Goal: Information Seeking & Learning: Learn about a topic

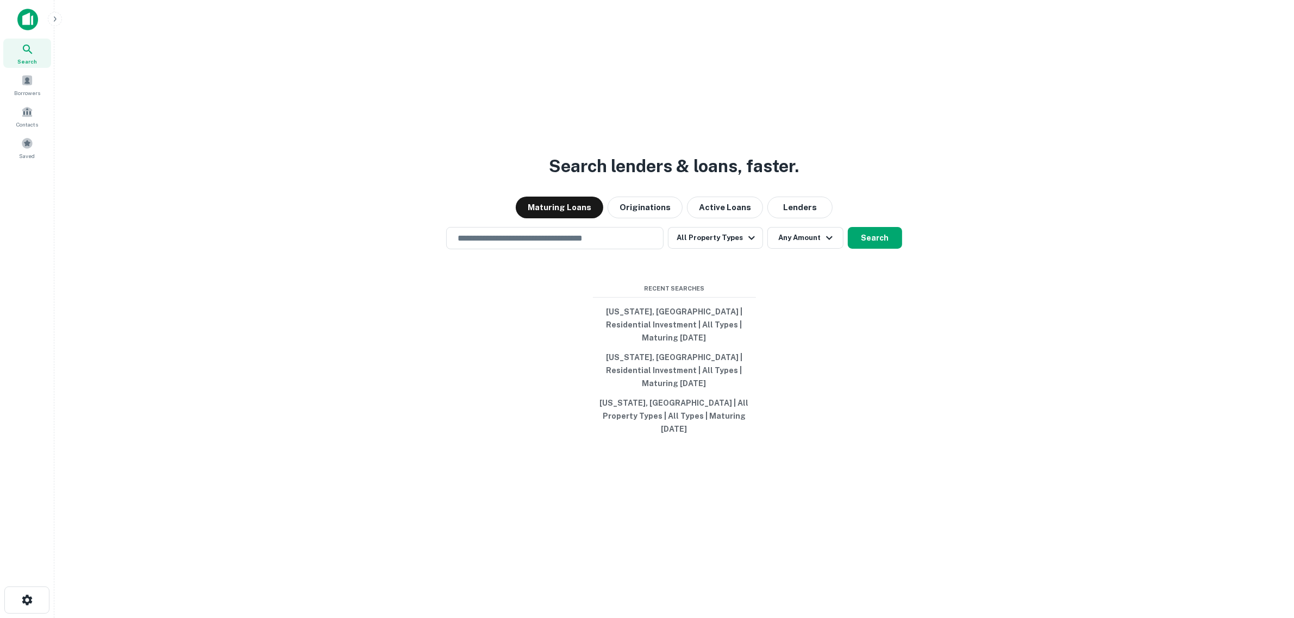
click at [307, 296] on div "Search lenders & loans, faster. Maturing Loans Originations Active Loans Lender…" at bounding box center [674, 335] width 1222 height 618
click at [14, 82] on div "Borrowers" at bounding box center [27, 84] width 48 height 29
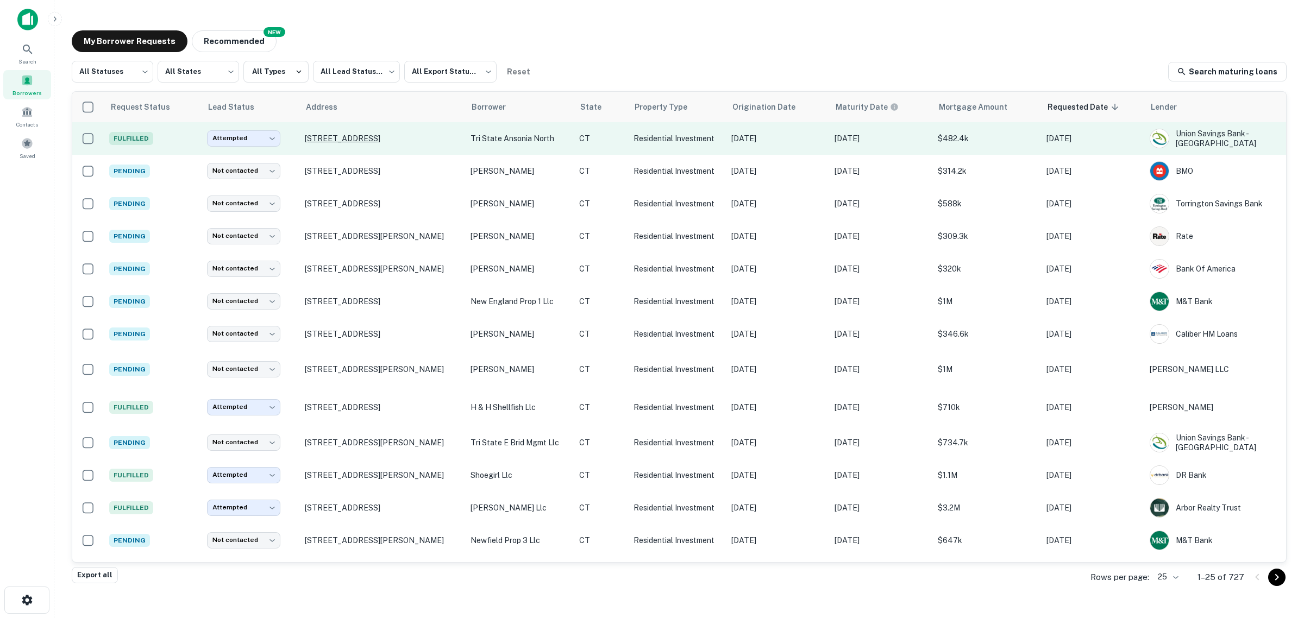
click at [366, 139] on p "200 Olivia St Derby, CT06418" at bounding box center [382, 139] width 155 height 10
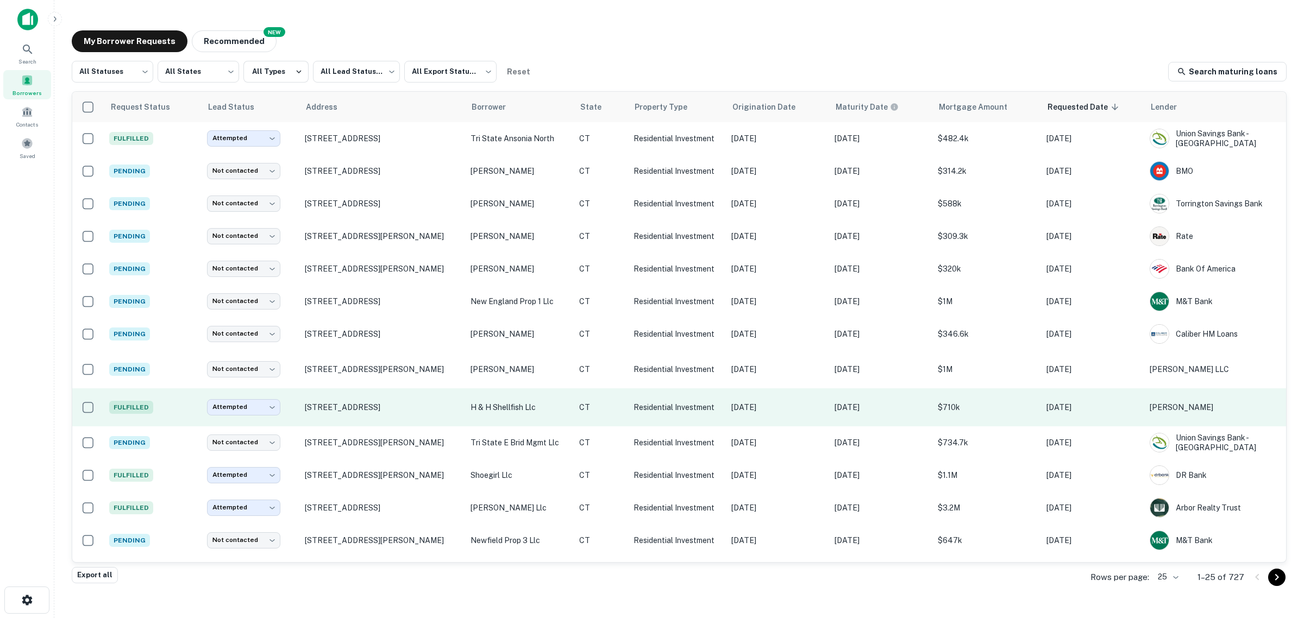
drag, startPoint x: 461, startPoint y: 421, endPoint x: 610, endPoint y: 414, distance: 149.6
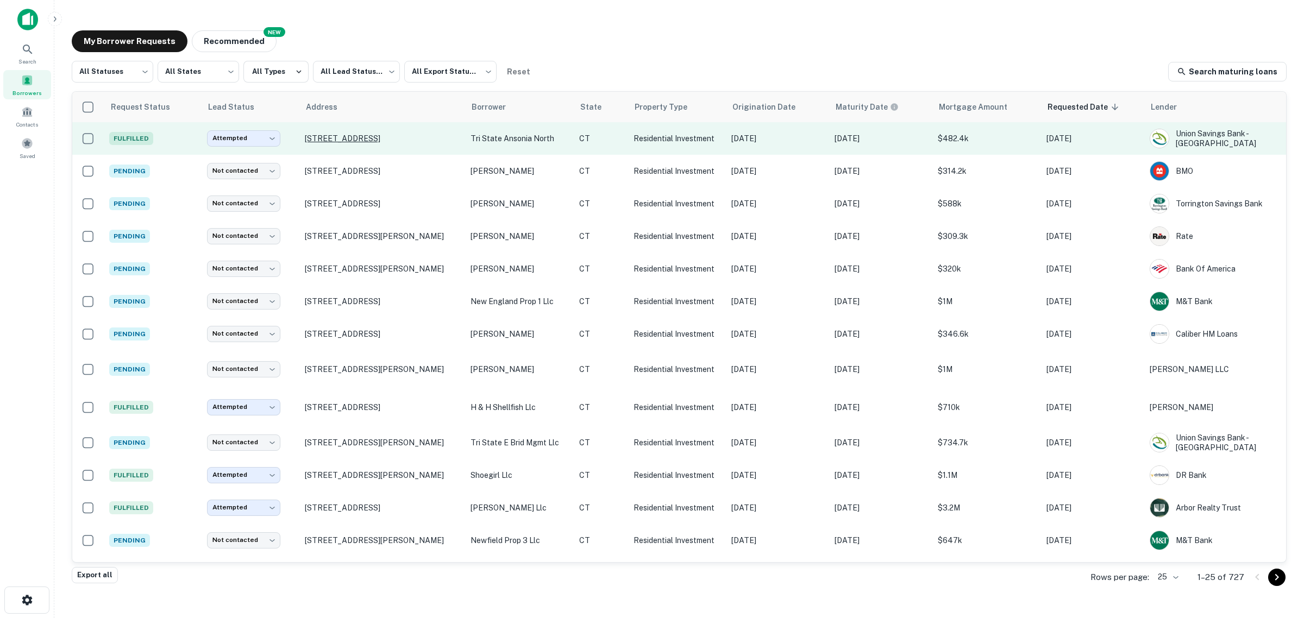
click at [330, 142] on p "[STREET_ADDRESS]" at bounding box center [382, 139] width 155 height 10
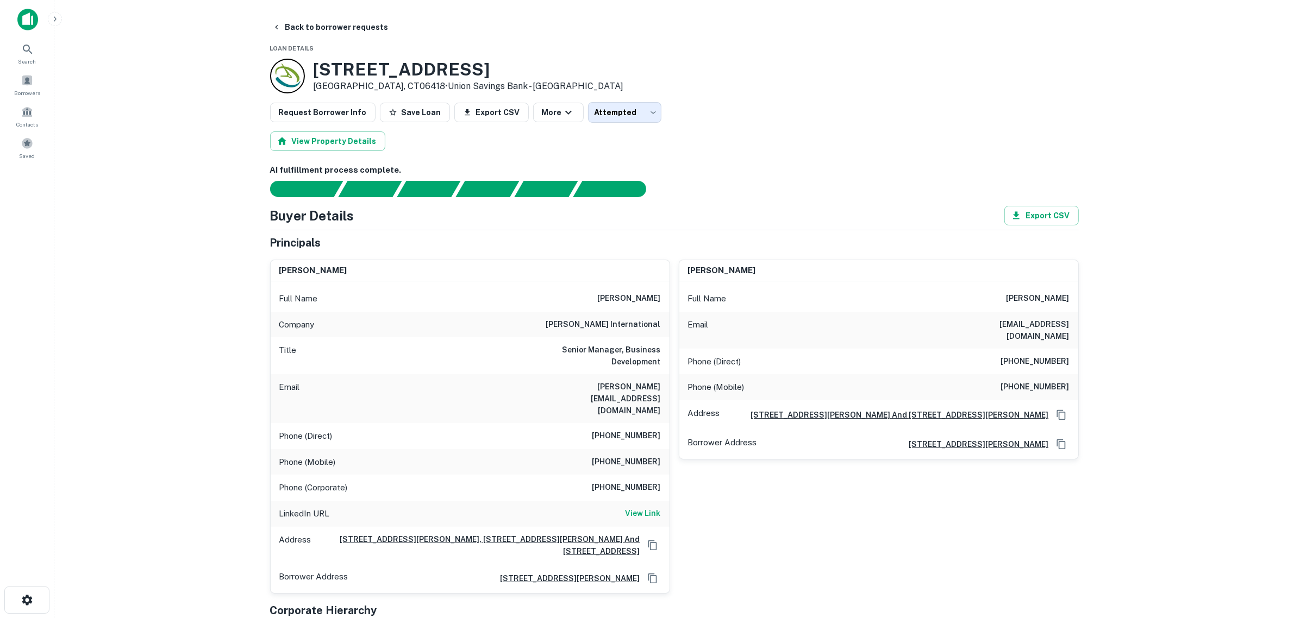
click at [180, 227] on main "Back to borrower requests Loan Details 200 Olivia St Derby, CT06418 • Union Sav…" at bounding box center [674, 309] width 1240 height 618
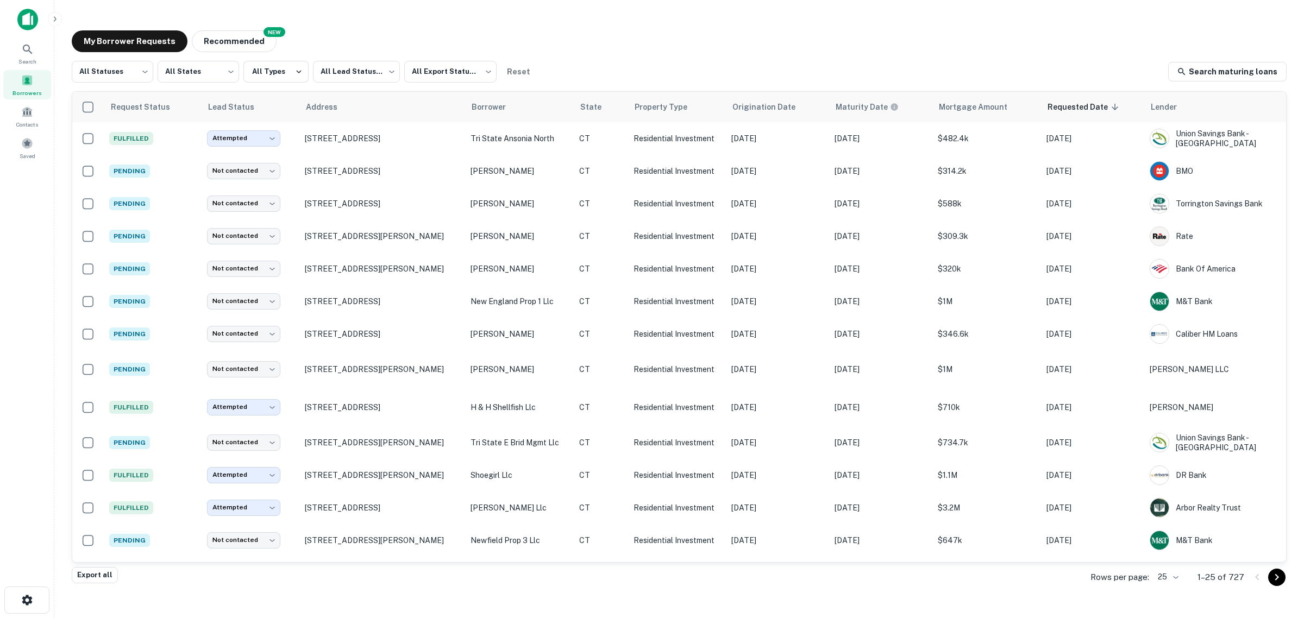
click at [28, 77] on span at bounding box center [27, 80] width 12 height 12
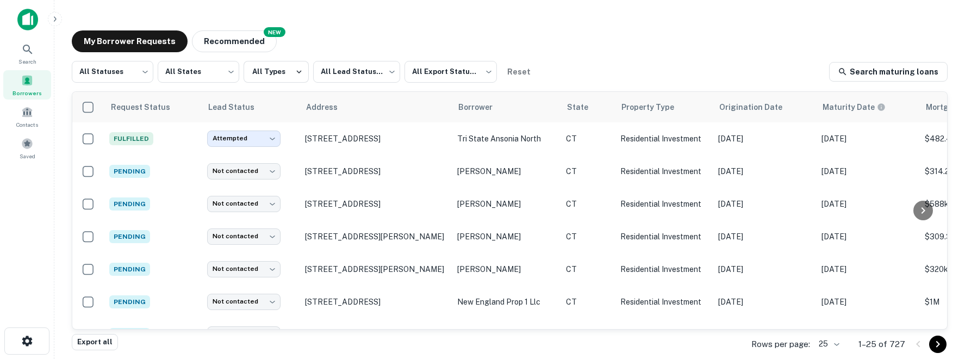
click at [16, 189] on div "Search Borrowers Contacts Saved" at bounding box center [27, 162] width 54 height 325
click at [27, 53] on icon at bounding box center [27, 49] width 13 height 13
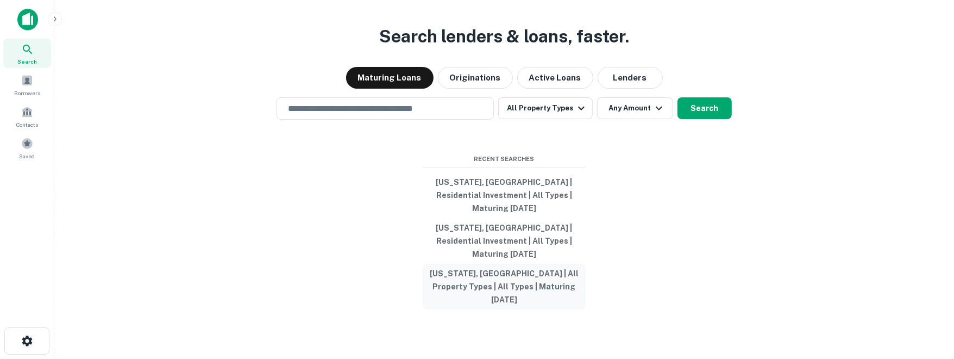
click at [530, 266] on button "[US_STATE], [GEOGRAPHIC_DATA] | All Property Types | All Types | Maturing [DATE]" at bounding box center [504, 287] width 163 height 46
type input "**********"
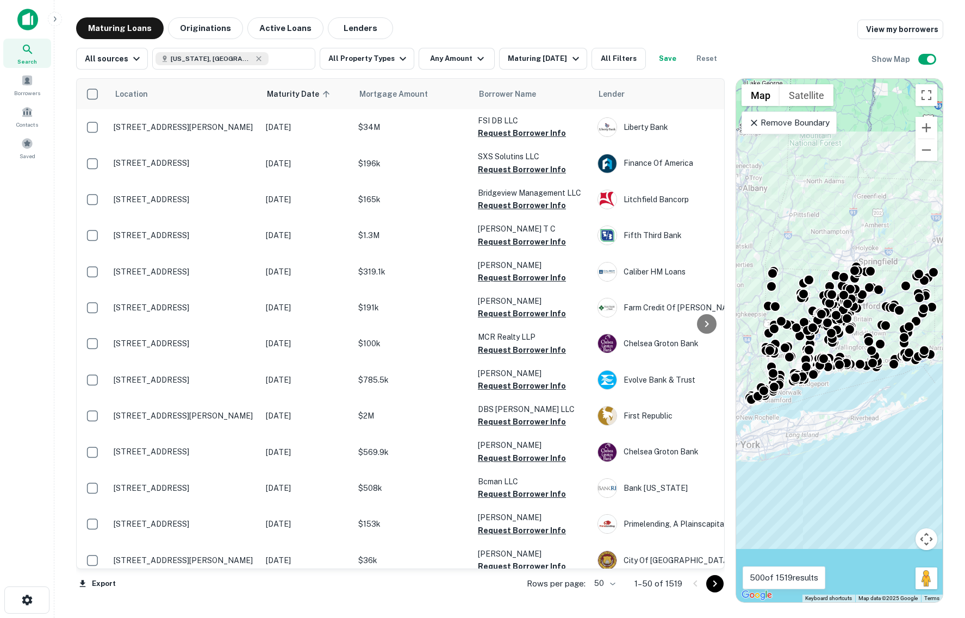
click at [44, 264] on div "Search Borrowers Contacts Saved" at bounding box center [27, 292] width 54 height 584
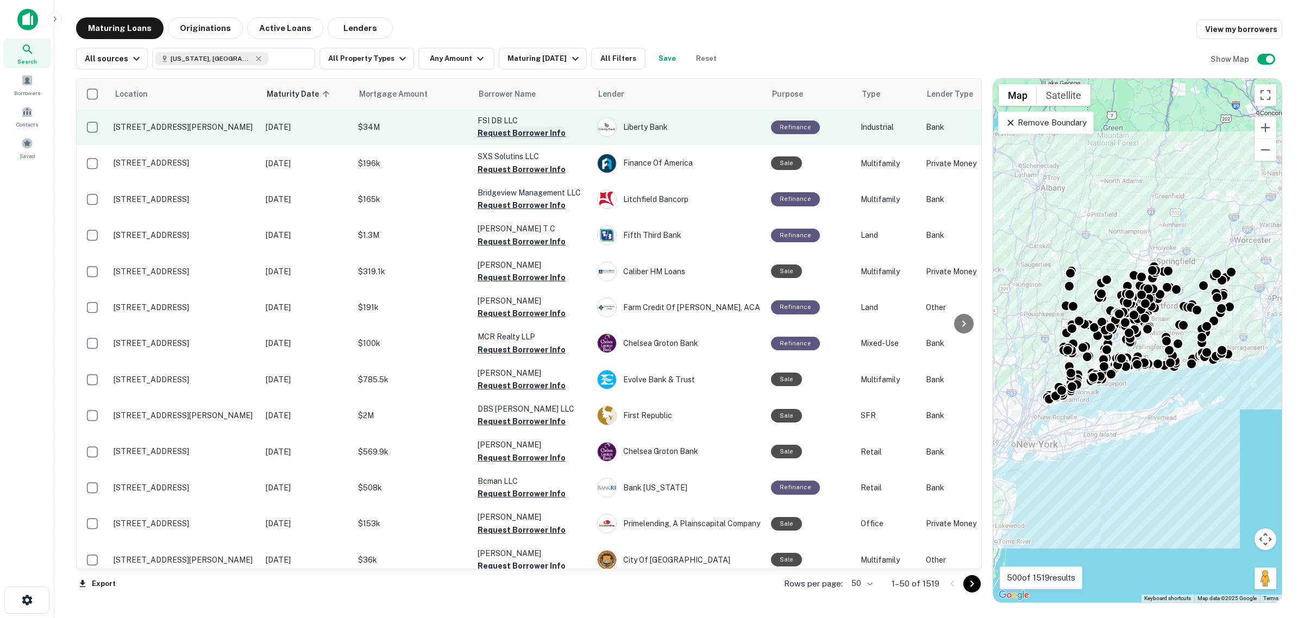
click at [506, 134] on button "Request Borrower Info" at bounding box center [522, 133] width 88 height 13
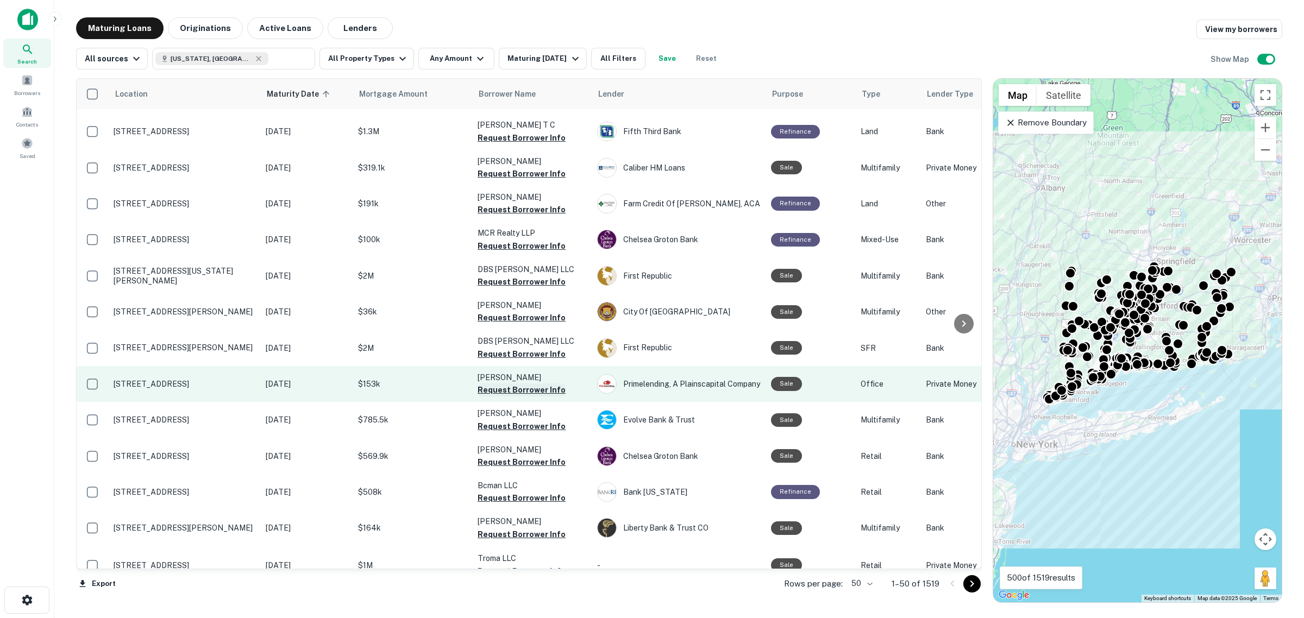
scroll to position [136, 0]
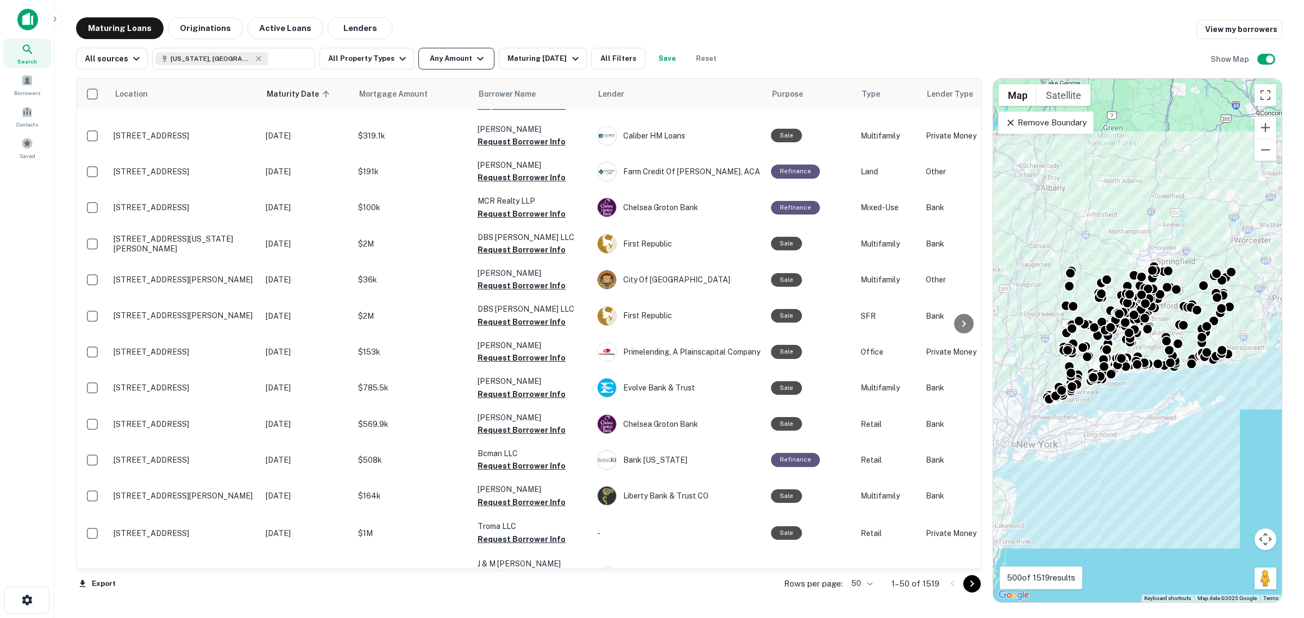
click at [466, 65] on button "Any Amount" at bounding box center [456, 59] width 76 height 22
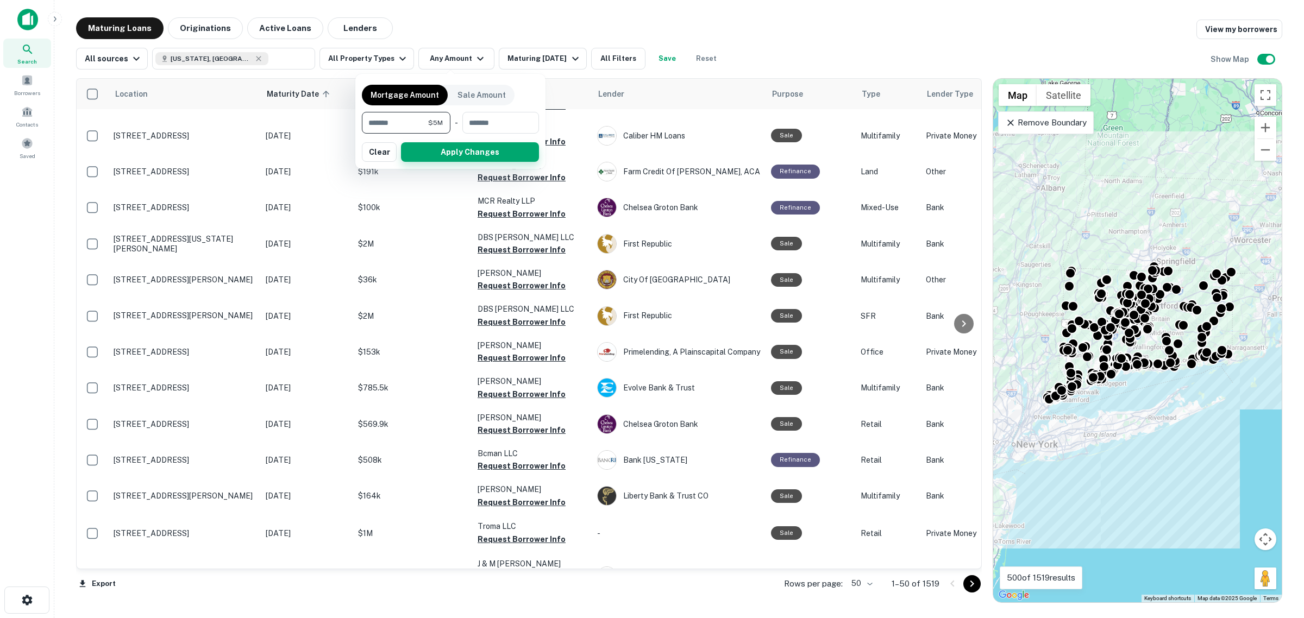
type input "*******"
click at [474, 150] on button "Apply Changes" at bounding box center [470, 152] width 138 height 20
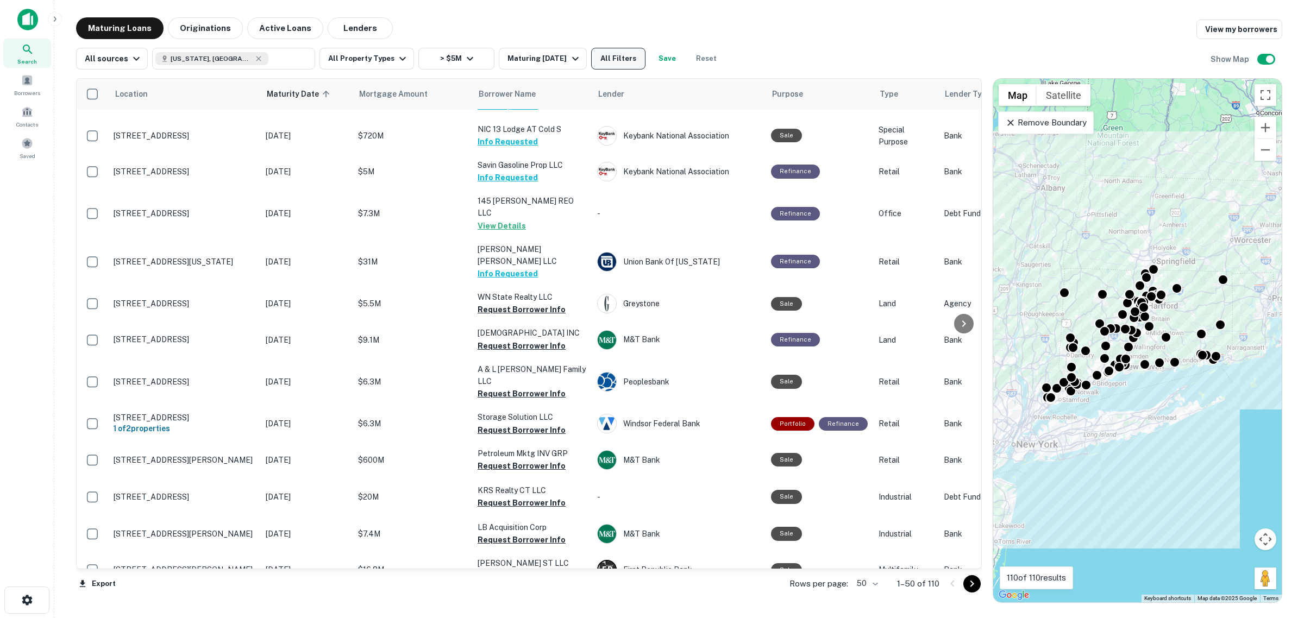
click at [630, 64] on button "All Filters" at bounding box center [618, 59] width 54 height 22
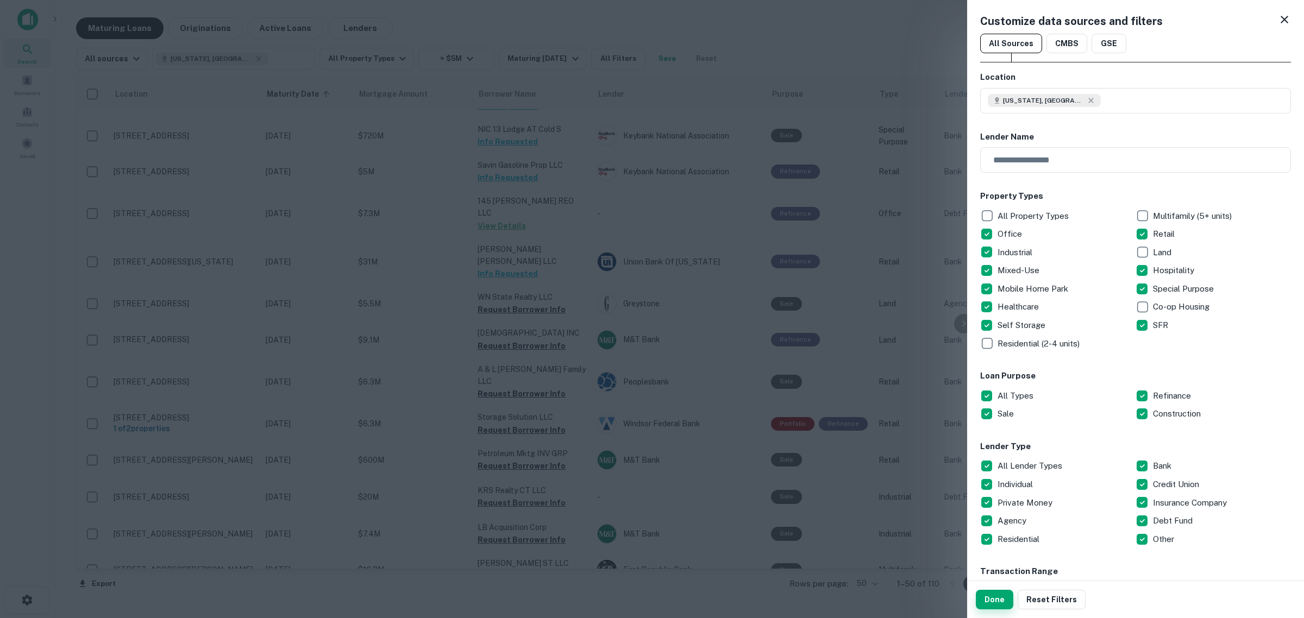
click at [954, 358] on button "Done" at bounding box center [994, 600] width 37 height 20
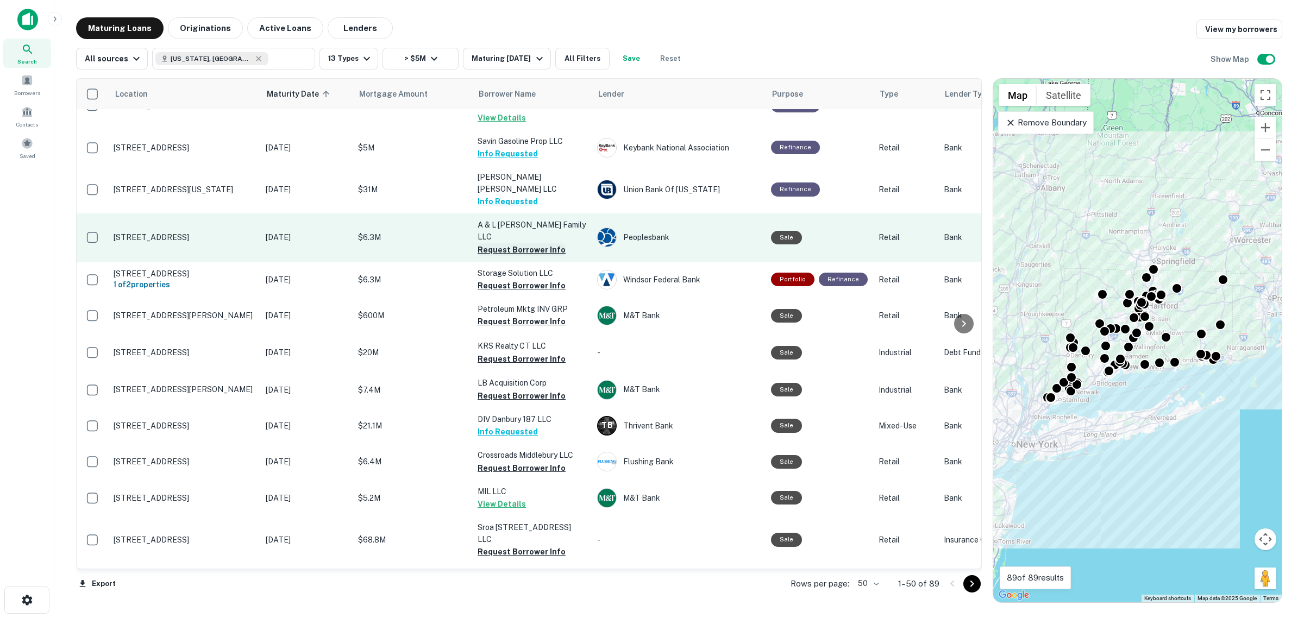
click at [503, 243] on button "Request Borrower Info" at bounding box center [522, 249] width 88 height 13
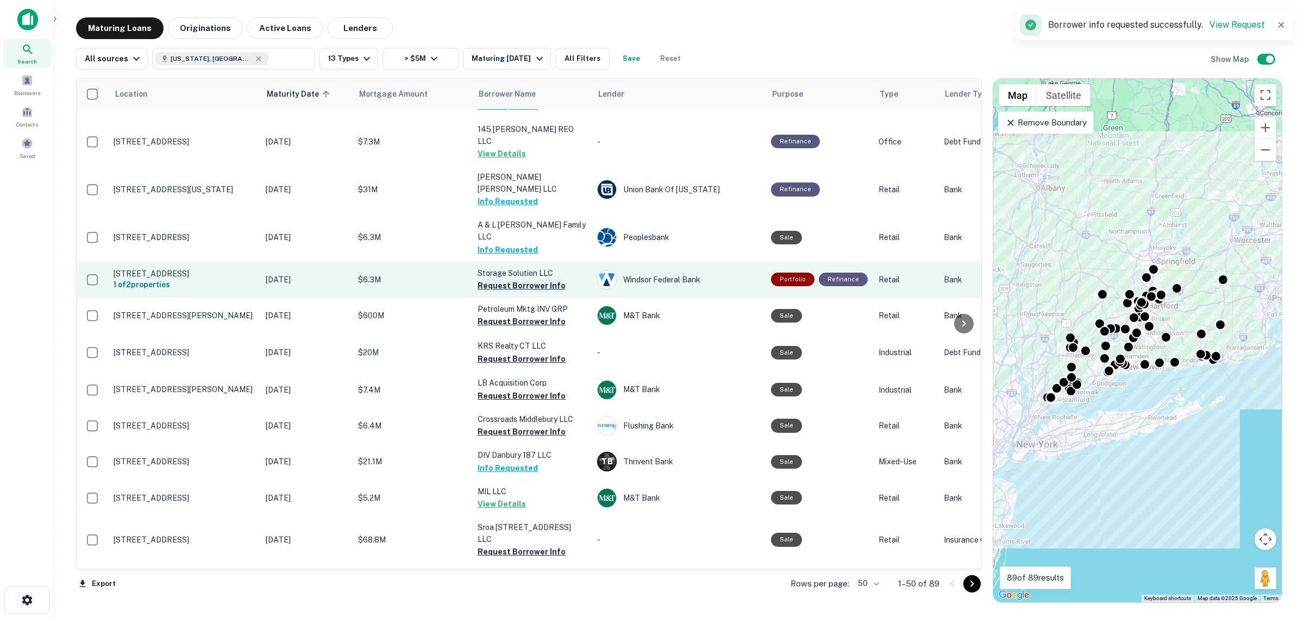
click at [503, 279] on button "Request Borrower Info" at bounding box center [522, 285] width 88 height 13
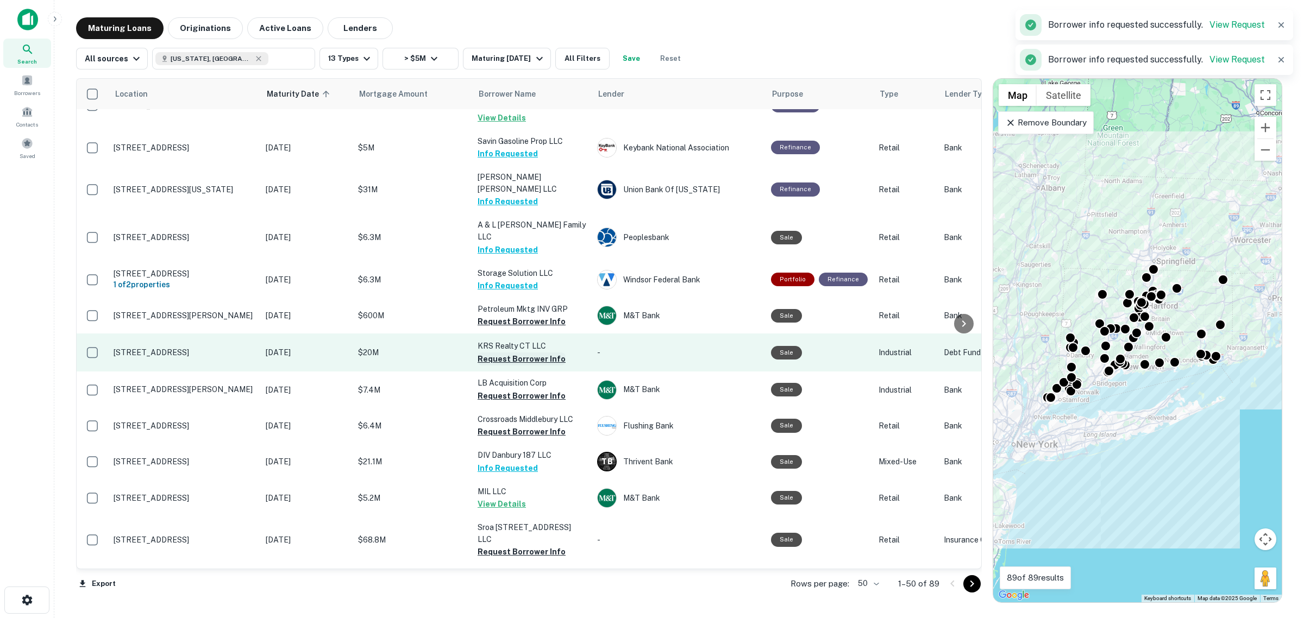
click at [508, 353] on button "Request Borrower Info" at bounding box center [522, 359] width 88 height 13
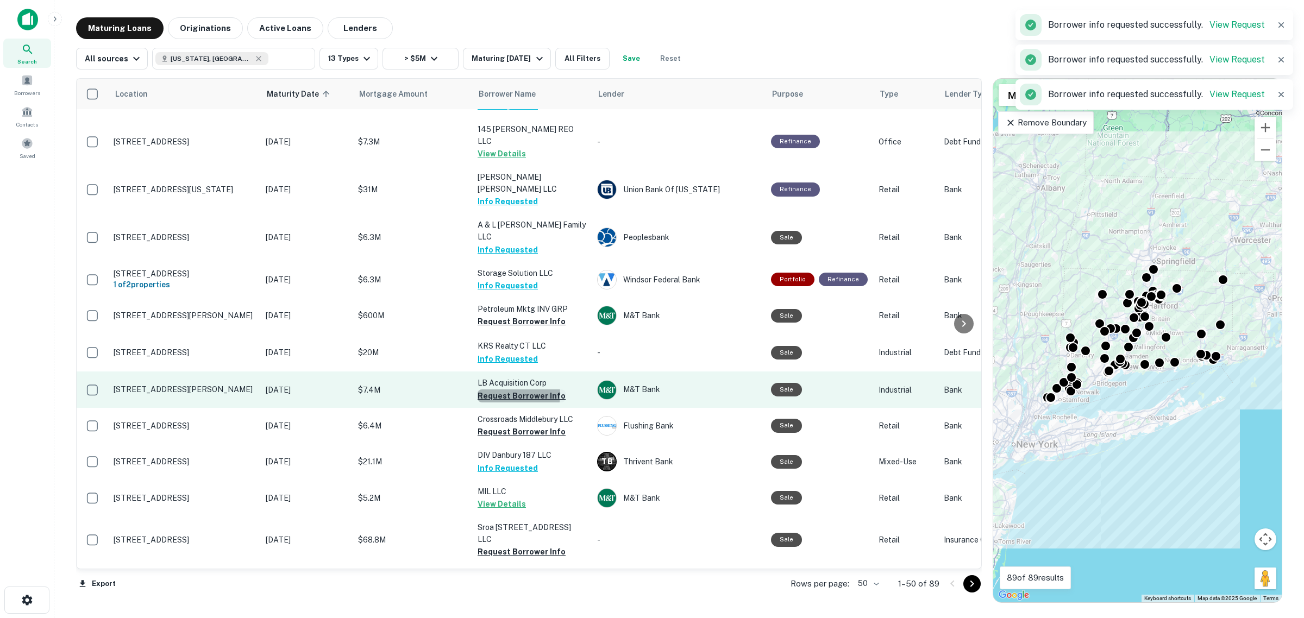
click at [504, 358] on button "Request Borrower Info" at bounding box center [522, 396] width 88 height 13
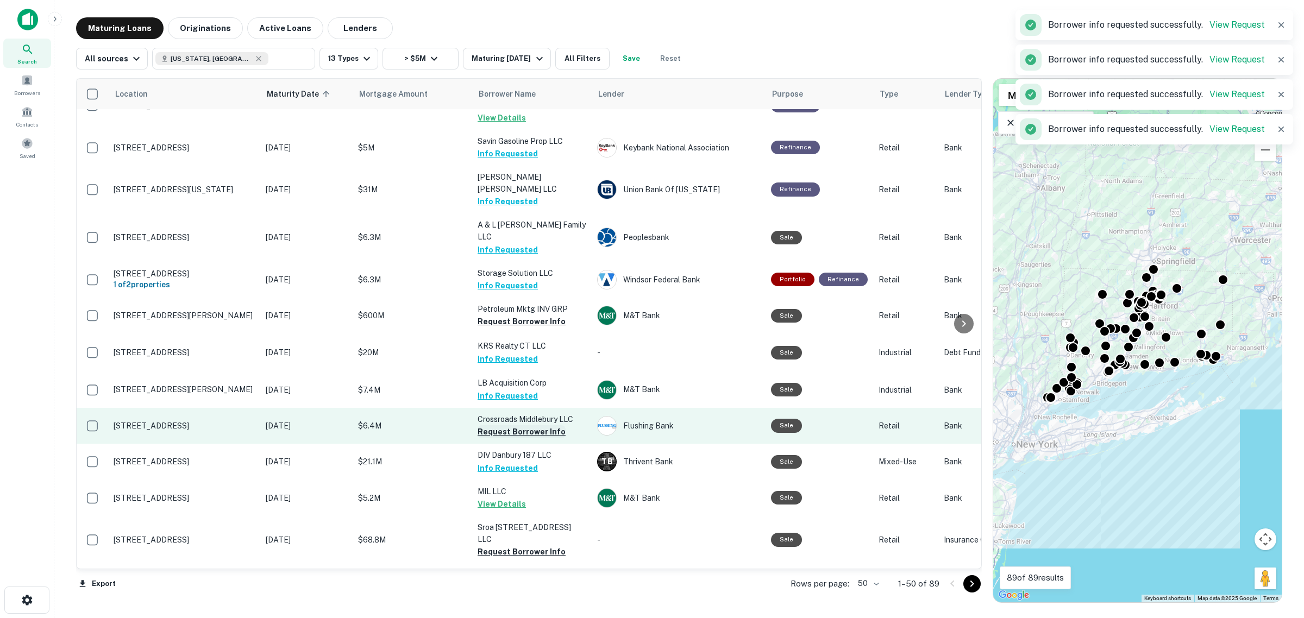
click at [512, 358] on button "Request Borrower Info" at bounding box center [522, 432] width 88 height 13
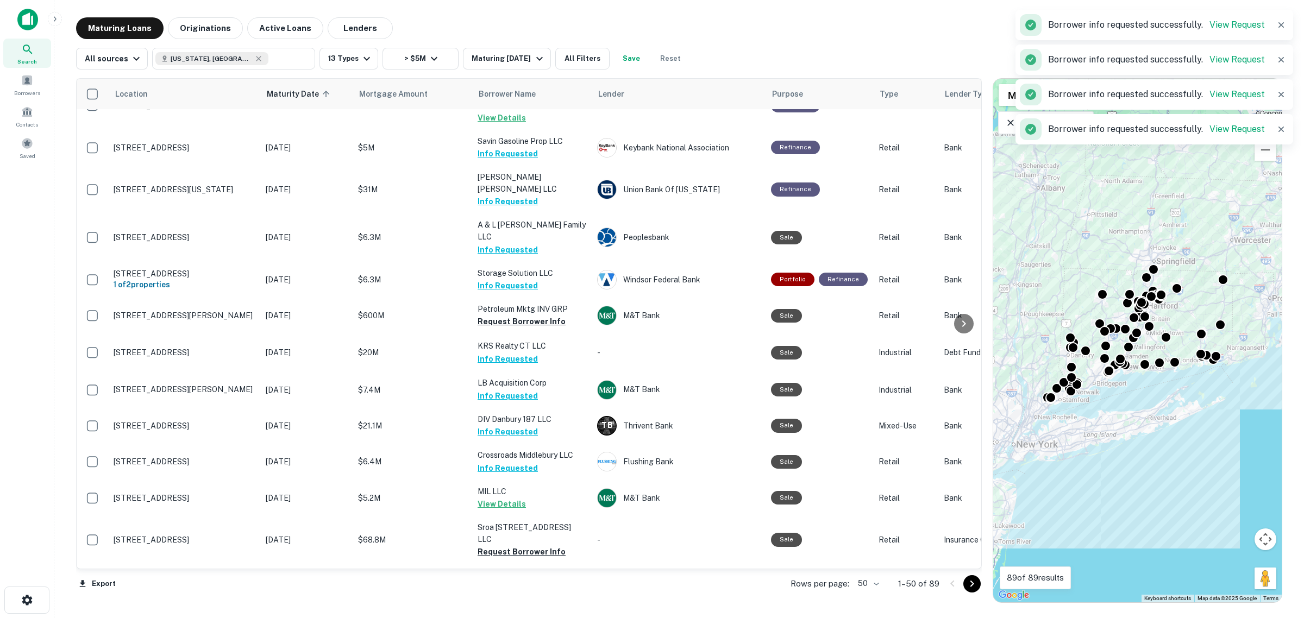
scroll to position [204, 0]
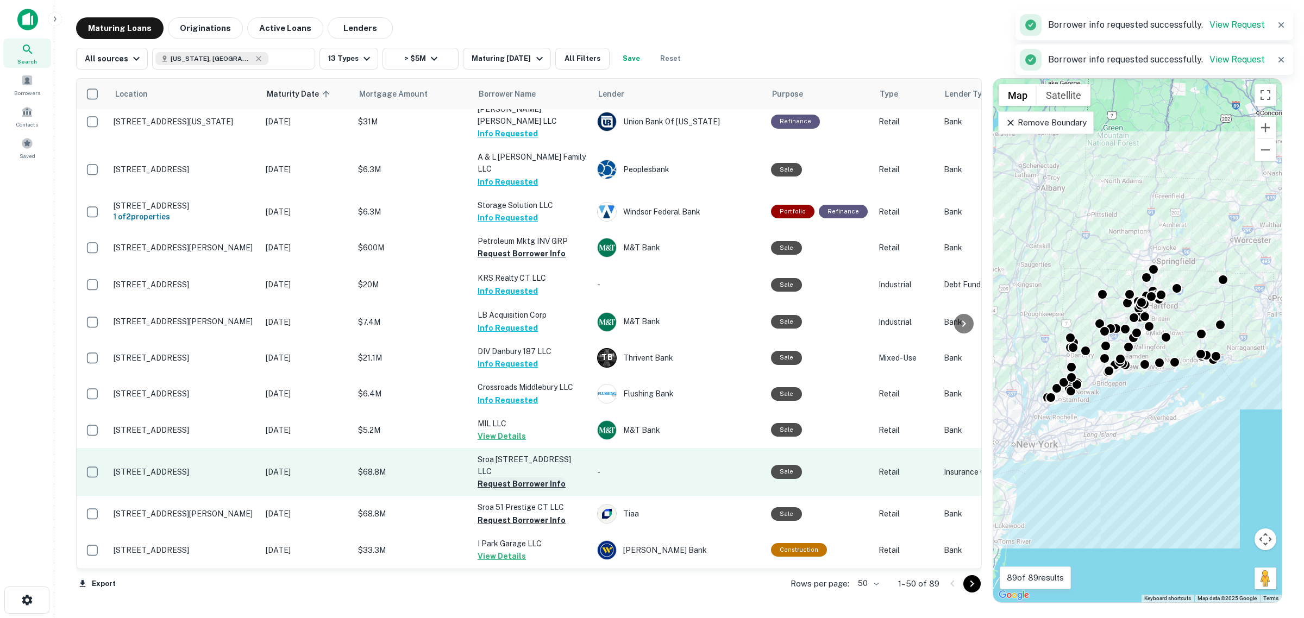
click at [509, 358] on button "Request Borrower Info" at bounding box center [522, 484] width 88 height 13
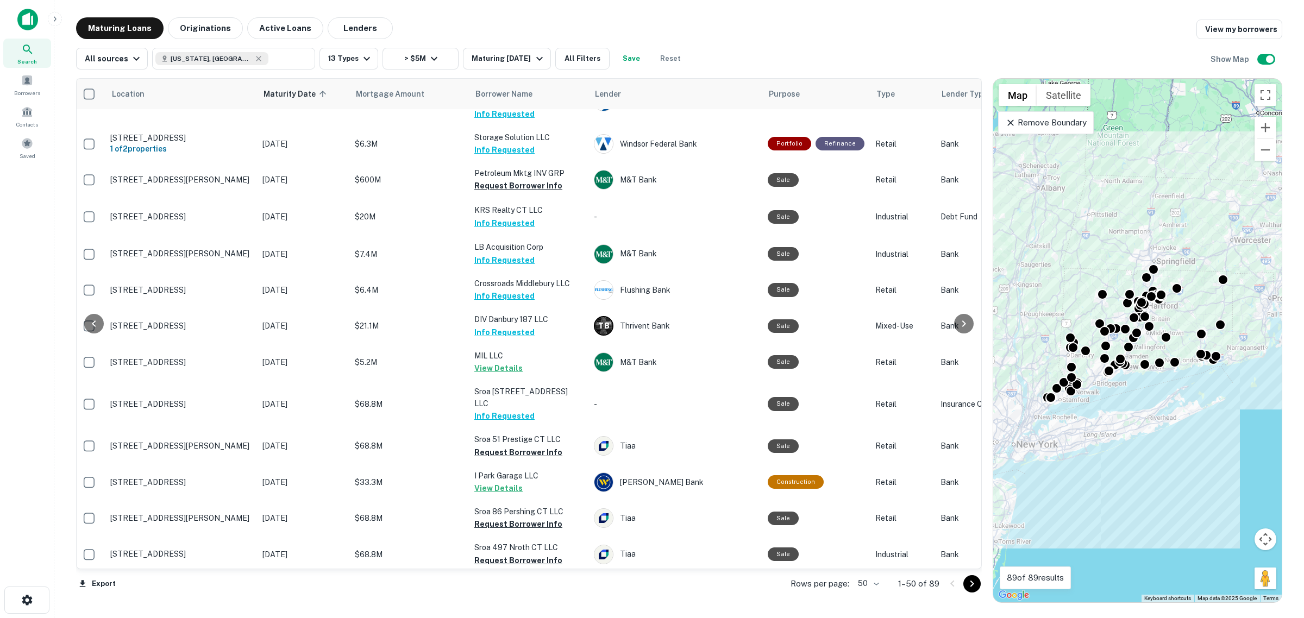
scroll to position [272, 0]
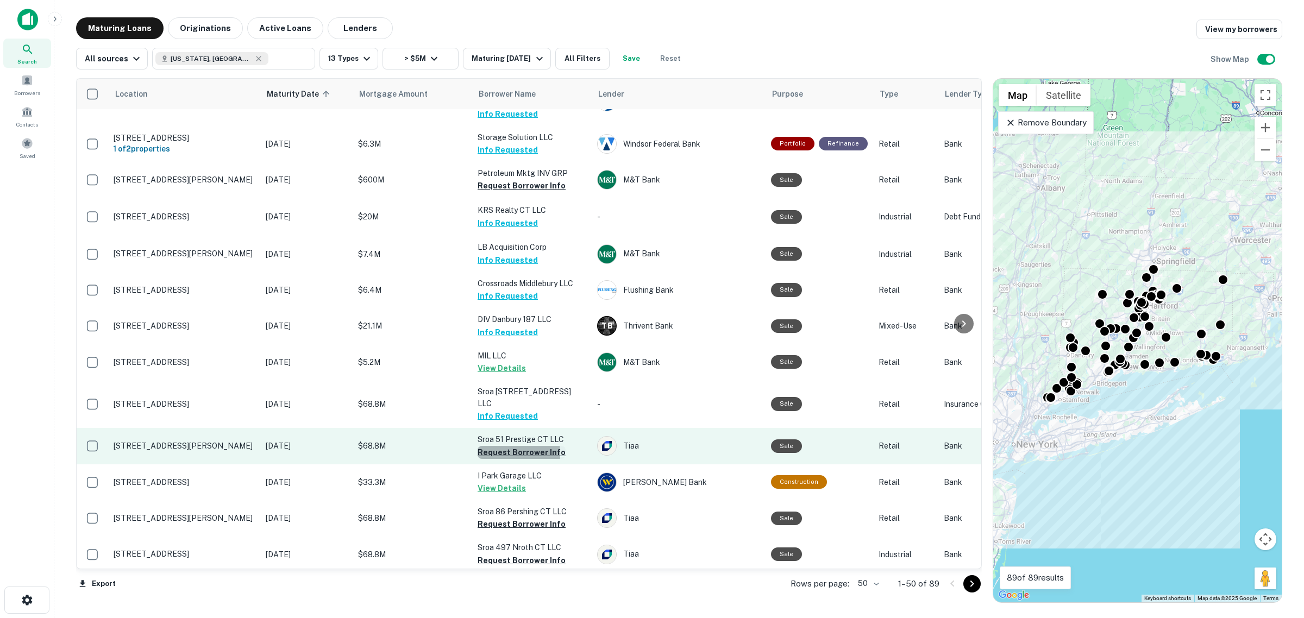
click at [491, 358] on button "Request Borrower Info" at bounding box center [522, 452] width 88 height 13
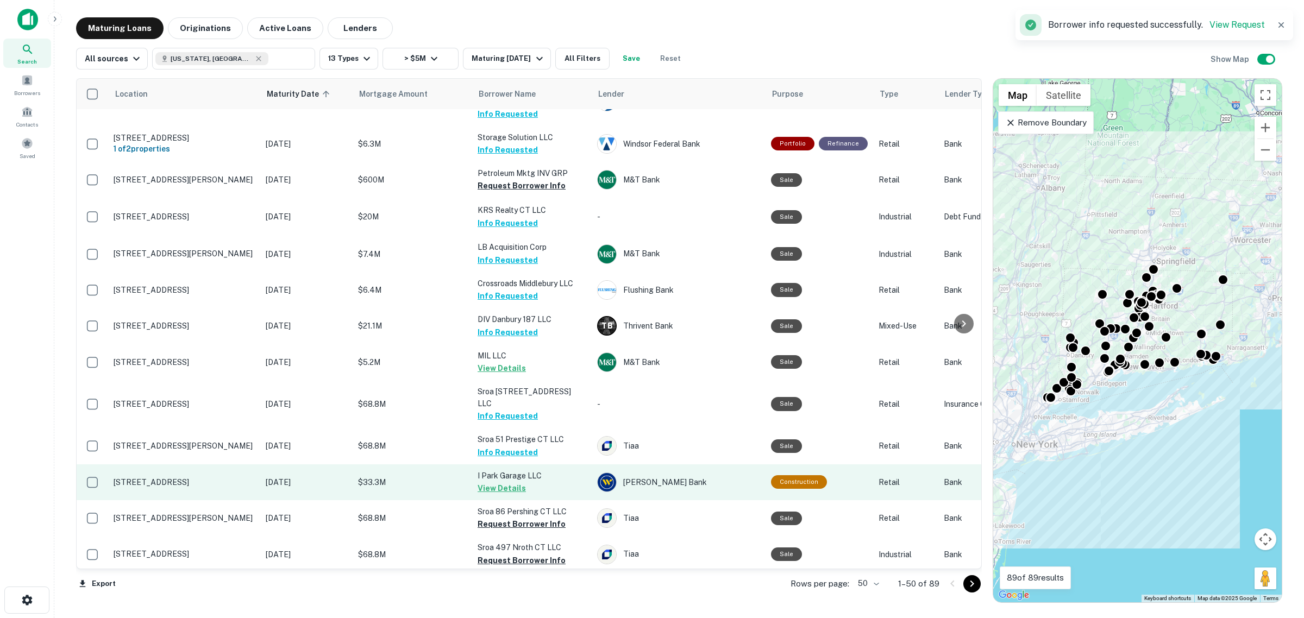
scroll to position [340, 0]
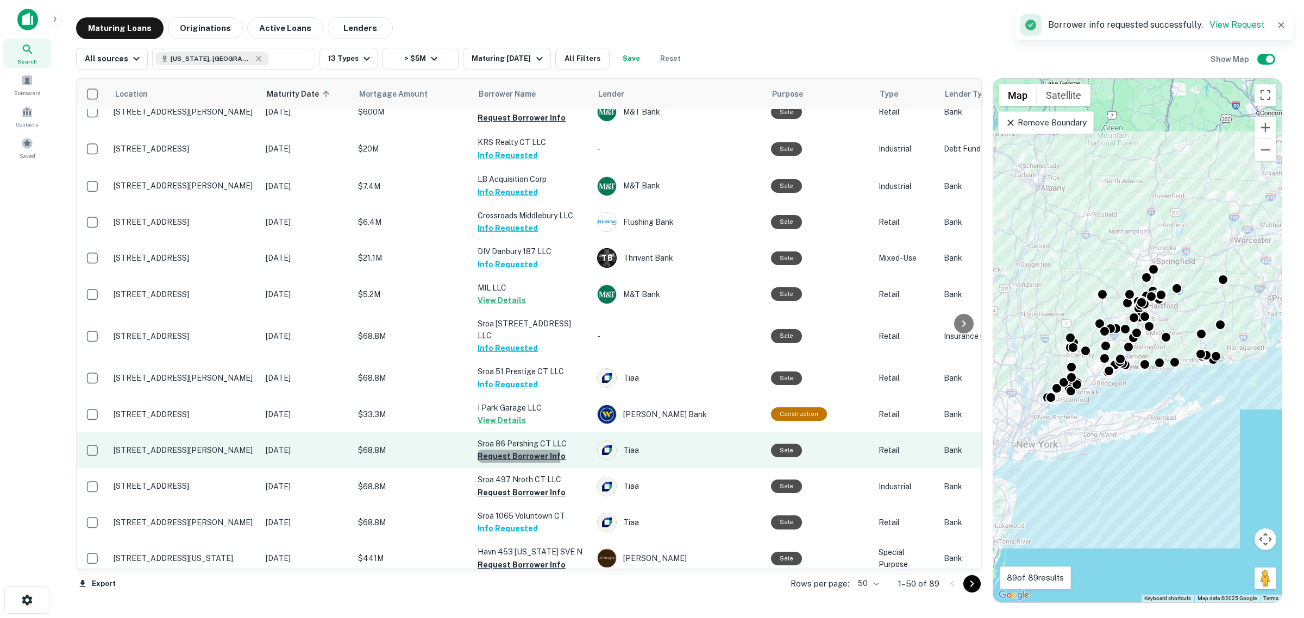
click at [492, 358] on button "Request Borrower Info" at bounding box center [522, 456] width 88 height 13
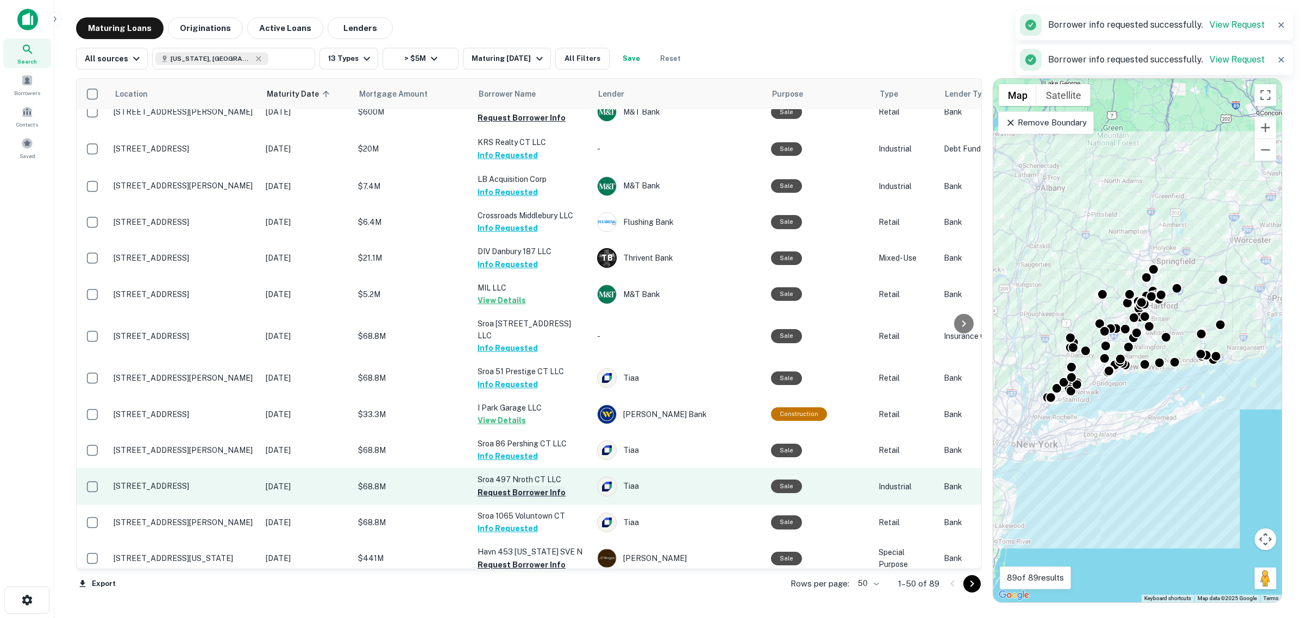
click at [500, 358] on button "Request Borrower Info" at bounding box center [522, 492] width 88 height 13
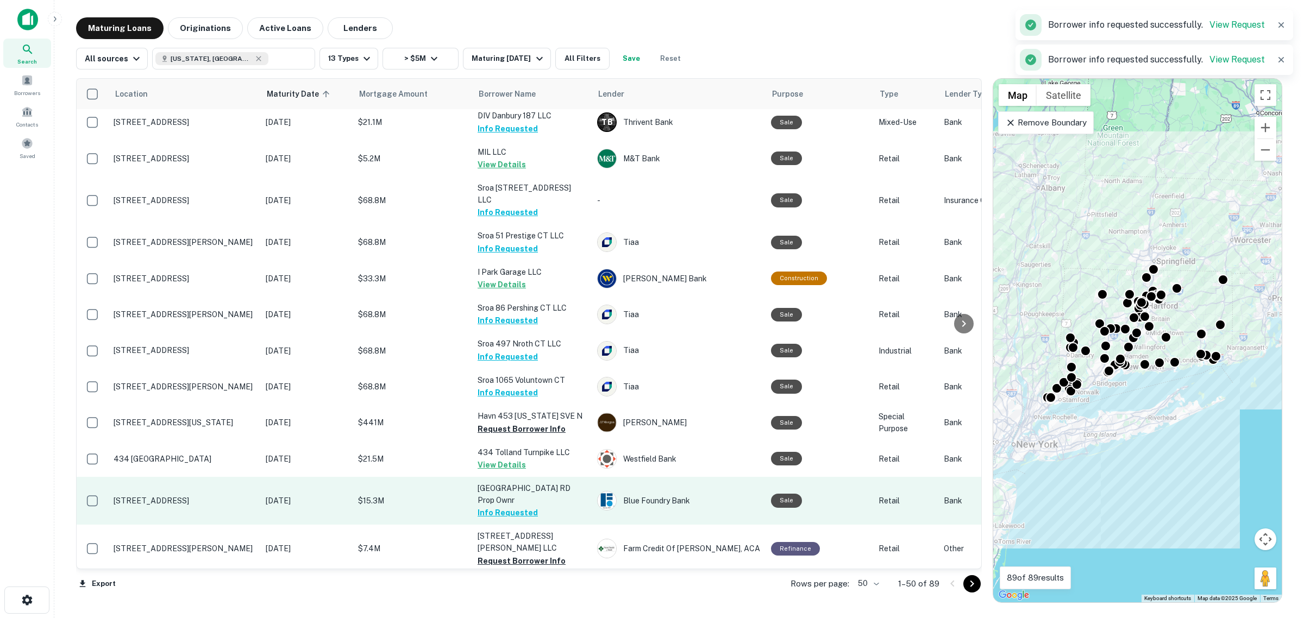
scroll to position [543, 0]
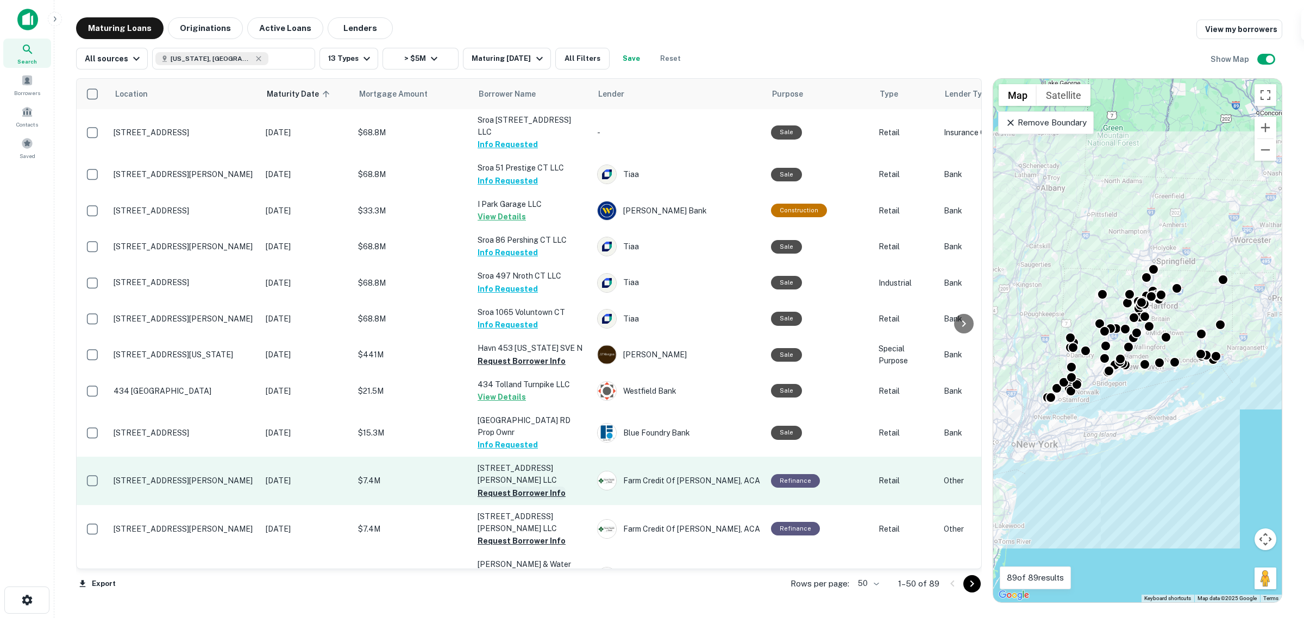
click at [524, 358] on button "Request Borrower Info" at bounding box center [522, 493] width 88 height 13
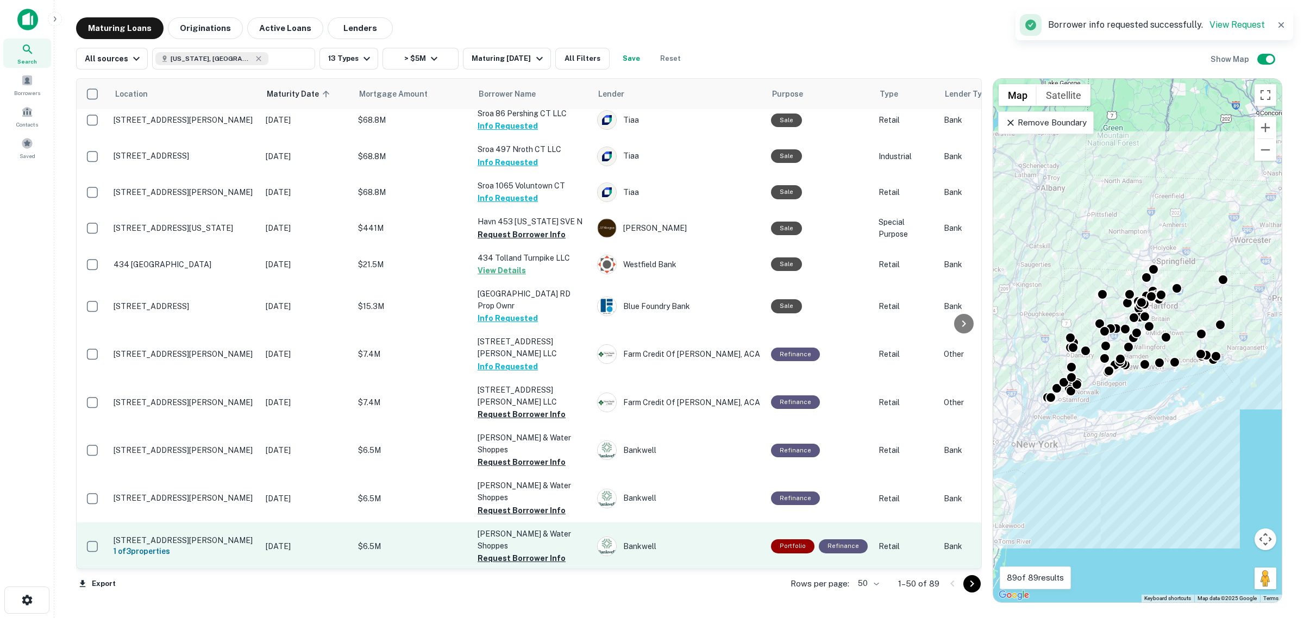
scroll to position [679, 0]
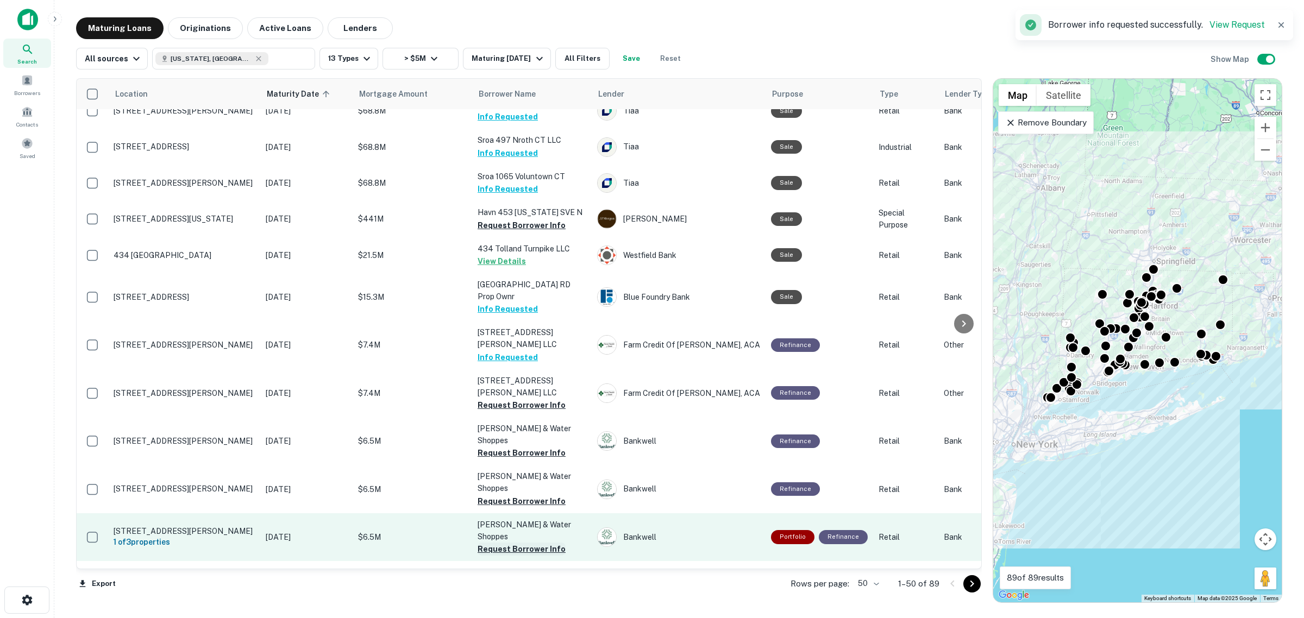
click at [539, 358] on button "Request Borrower Info" at bounding box center [522, 549] width 88 height 13
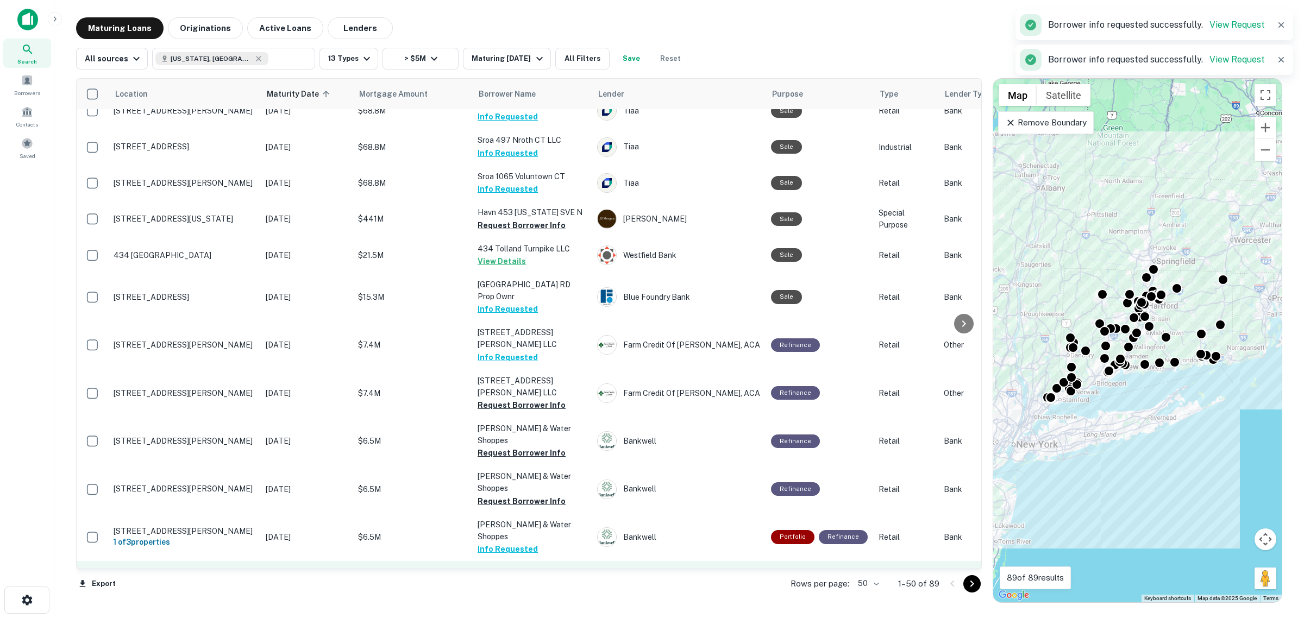
click at [536, 358] on button "Request Borrower Info" at bounding box center [522, 585] width 88 height 13
click at [528, 358] on button "Request Borrower Info" at bounding box center [522, 585] width 88 height 13
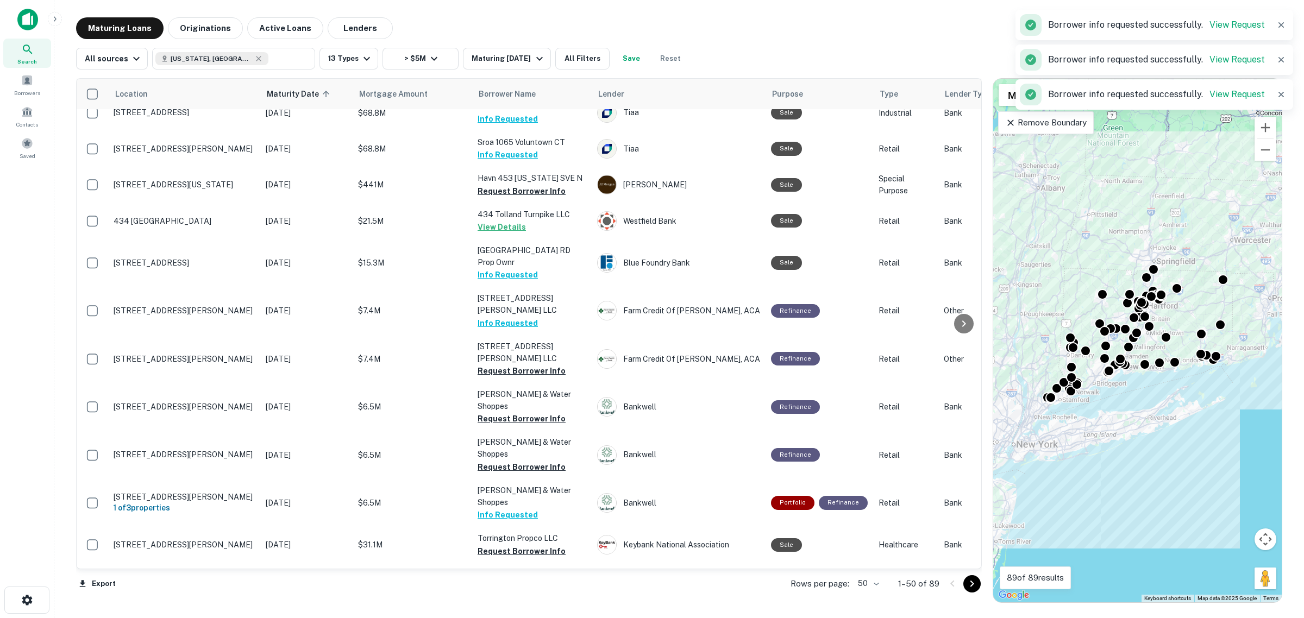
scroll to position [815, 0]
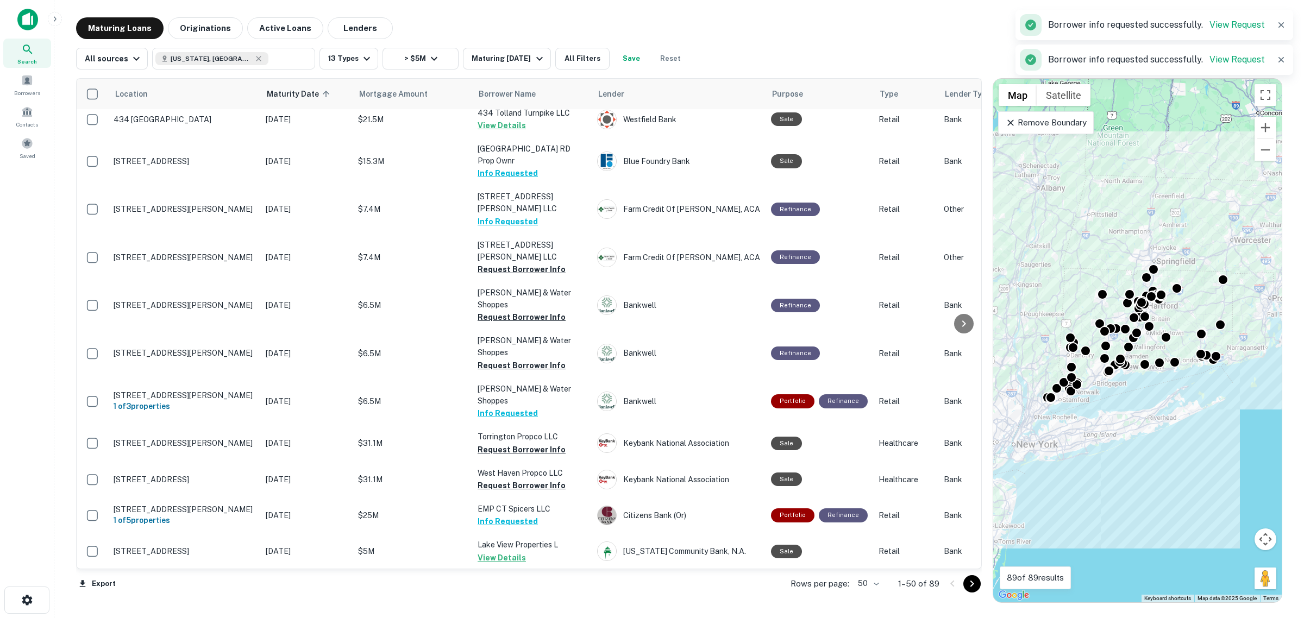
click at [522, 358] on button "Request Borrower Info" at bounding box center [522, 629] width 88 height 13
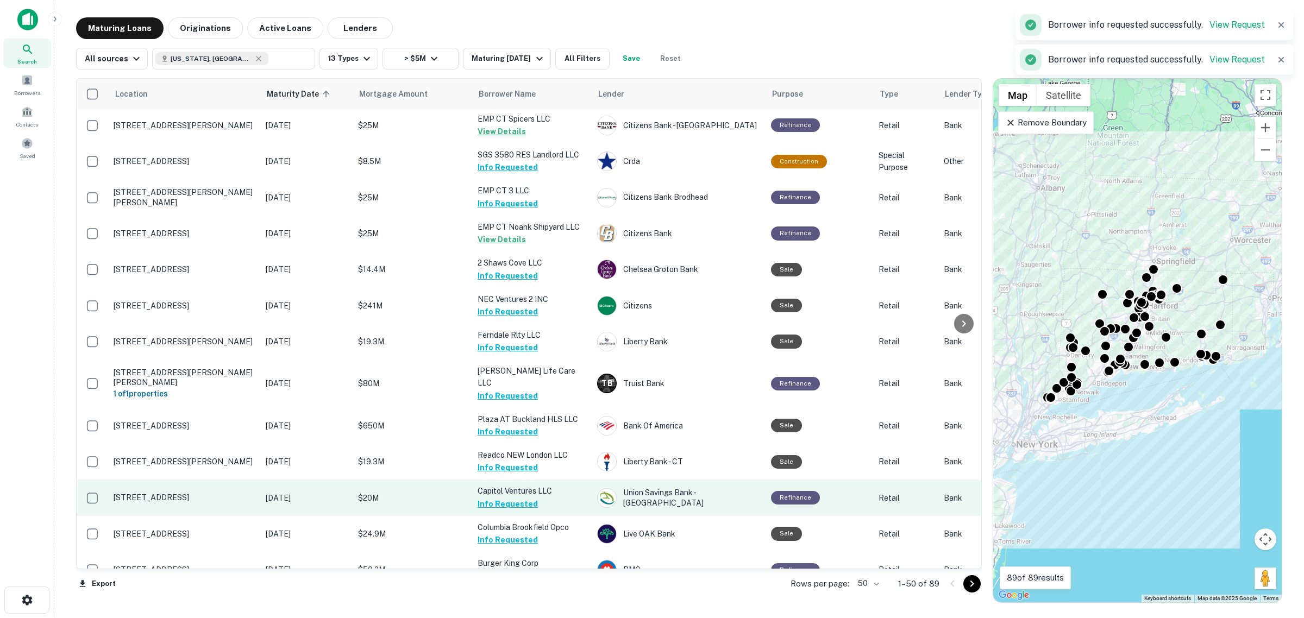
scroll to position [1359, 0]
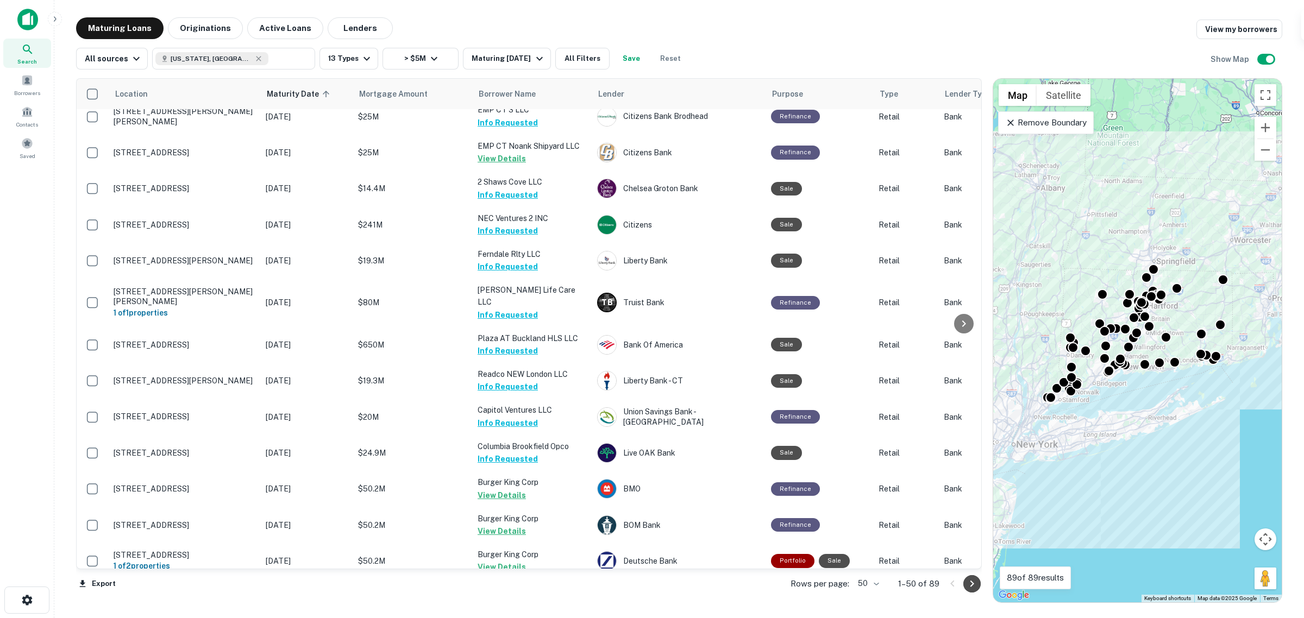
click at [954, 358] on icon "Go to next page" at bounding box center [972, 584] width 13 height 13
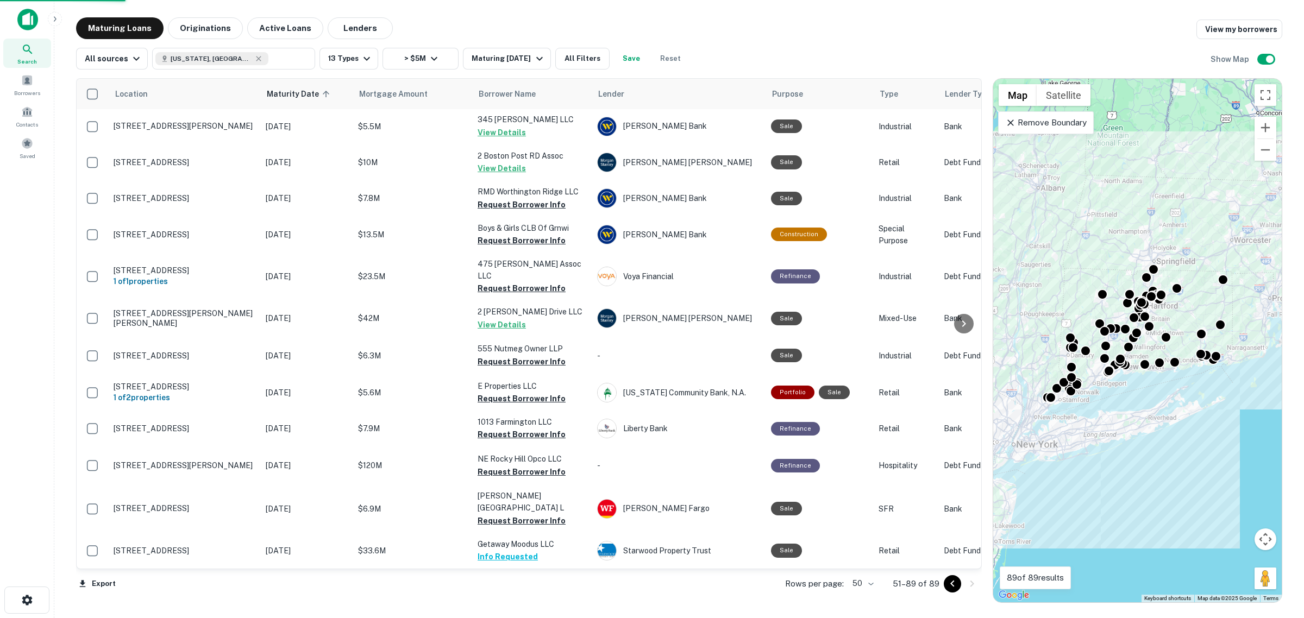
scroll to position [960, 0]
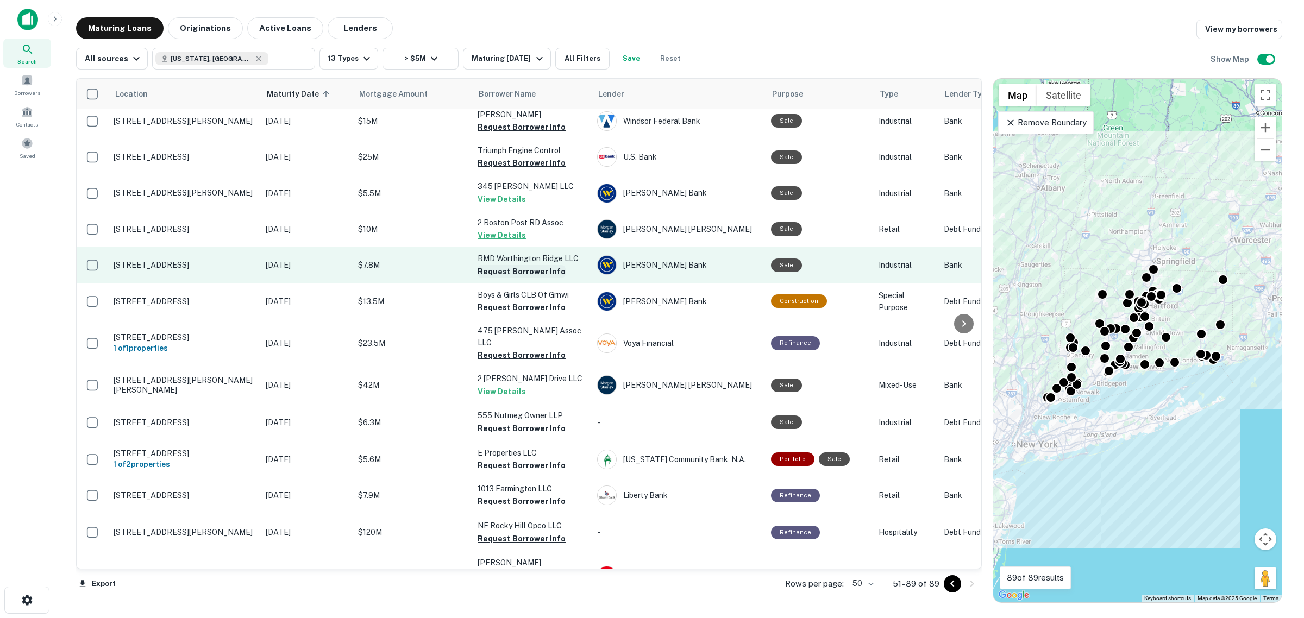
click at [509, 265] on button "Request Borrower Info" at bounding box center [522, 271] width 88 height 13
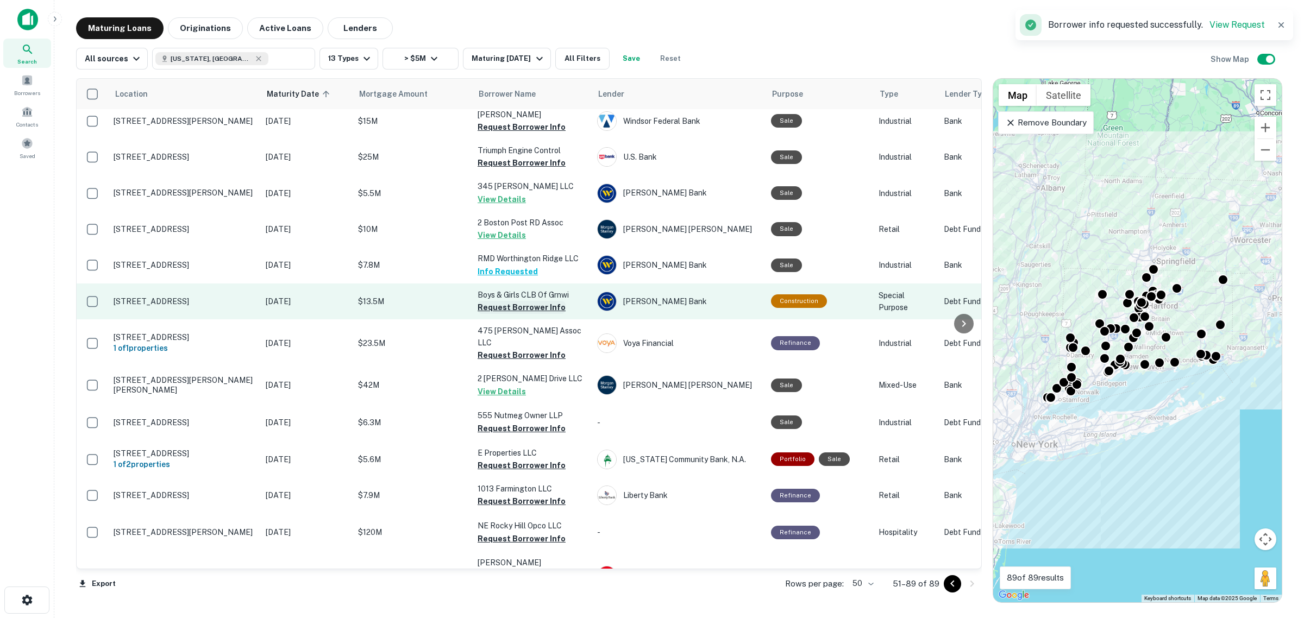
click at [516, 301] on button "Request Borrower Info" at bounding box center [522, 307] width 88 height 13
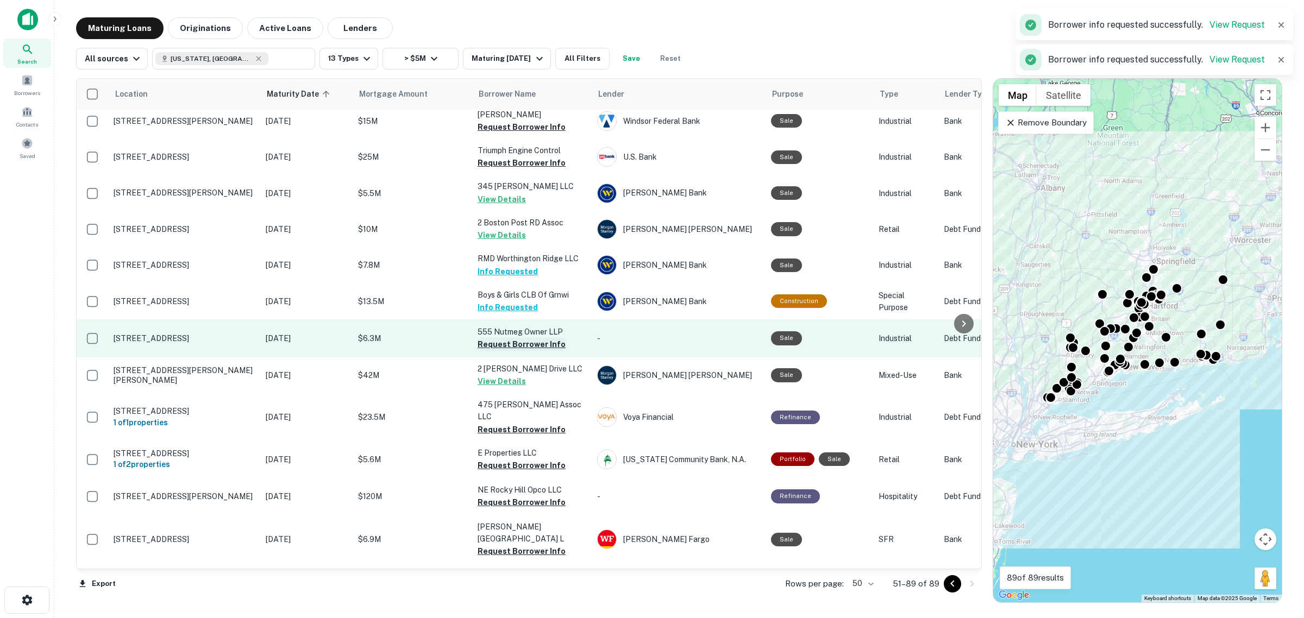
click at [524, 338] on button "Request Borrower Info" at bounding box center [522, 344] width 88 height 13
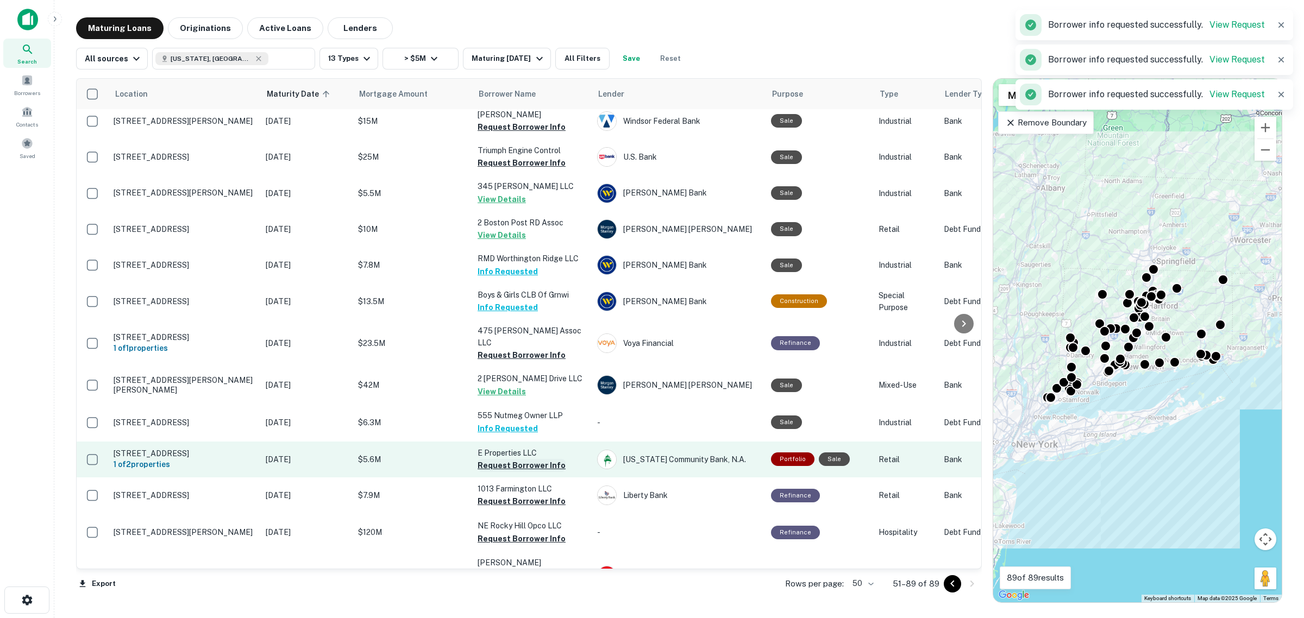
click at [515, 358] on button "Request Borrower Info" at bounding box center [522, 465] width 88 height 13
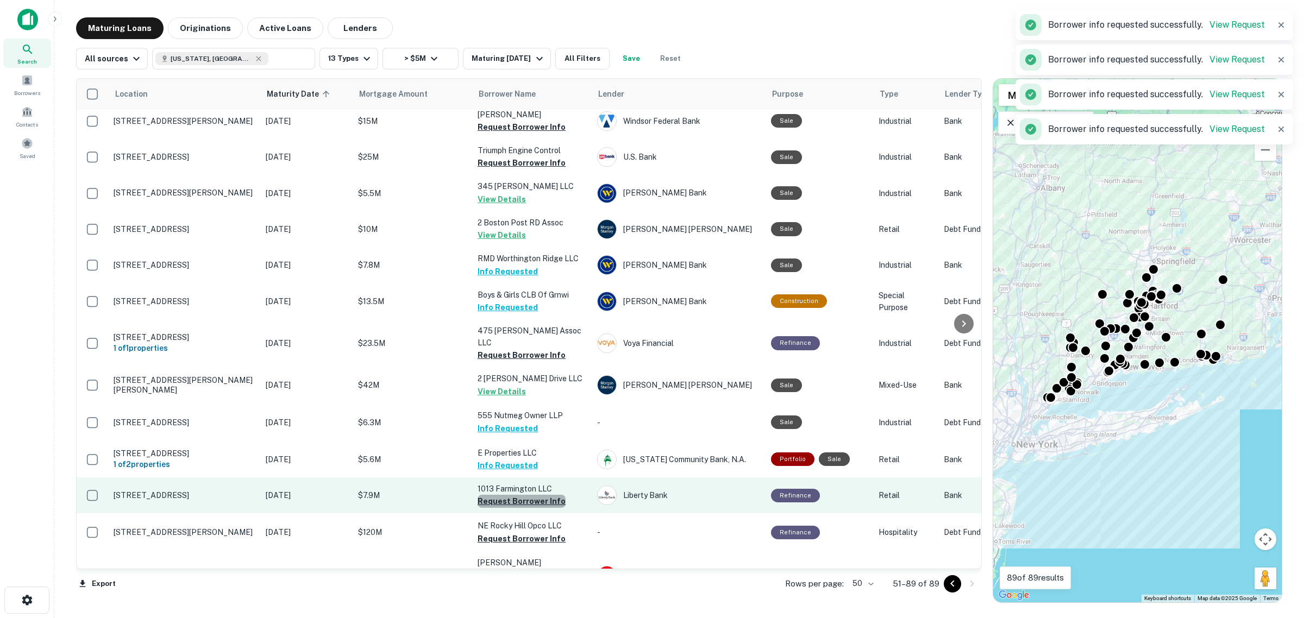
click at [522, 358] on button "Request Borrower Info" at bounding box center [522, 501] width 88 height 13
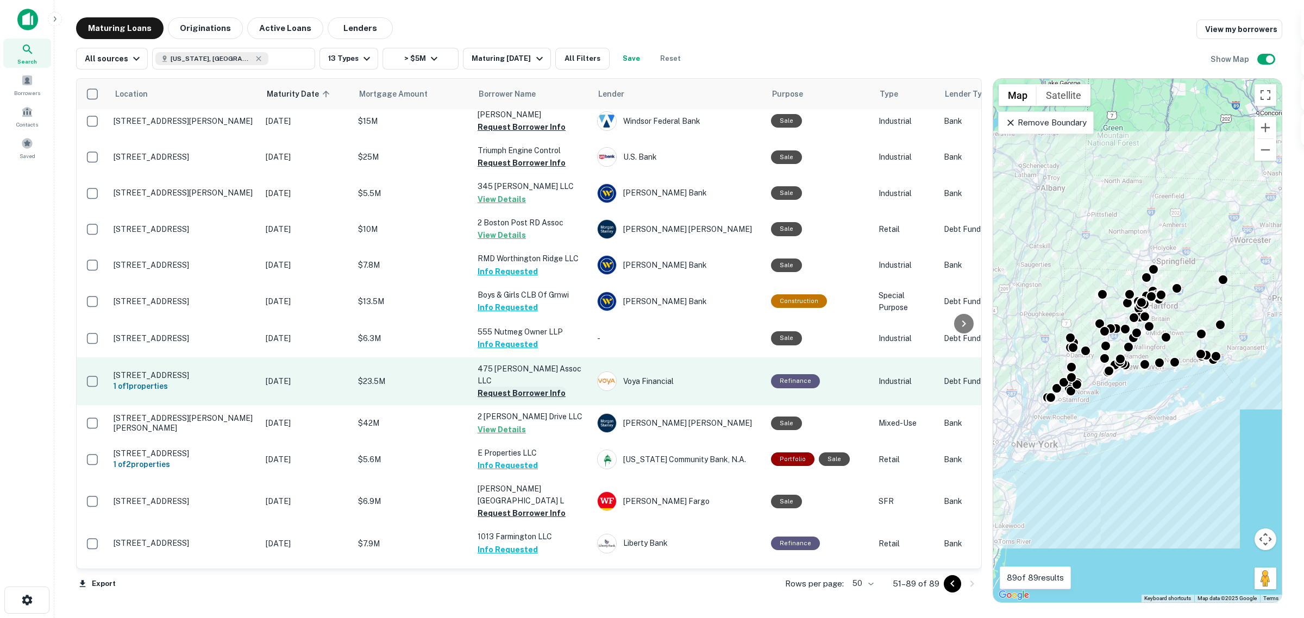
click at [526, 358] on button "Request Borrower Info" at bounding box center [522, 393] width 88 height 13
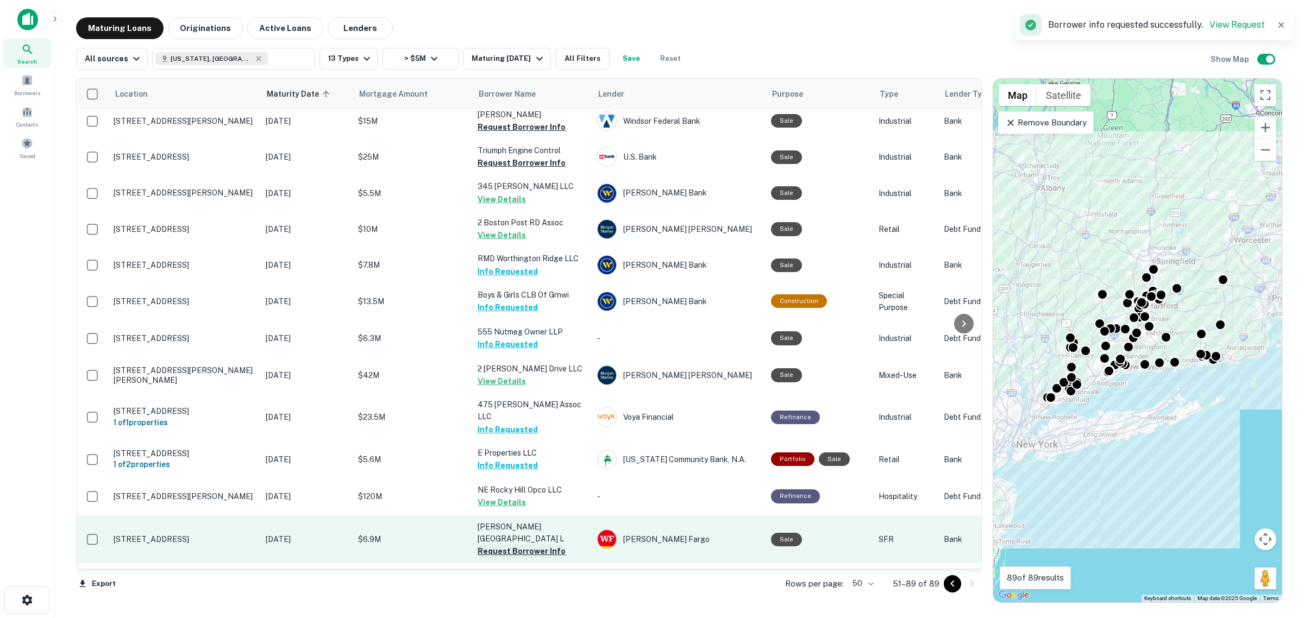
click at [512, 358] on button "Request Borrower Info" at bounding box center [522, 551] width 88 height 13
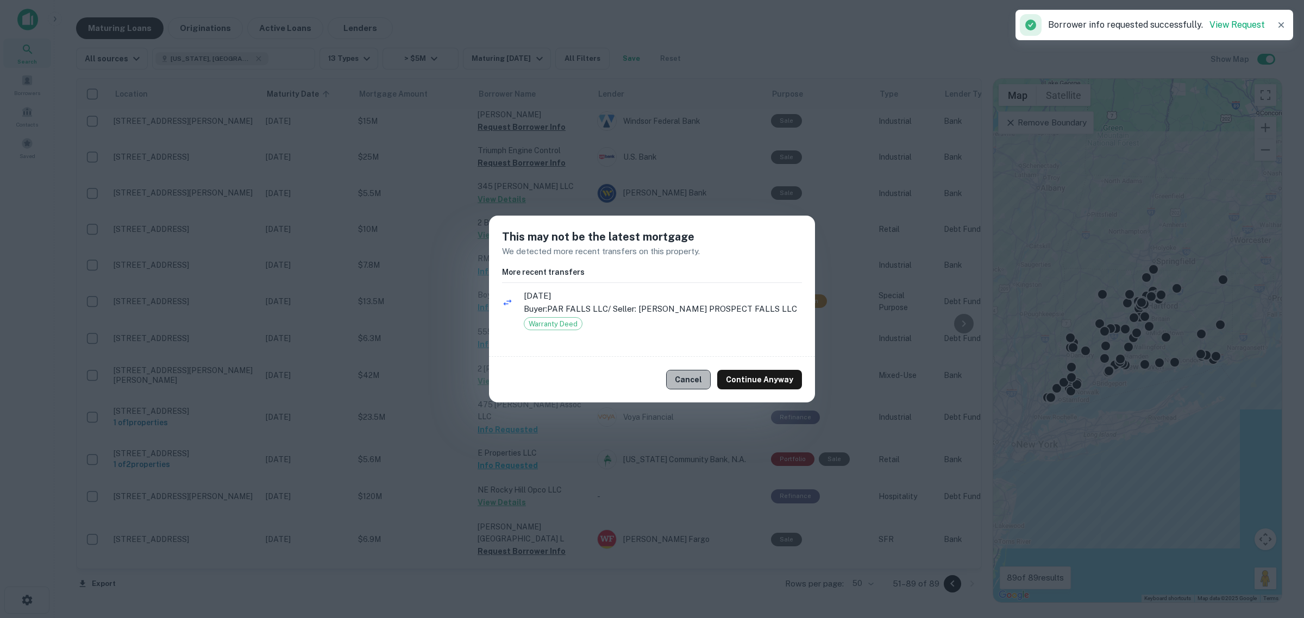
click at [692, 358] on button "Cancel" at bounding box center [688, 380] width 45 height 20
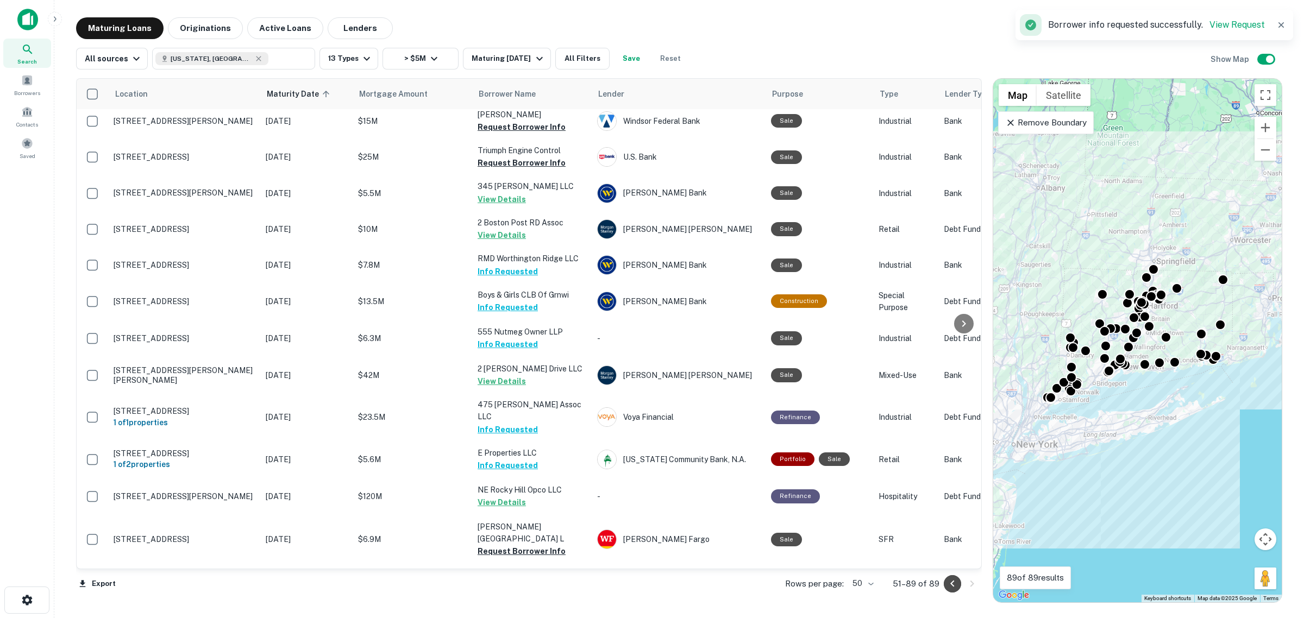
click at [952, 358] on icon "Go to previous page" at bounding box center [952, 584] width 13 height 13
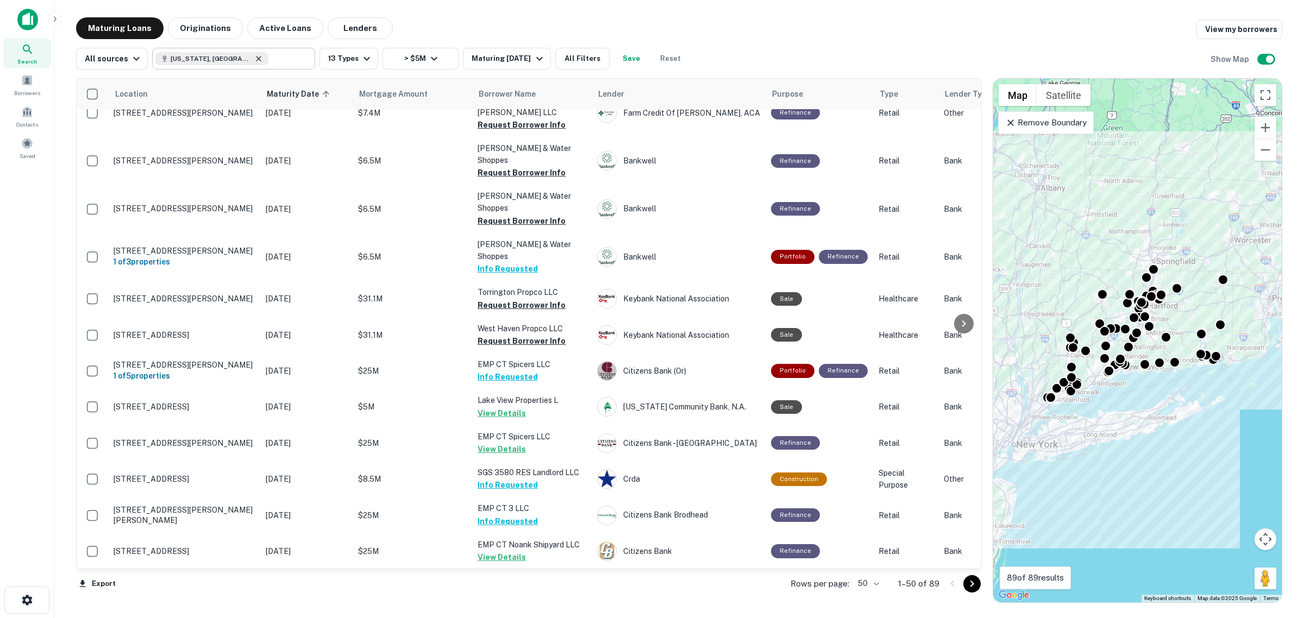
click at [254, 60] on icon at bounding box center [258, 58] width 9 height 9
type input "**********"
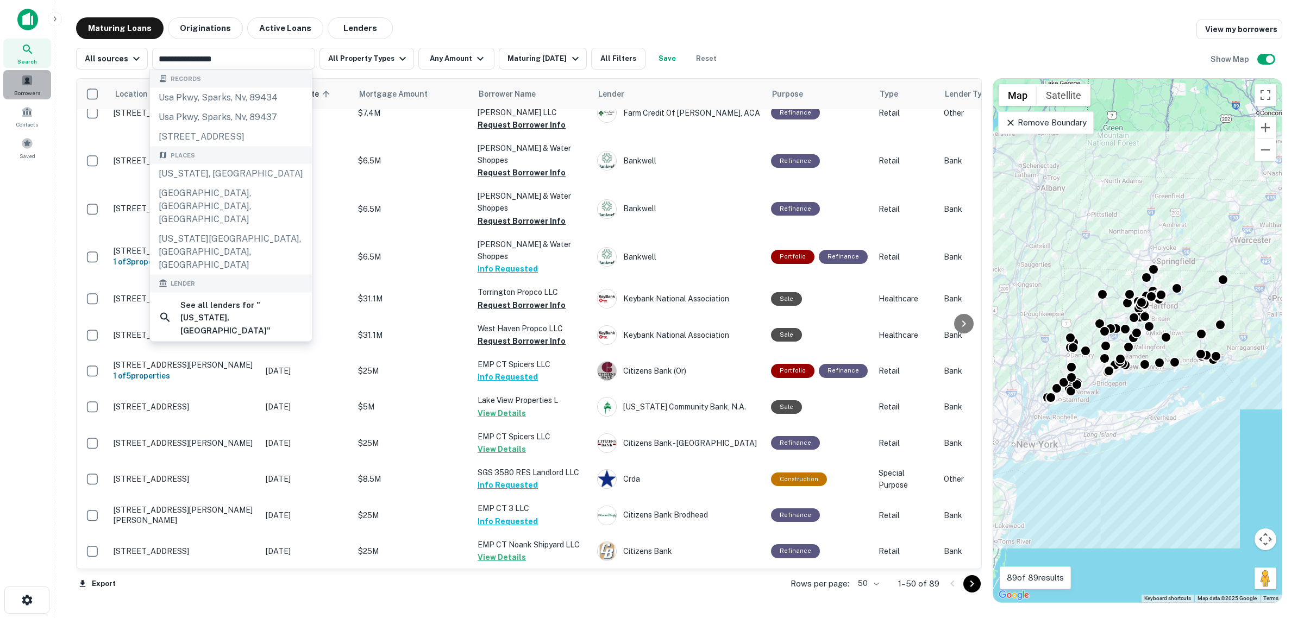
click at [26, 89] on span "Borrowers" at bounding box center [27, 93] width 26 height 9
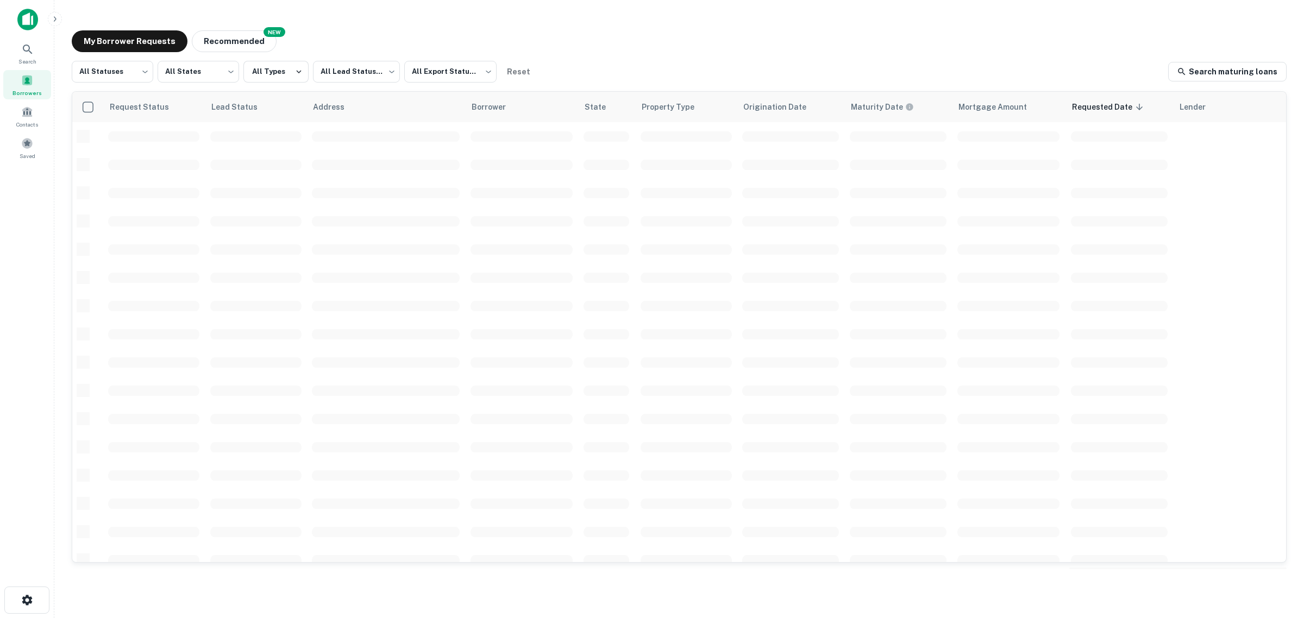
scroll to position [266, 0]
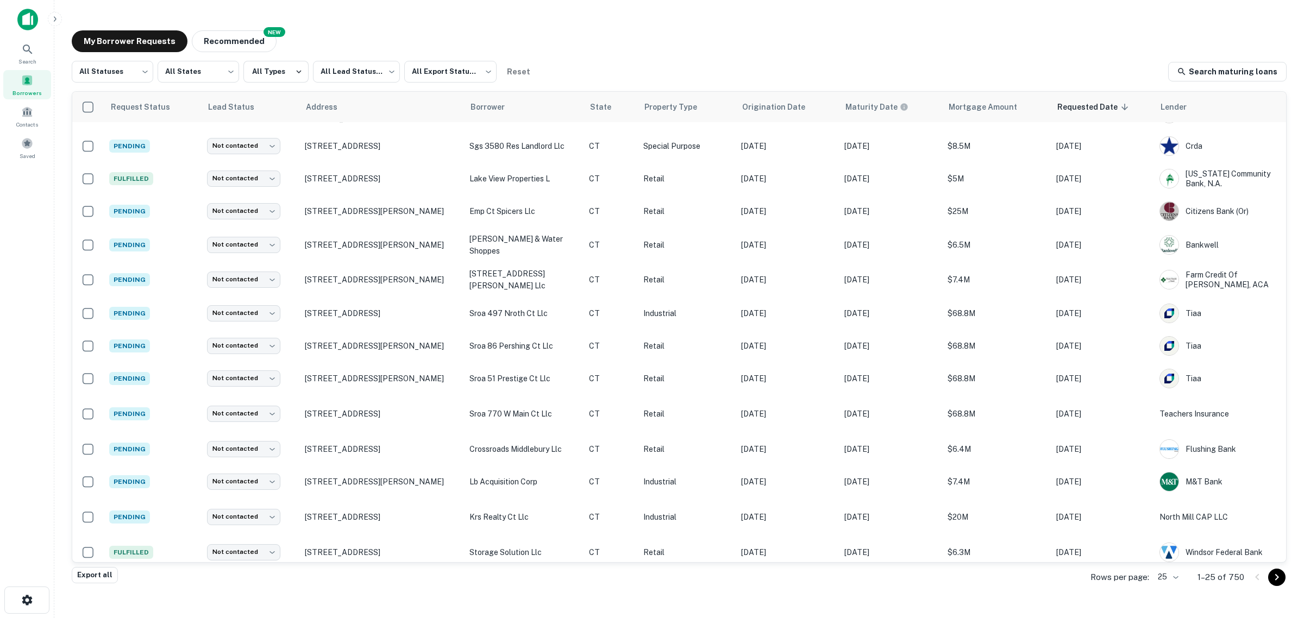
click at [30, 79] on span at bounding box center [27, 80] width 12 height 12
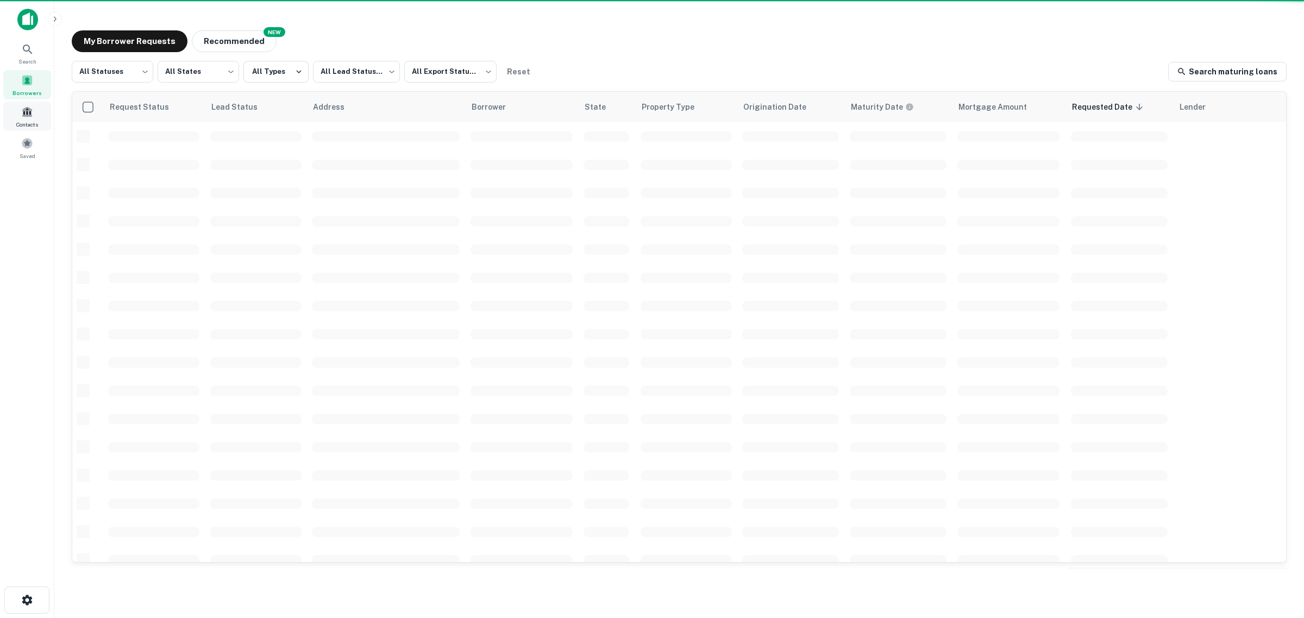
scroll to position [266, 0]
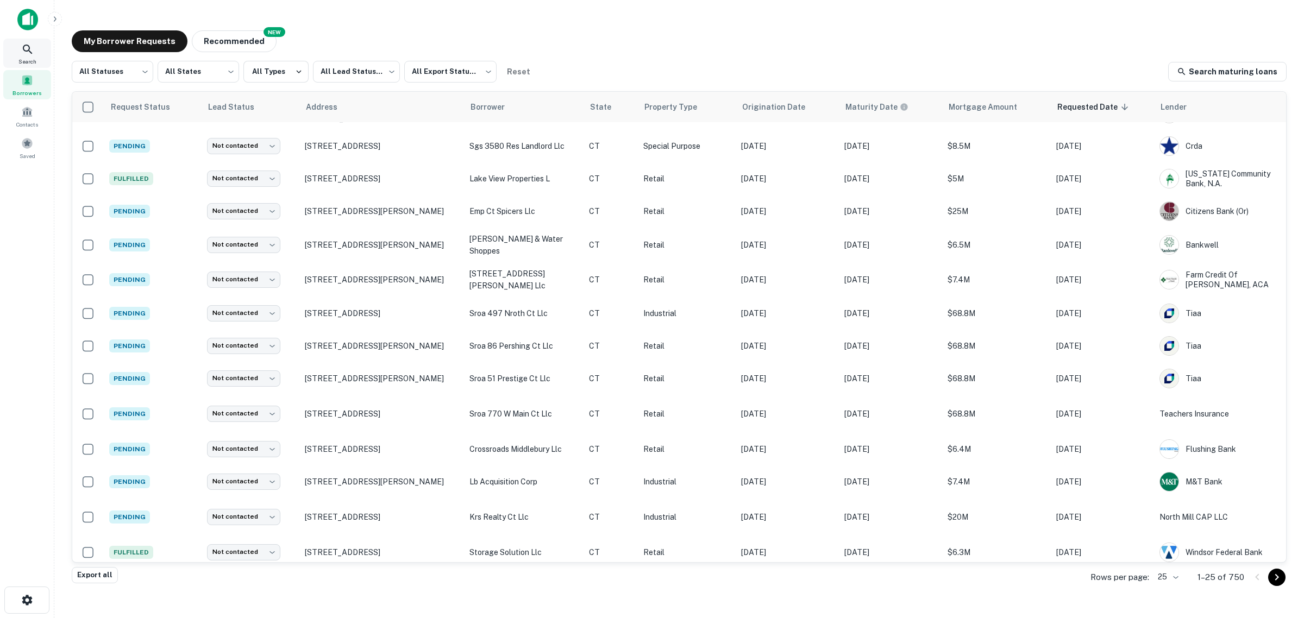
click at [29, 58] on span "Search" at bounding box center [27, 61] width 18 height 9
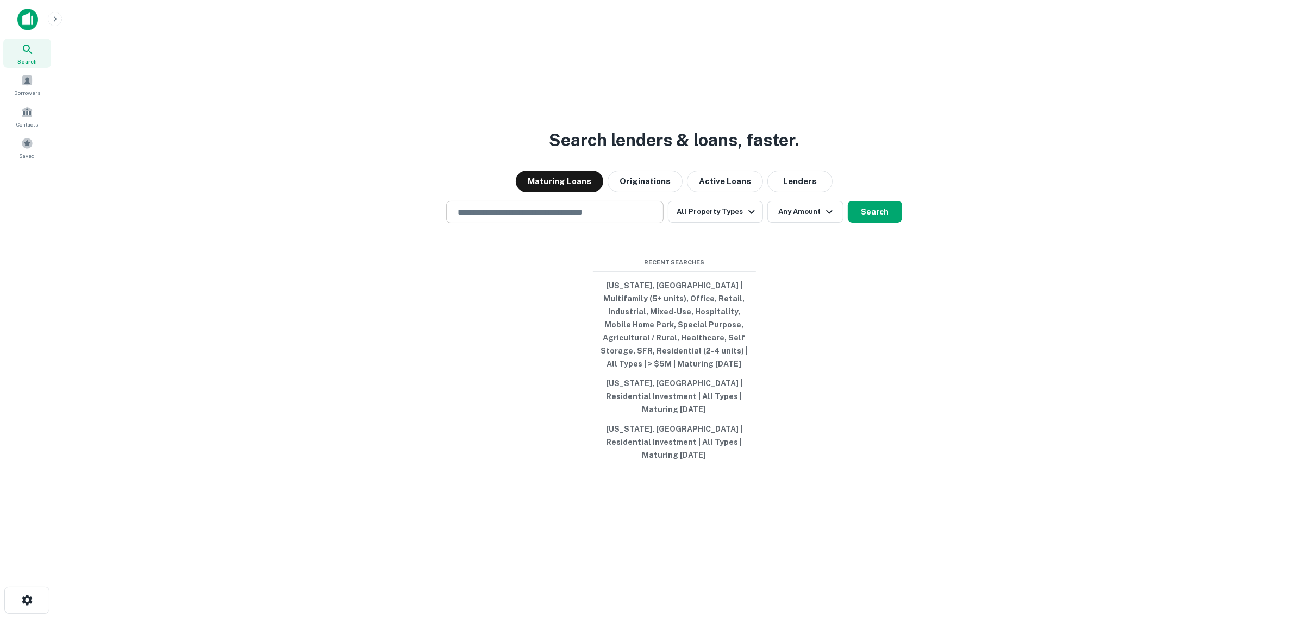
click at [630, 218] on input "text" at bounding box center [555, 212] width 208 height 12
type input "**********"
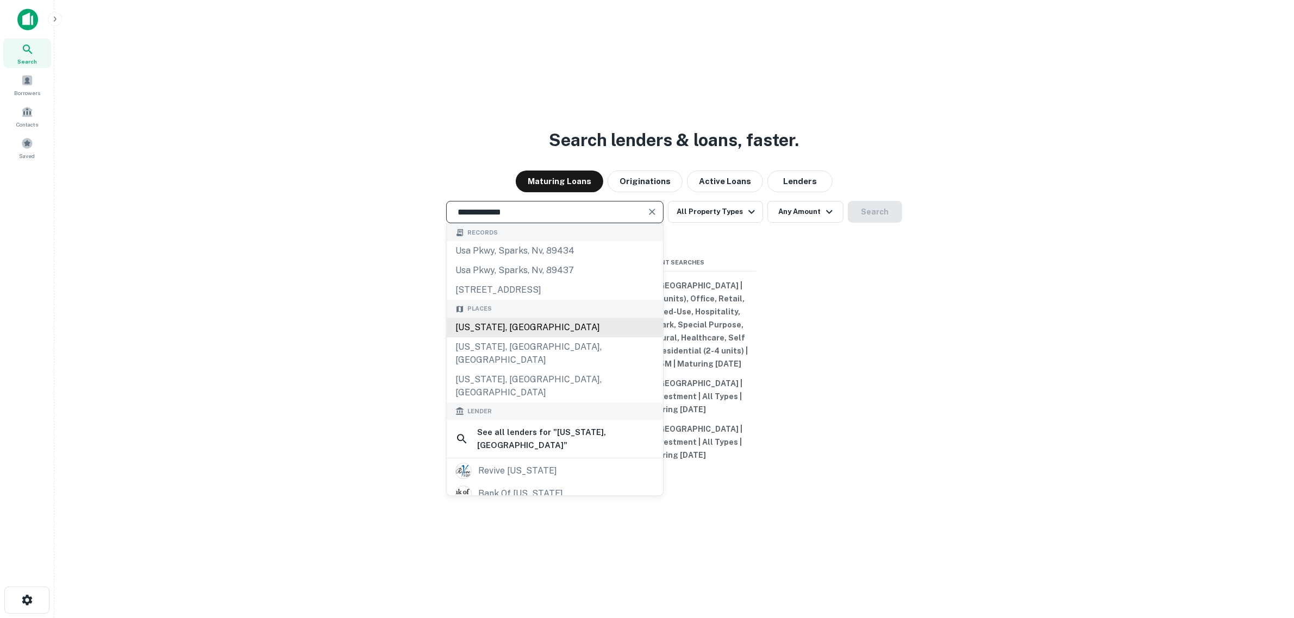
click at [509, 337] on div "[US_STATE], [GEOGRAPHIC_DATA]" at bounding box center [555, 328] width 216 height 20
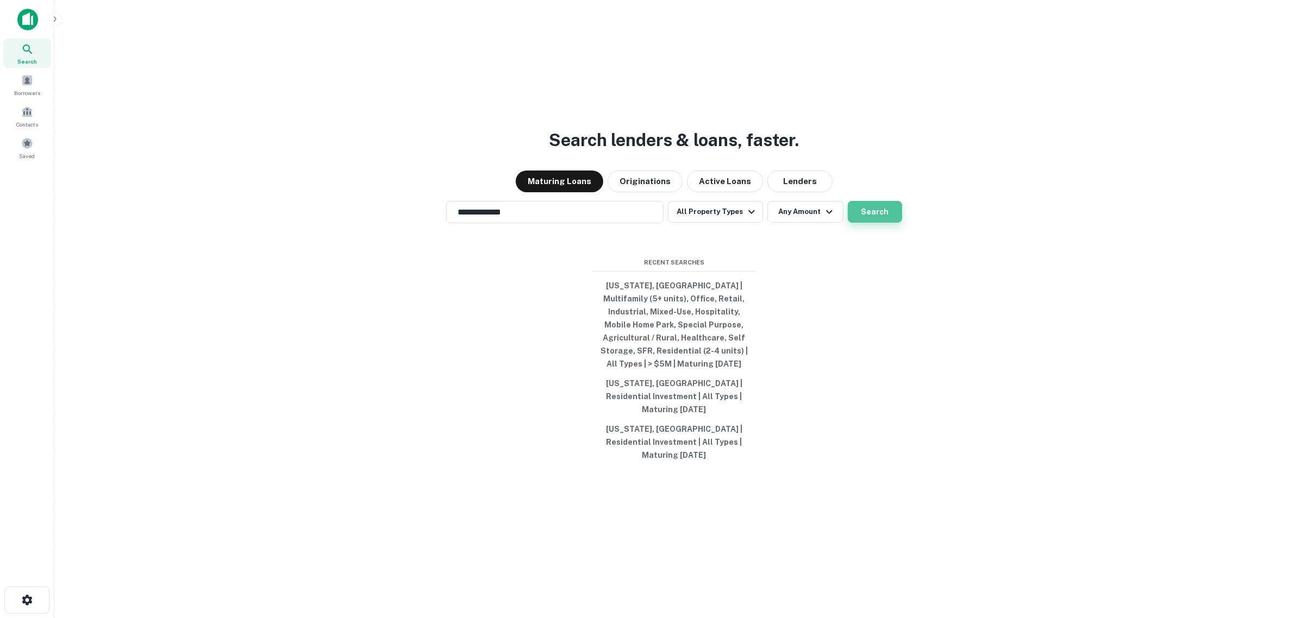
click at [870, 223] on button "Search" at bounding box center [875, 212] width 54 height 22
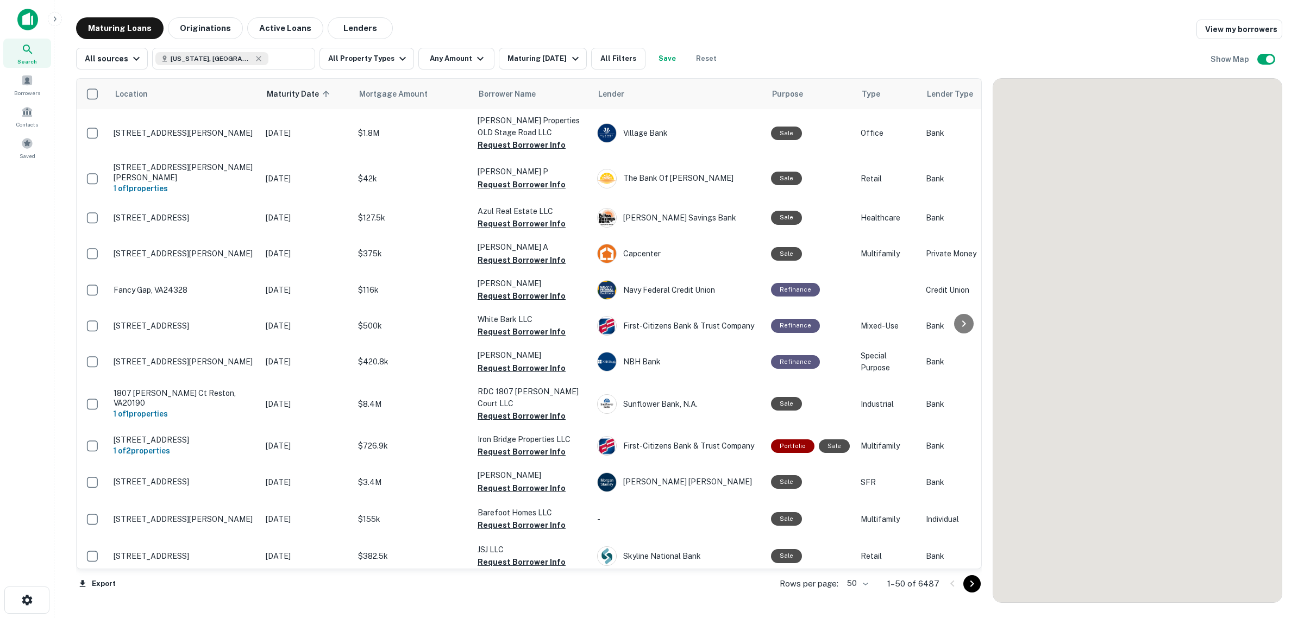
scroll to position [266, 0]
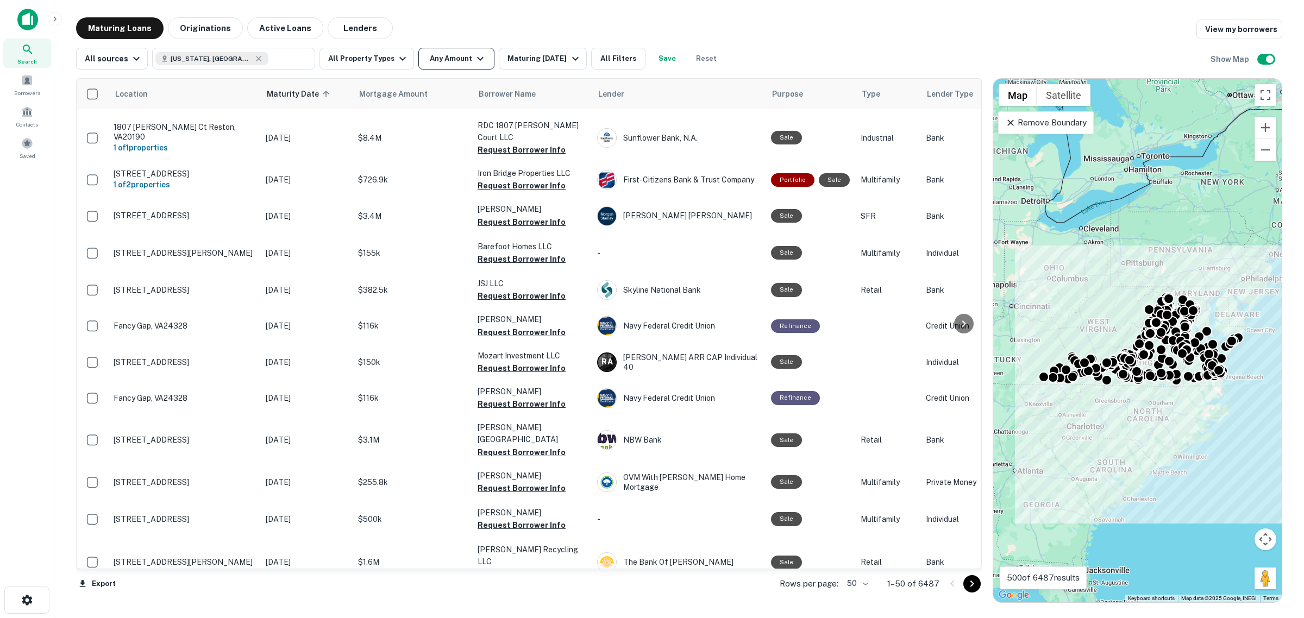
click at [447, 64] on button "Any Amount" at bounding box center [456, 59] width 76 height 22
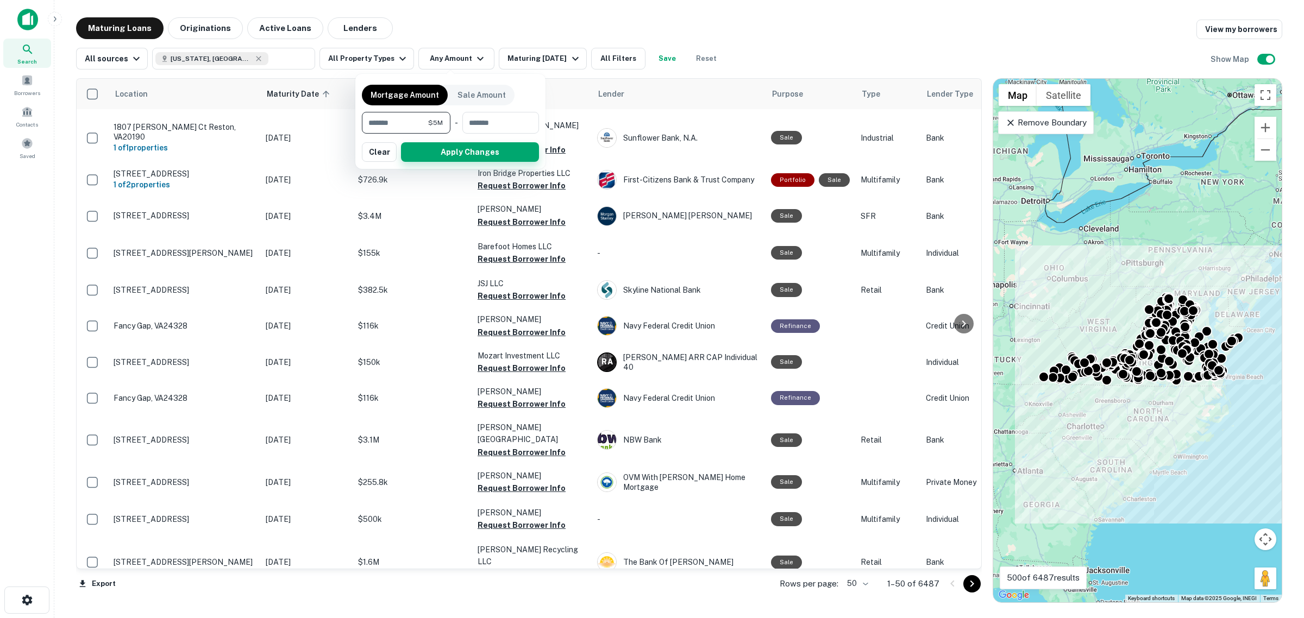
type input "*******"
click at [480, 149] on button "Apply Changes" at bounding box center [470, 152] width 138 height 20
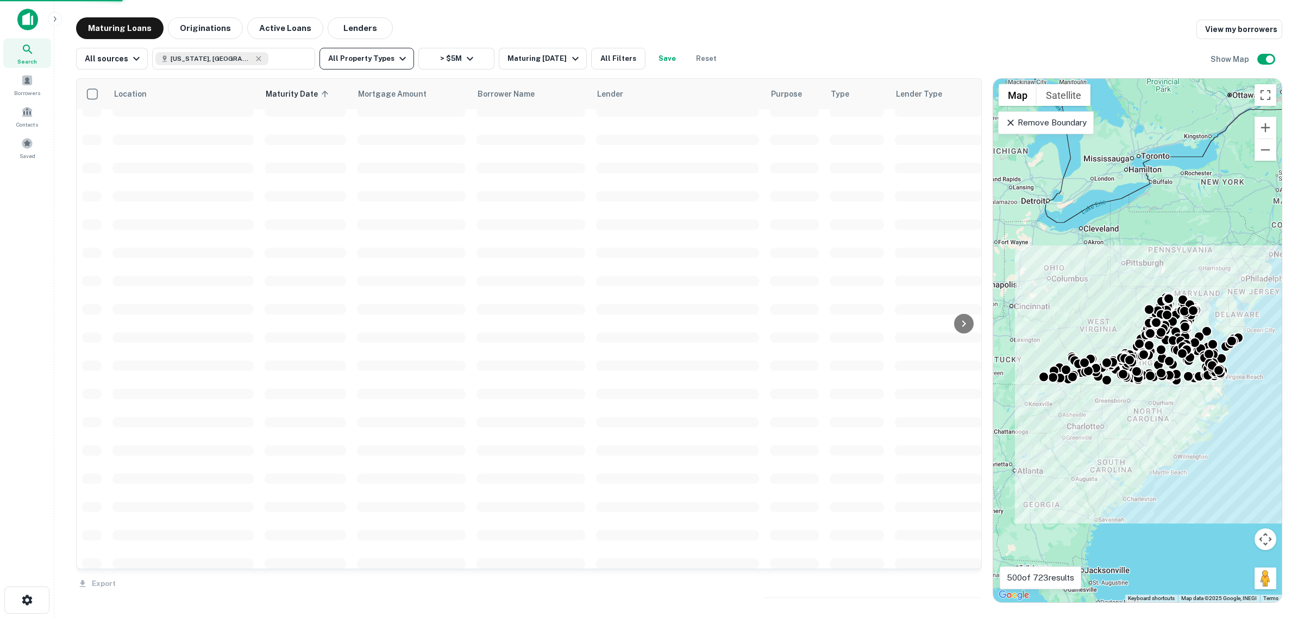
click at [389, 54] on button "All Property Types" at bounding box center [367, 59] width 95 height 22
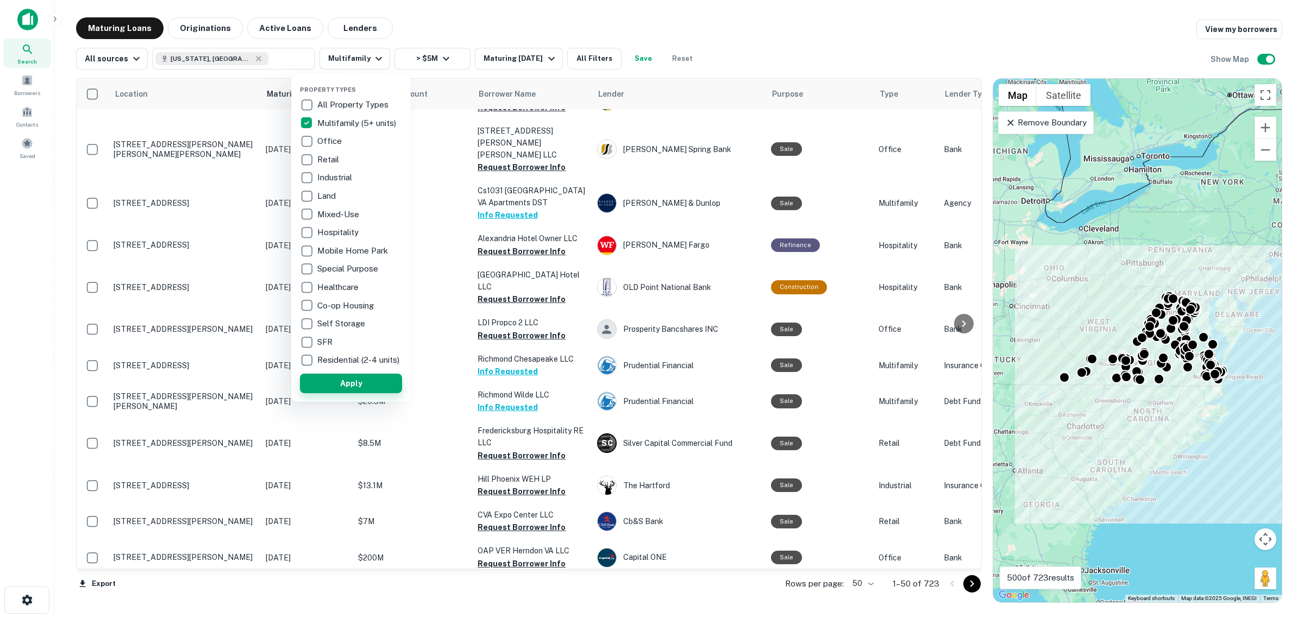
click at [368, 390] on button "Apply" at bounding box center [351, 384] width 102 height 20
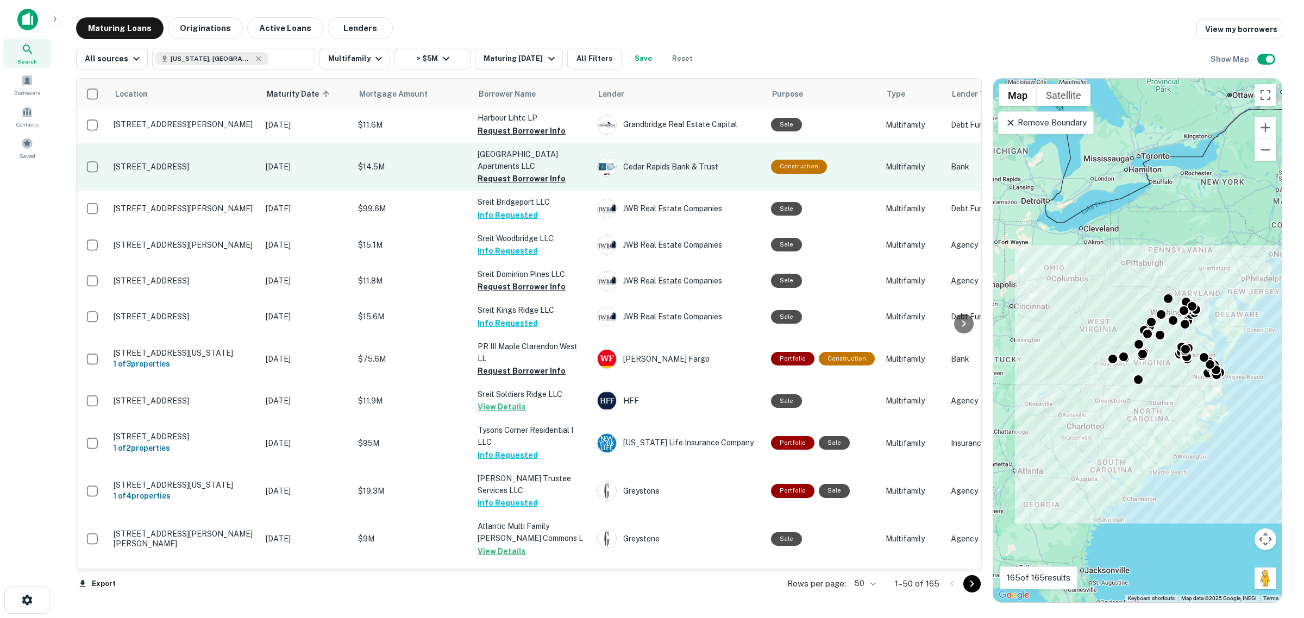
scroll to position [402, 0]
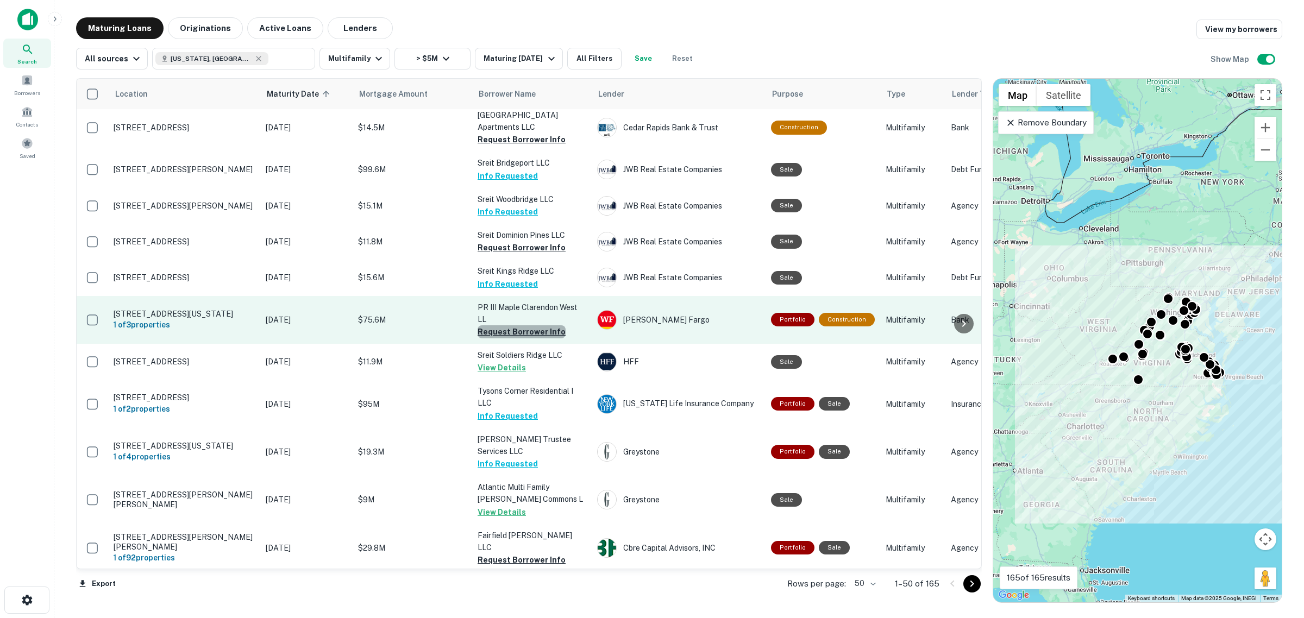
click at [529, 334] on button "Request Borrower Info" at bounding box center [522, 332] width 88 height 13
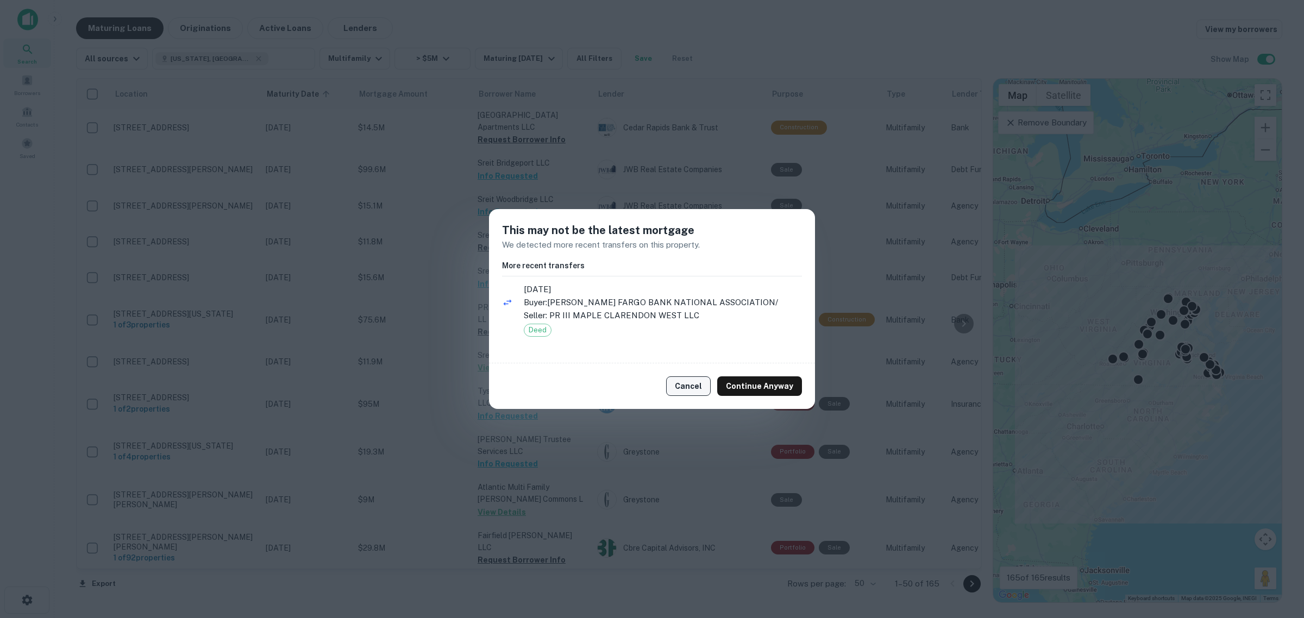
click at [693, 384] on button "Cancel" at bounding box center [688, 387] width 45 height 20
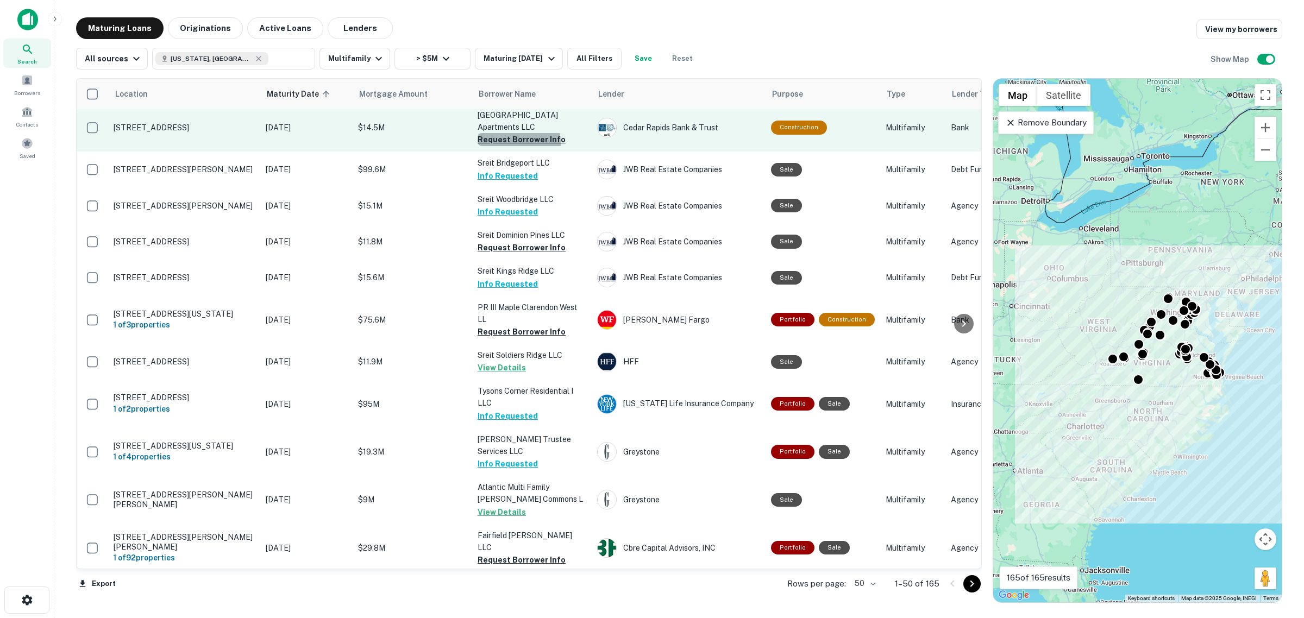
click at [504, 146] on button "Request Borrower Info" at bounding box center [522, 139] width 88 height 13
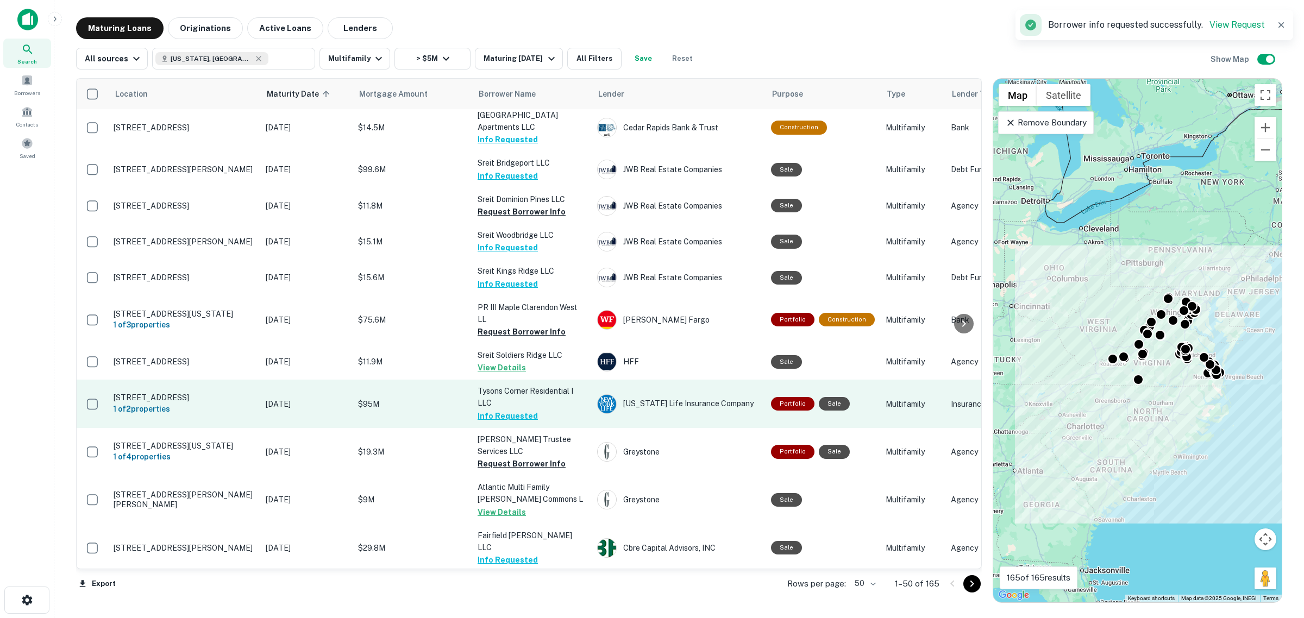
scroll to position [538, 0]
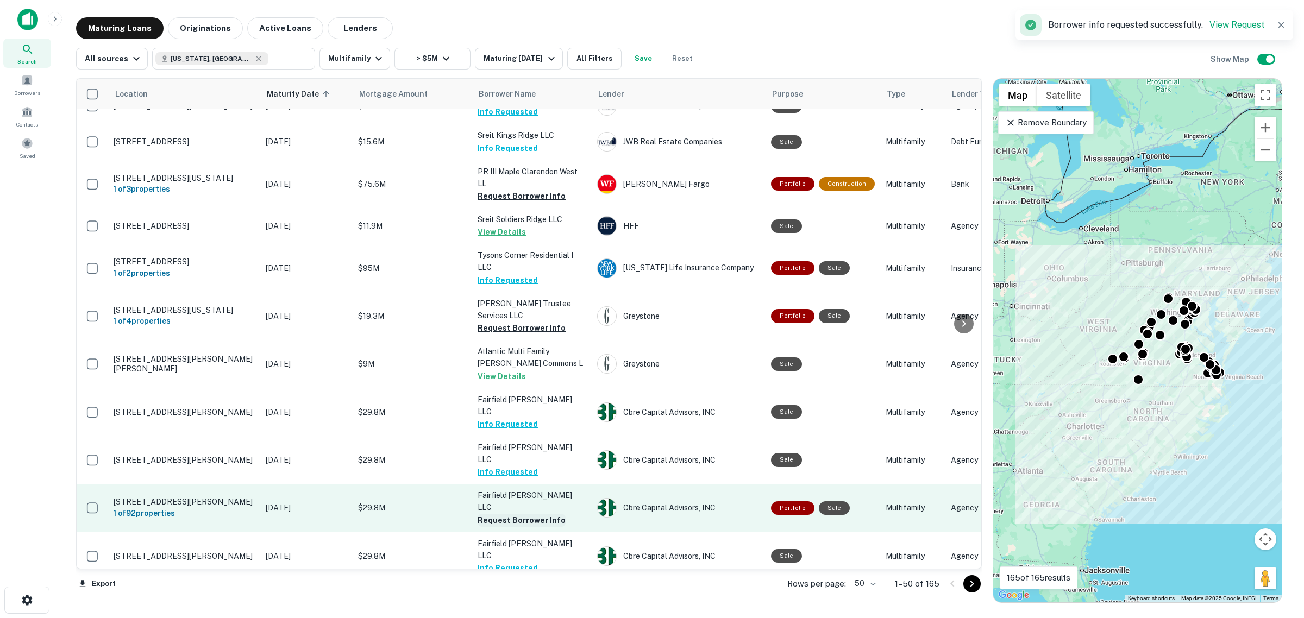
click at [531, 514] on button "Request Borrower Info" at bounding box center [522, 520] width 88 height 13
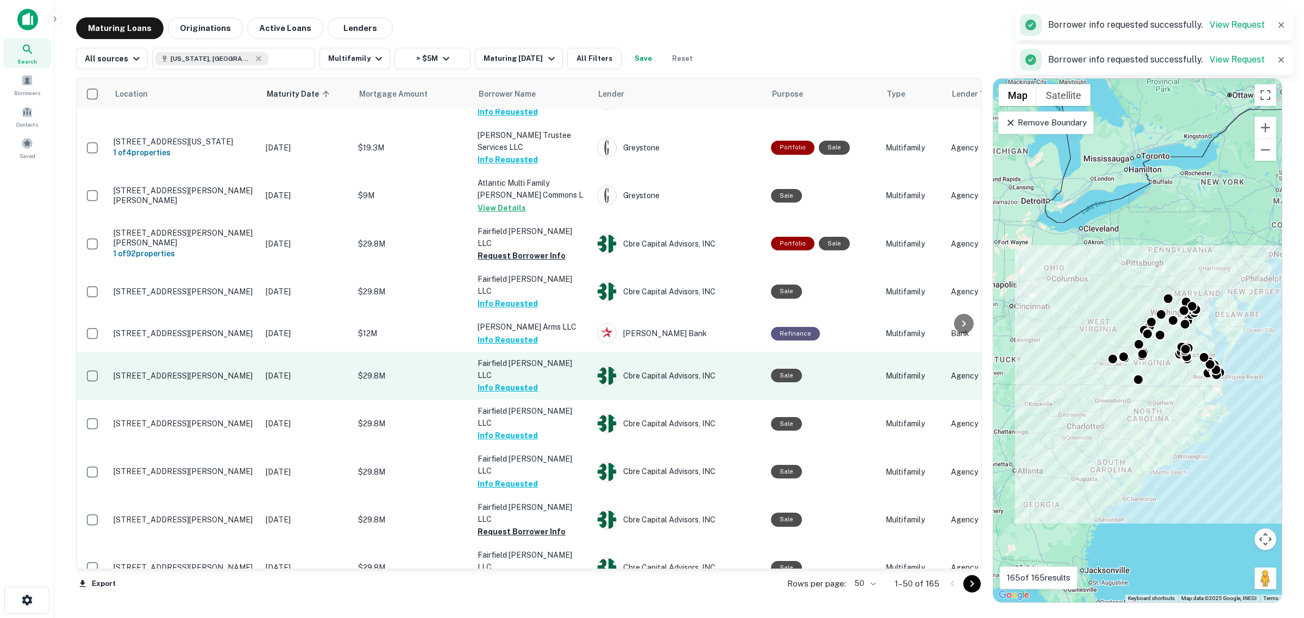
scroll to position [810, 0]
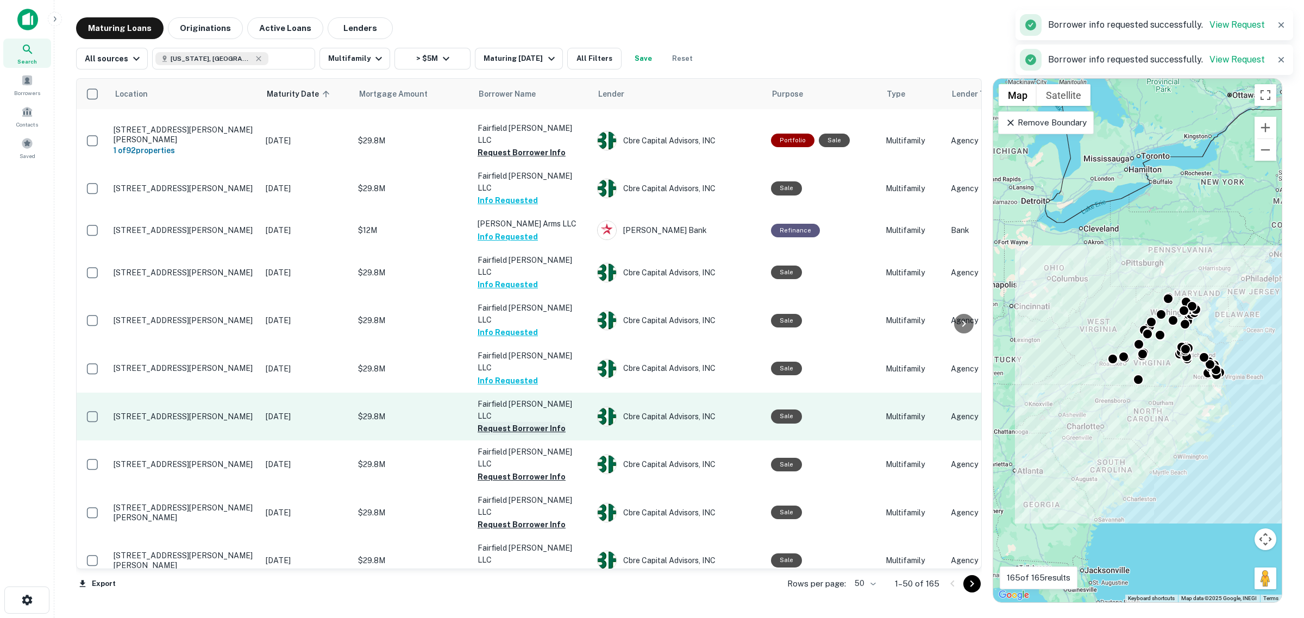
click at [529, 422] on button "Request Borrower Info" at bounding box center [522, 428] width 88 height 13
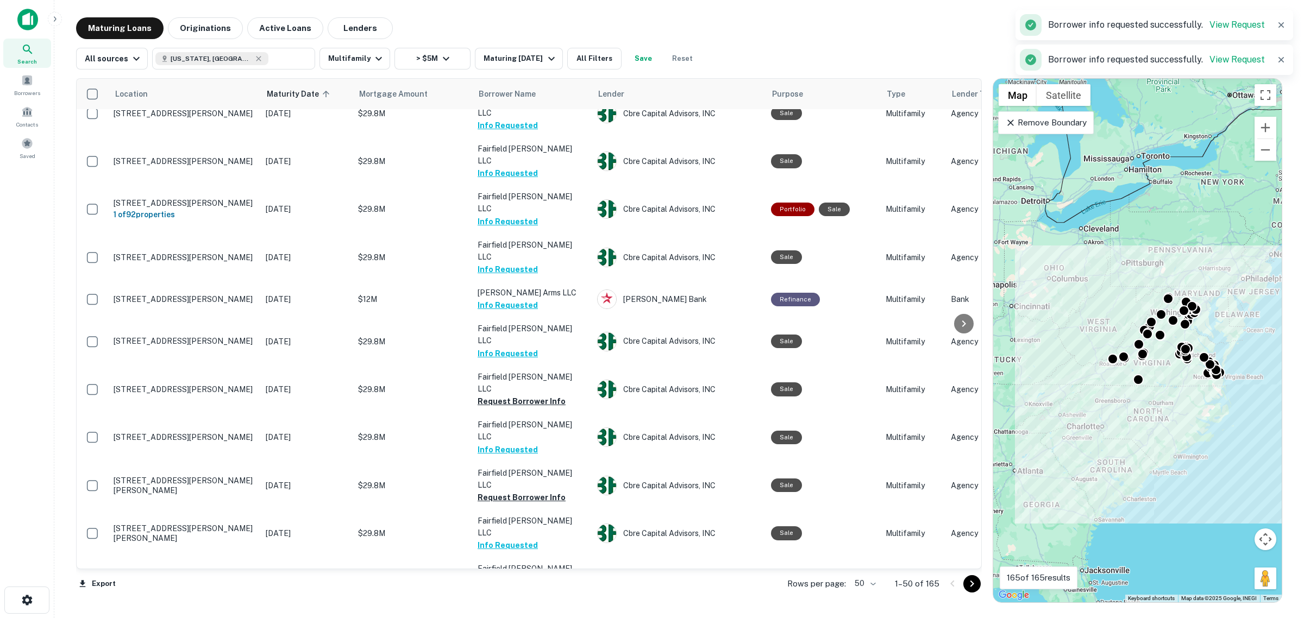
scroll to position [946, 0]
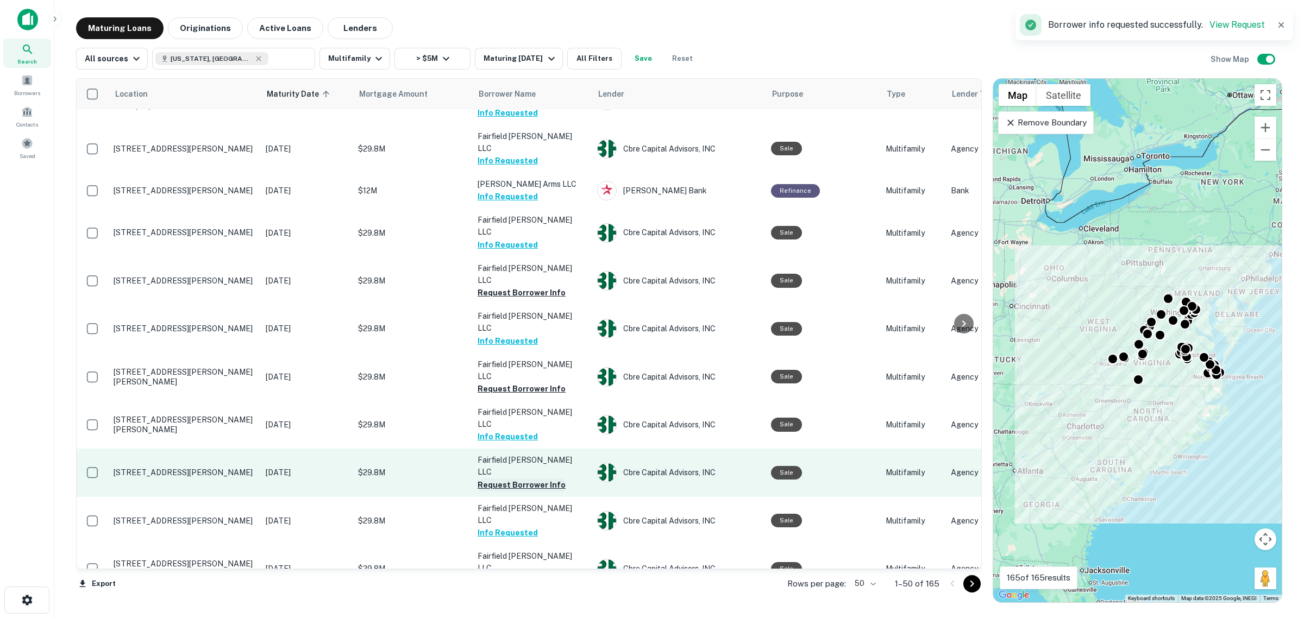
click at [541, 479] on button "Request Borrower Info" at bounding box center [522, 485] width 88 height 13
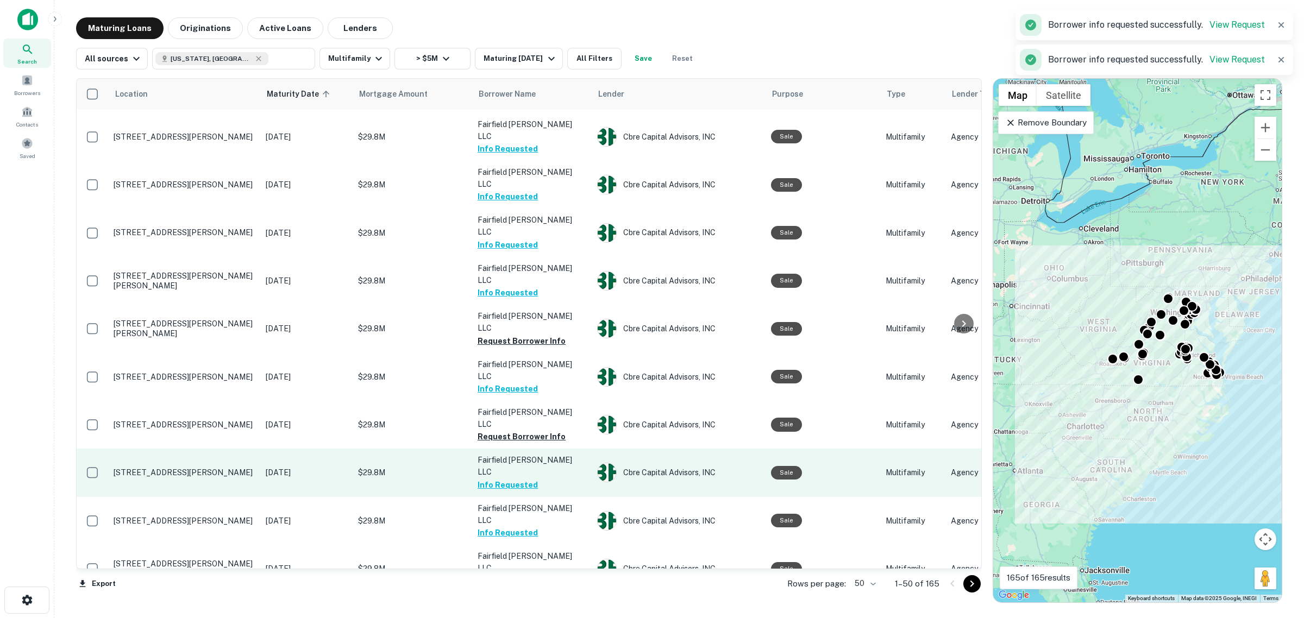
scroll to position [1013, 0]
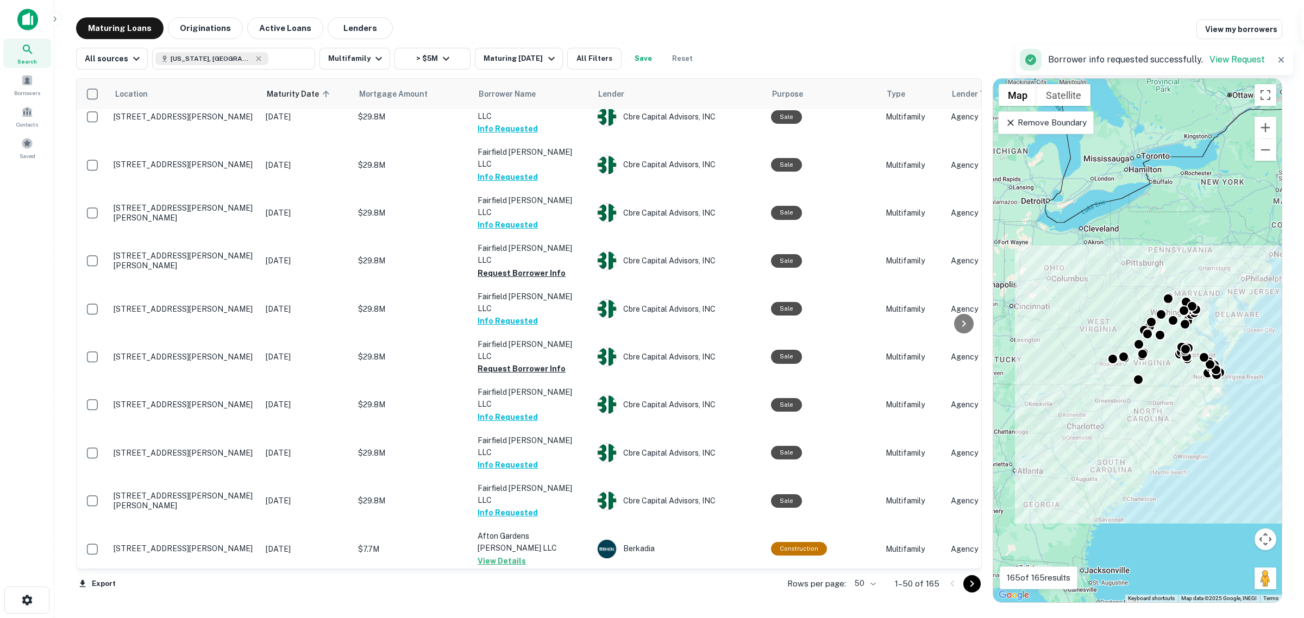
click at [542, 579] on p "Fairfield [PERSON_NAME] LLC" at bounding box center [532, 591] width 109 height 24
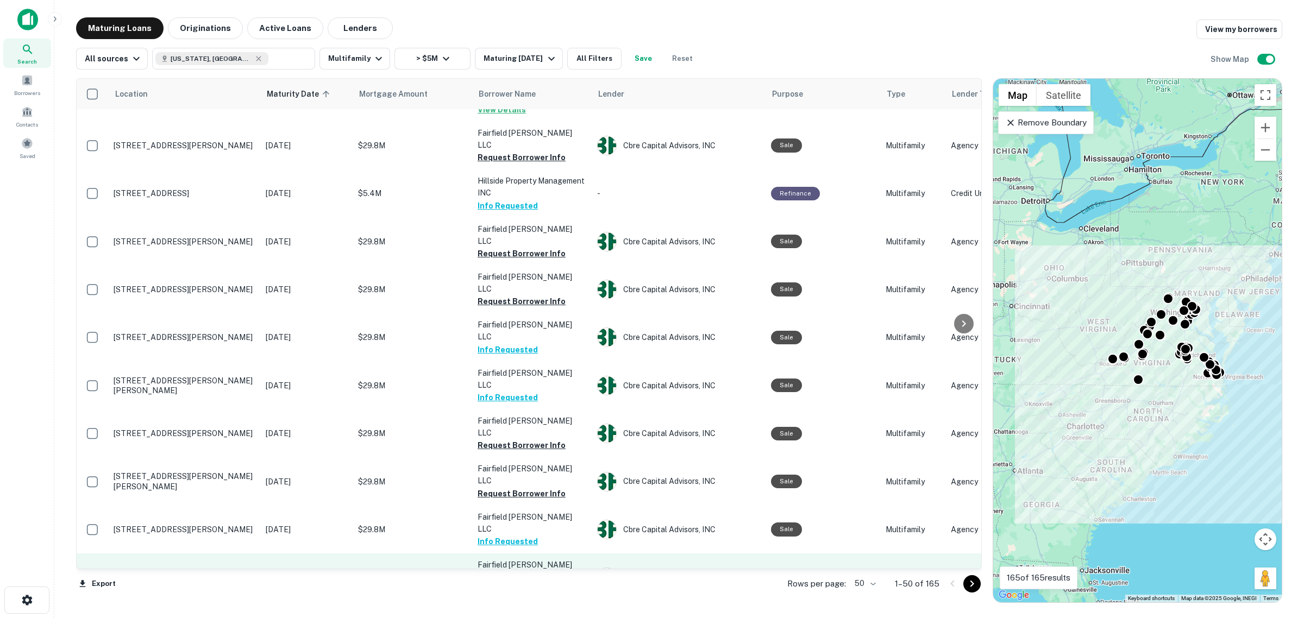
scroll to position [1466, 0]
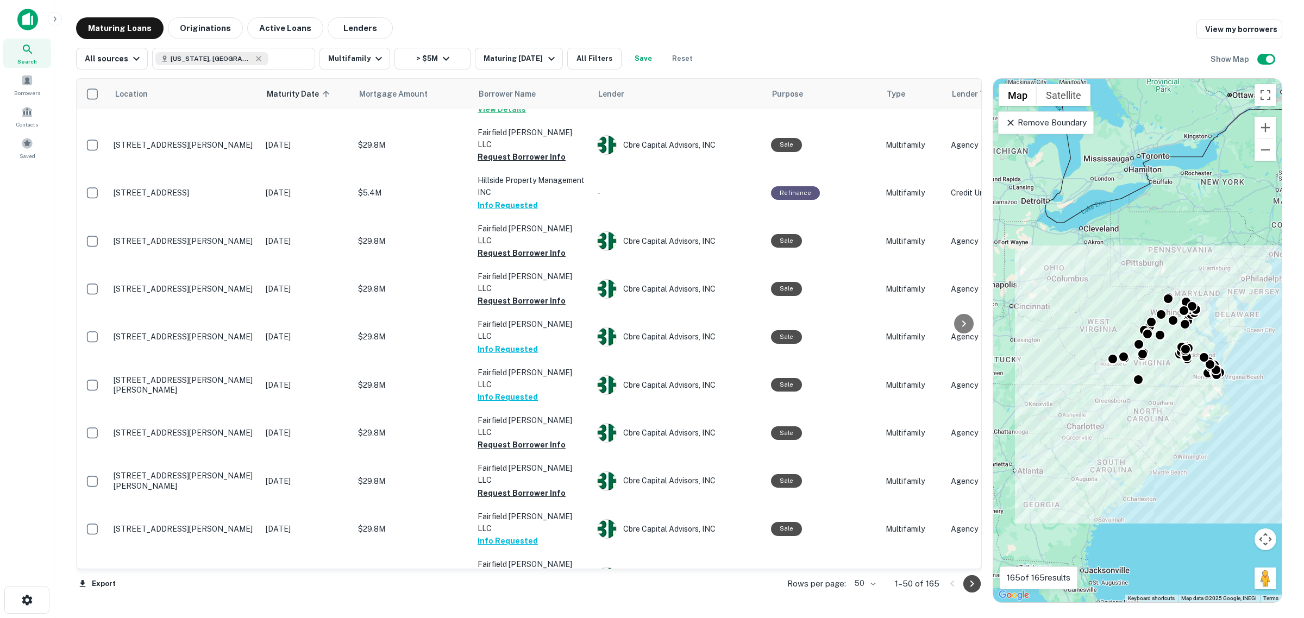
click at [969, 584] on icon "Go to next page" at bounding box center [972, 584] width 13 height 13
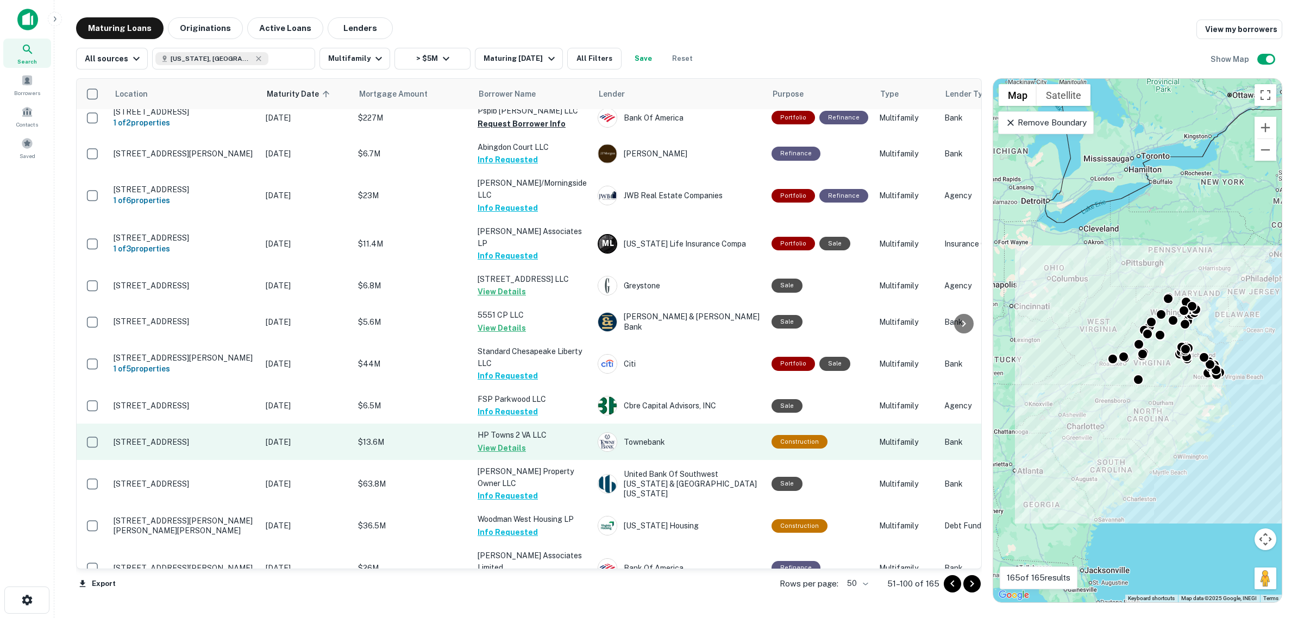
scroll to position [1511, 0]
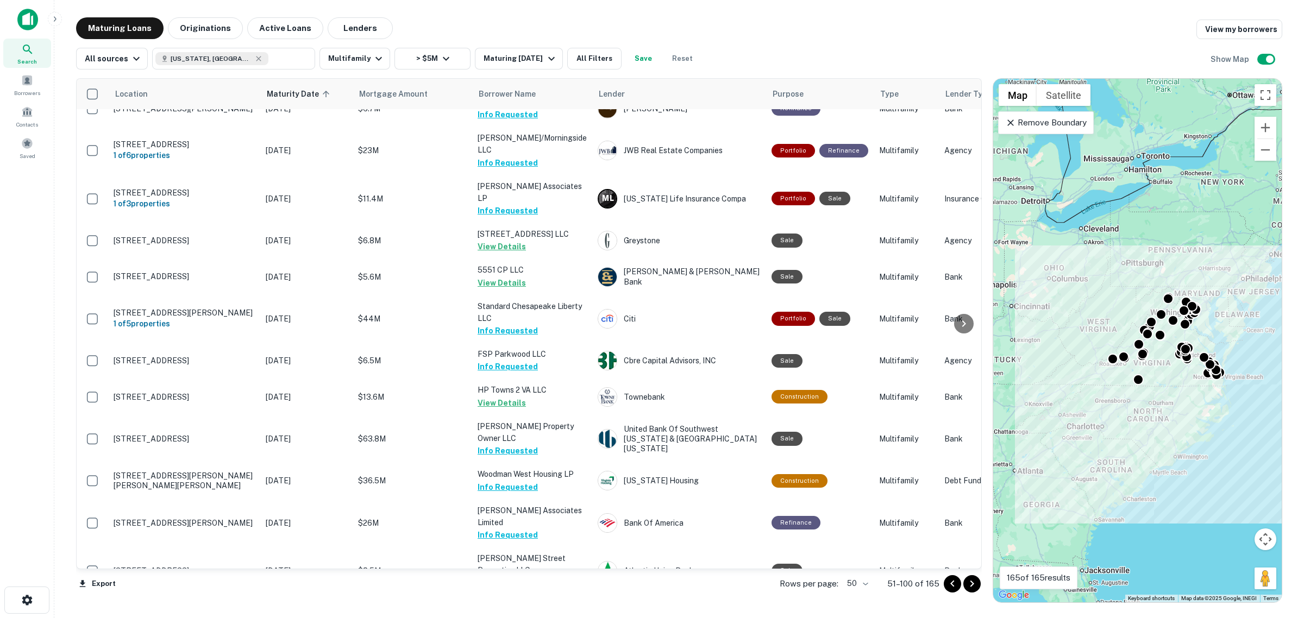
click at [967, 587] on icon "Go to next page" at bounding box center [972, 584] width 13 height 13
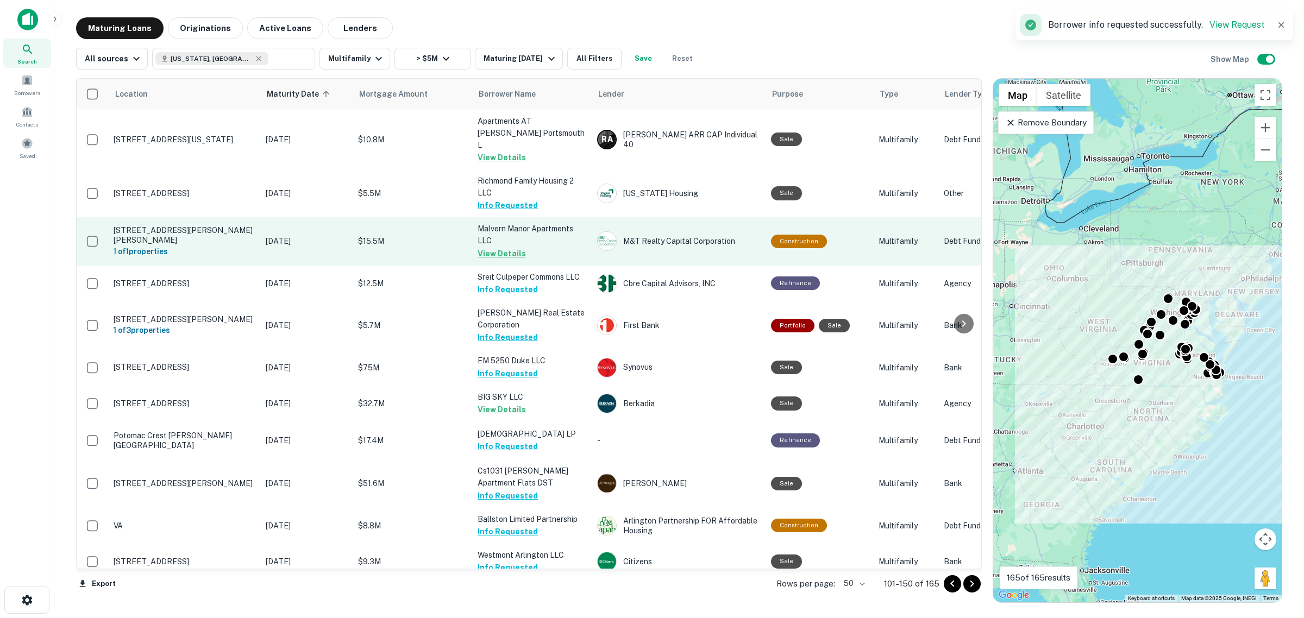
scroll to position [1544, 0]
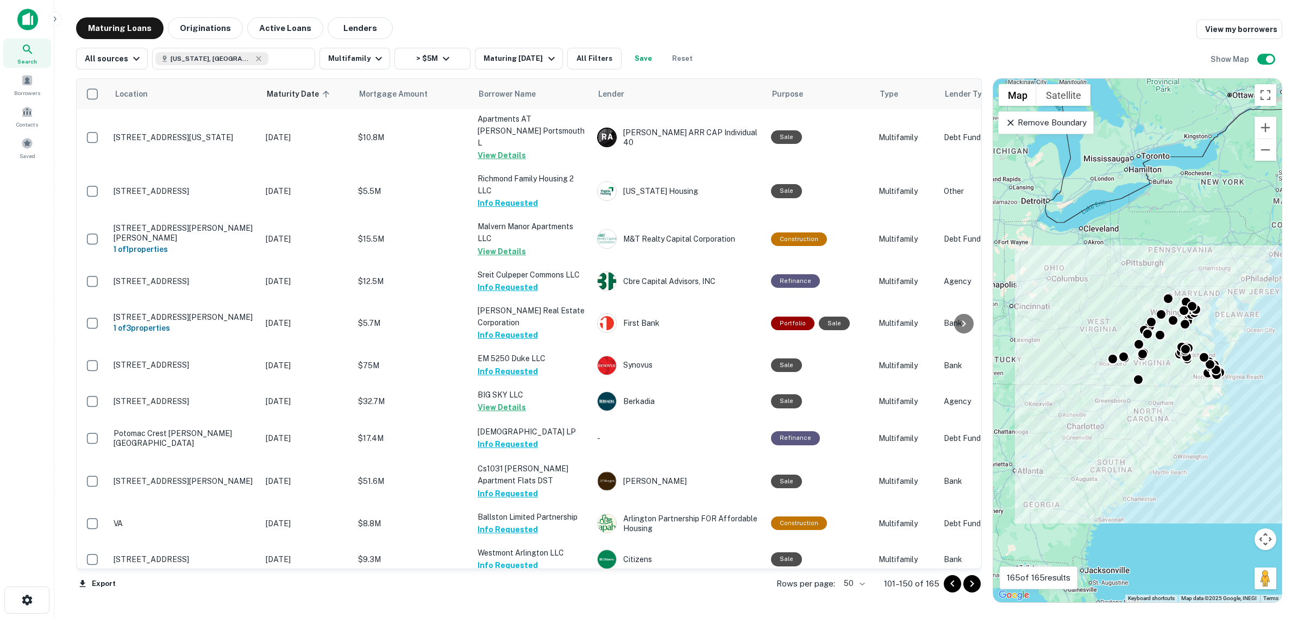
click at [514, 596] on button "Request Borrower Info" at bounding box center [522, 602] width 88 height 13
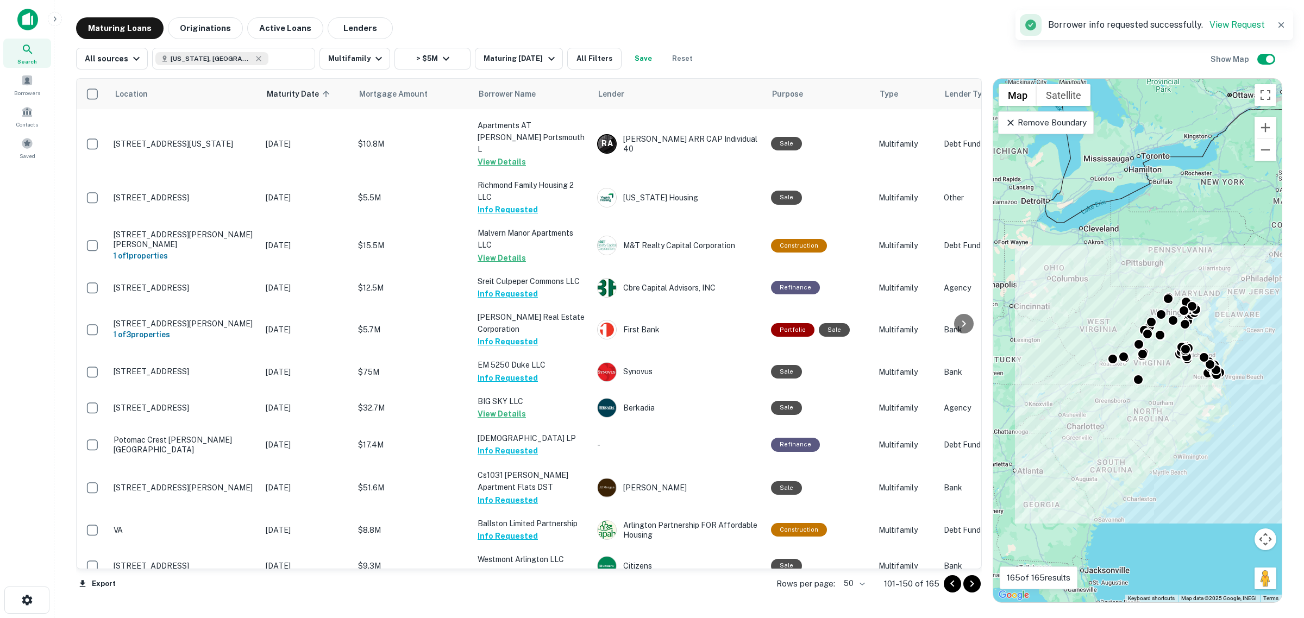
scroll to position [1550, 0]
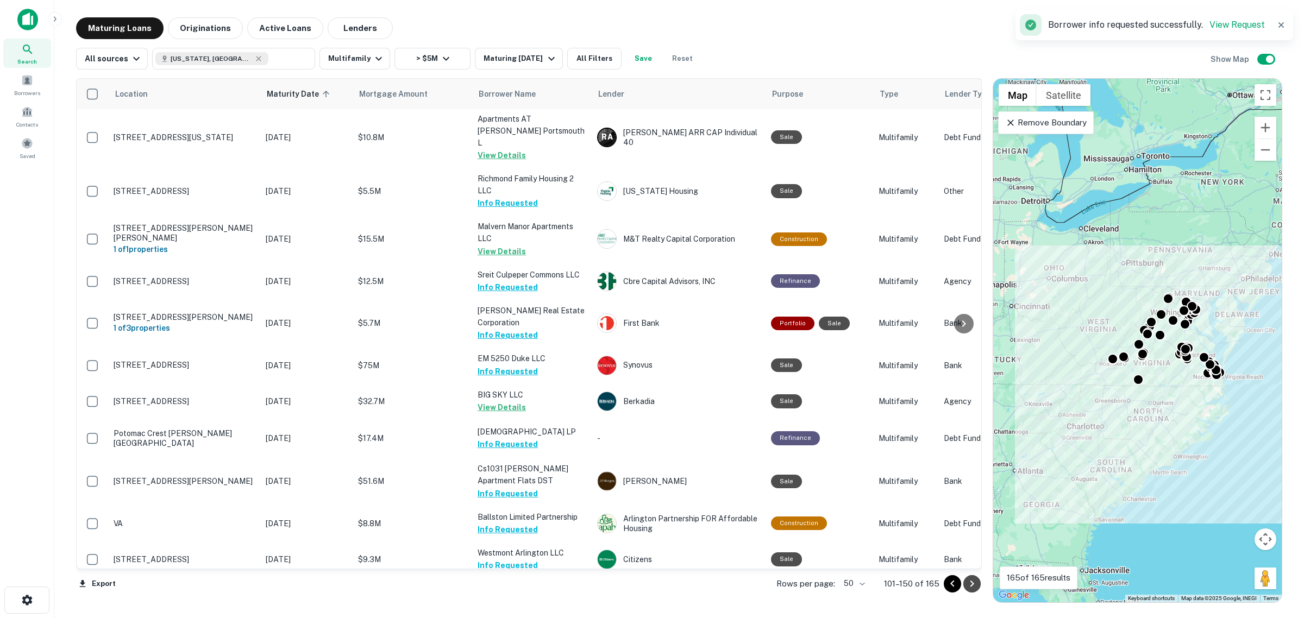
click at [973, 587] on icon "Go to next page" at bounding box center [972, 584] width 13 height 13
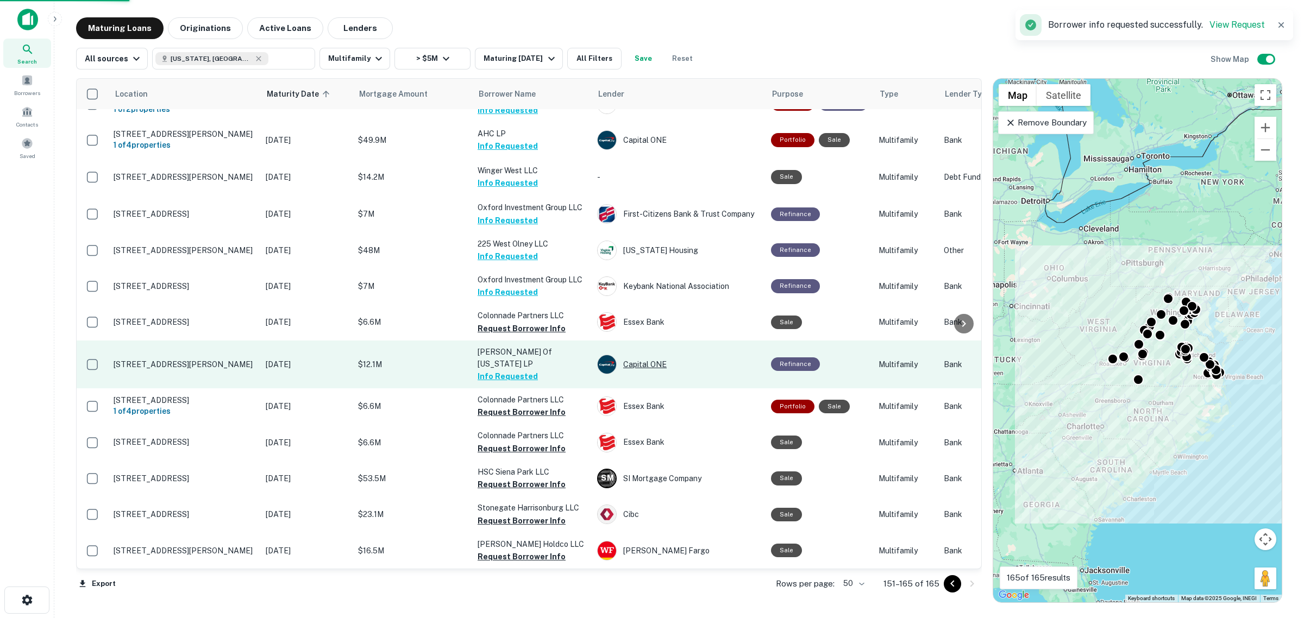
scroll to position [99, 0]
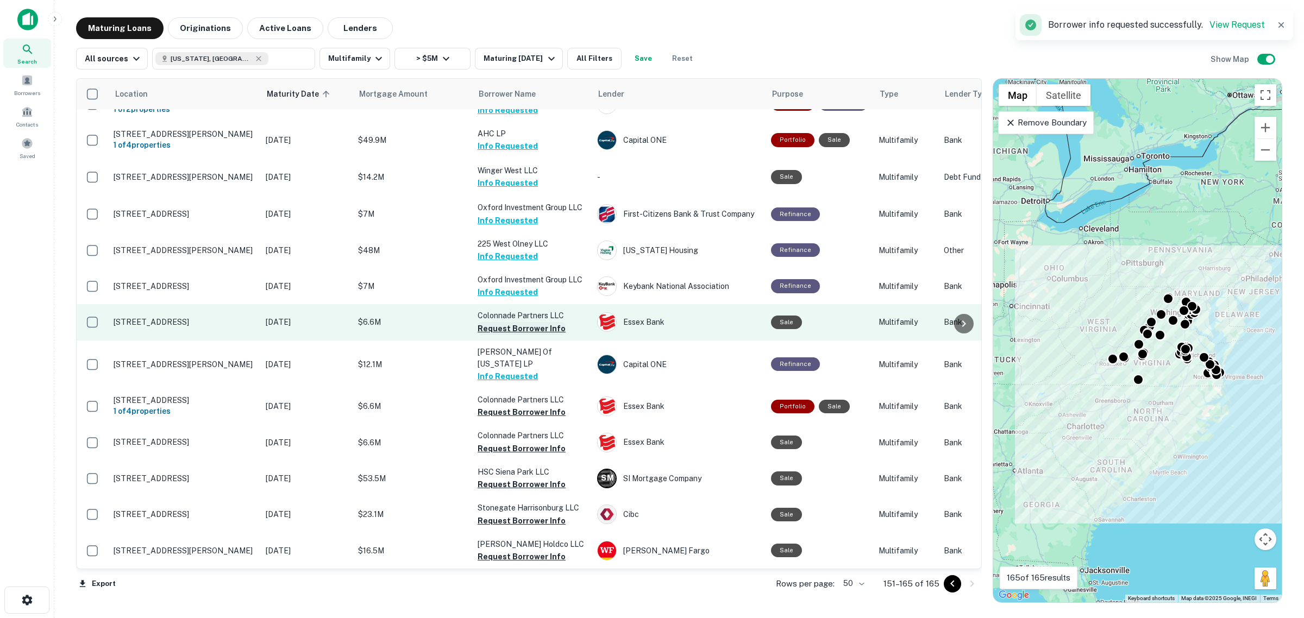
click at [534, 333] on button "Request Borrower Info" at bounding box center [522, 328] width 88 height 13
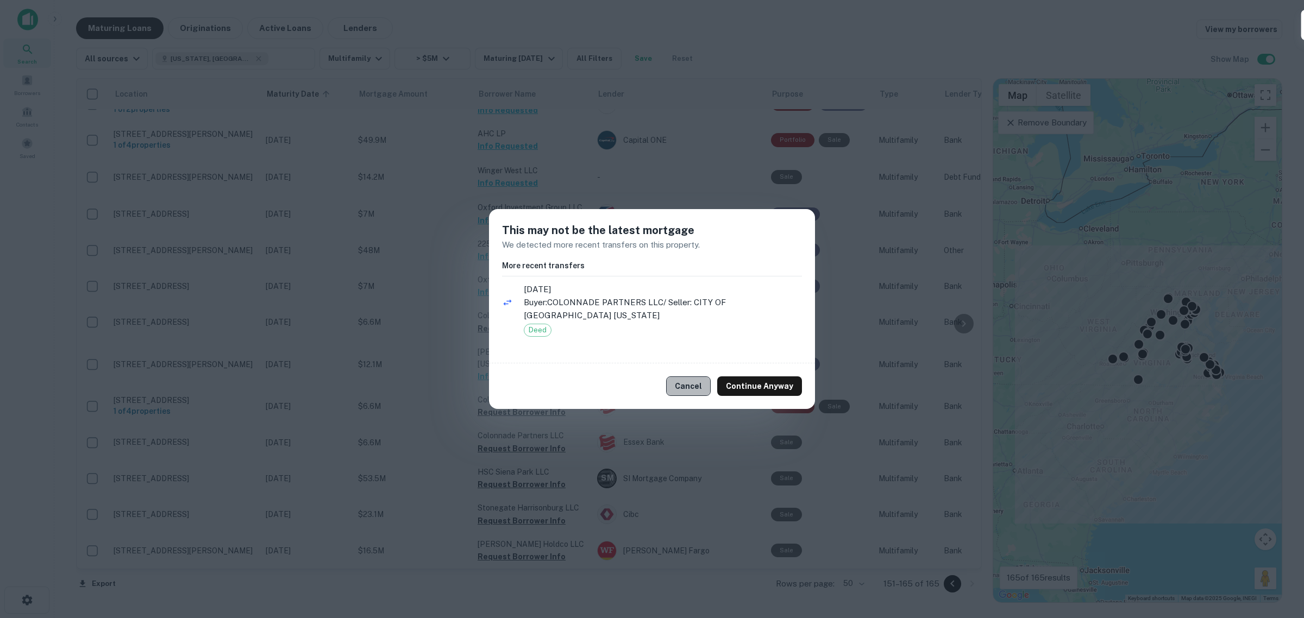
click at [696, 389] on button "Cancel" at bounding box center [688, 387] width 45 height 20
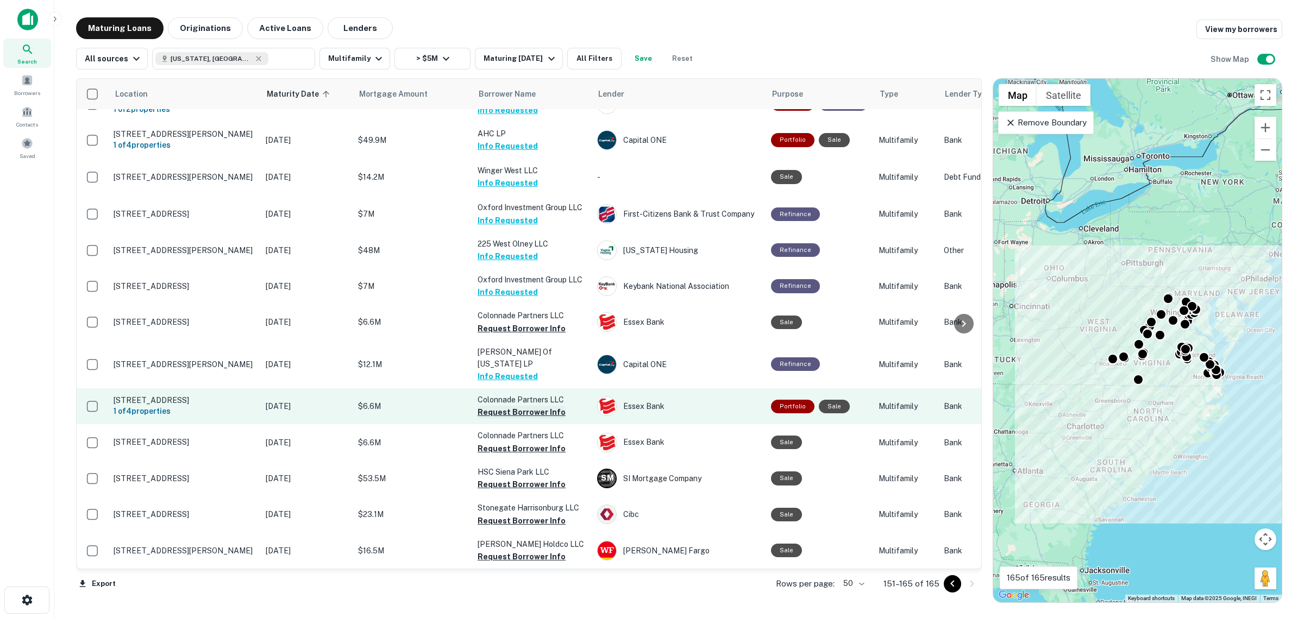
click at [542, 406] on button "Request Borrower Info" at bounding box center [522, 412] width 88 height 13
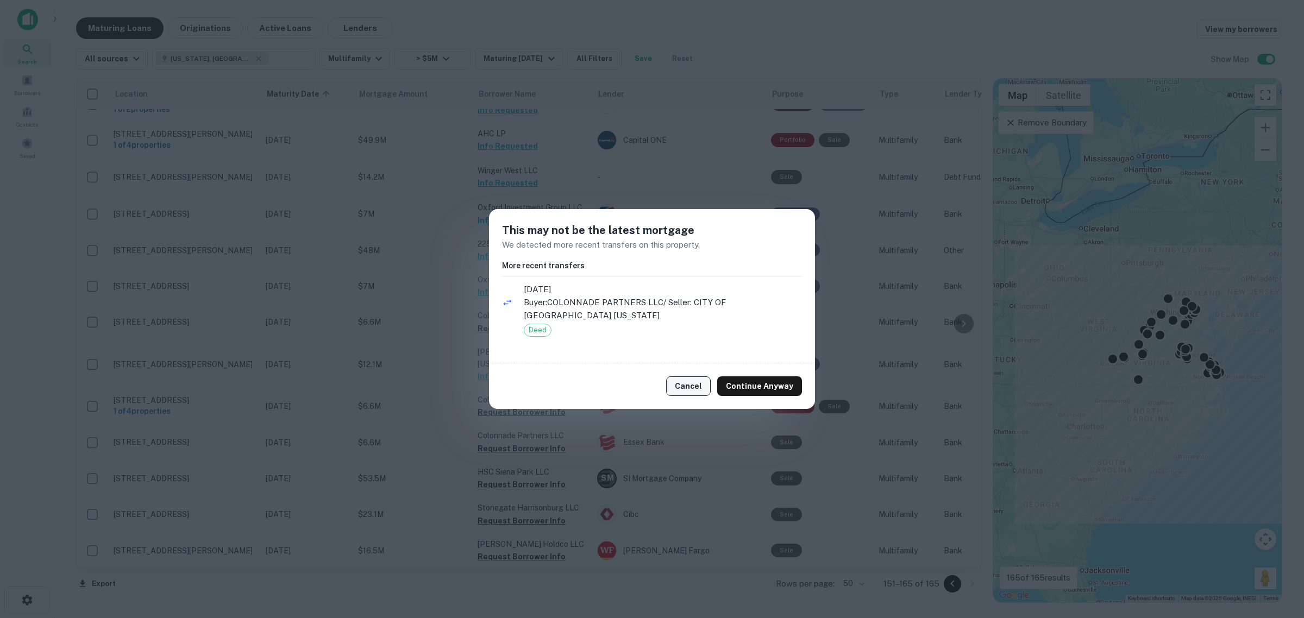
click at [699, 384] on button "Cancel" at bounding box center [688, 387] width 45 height 20
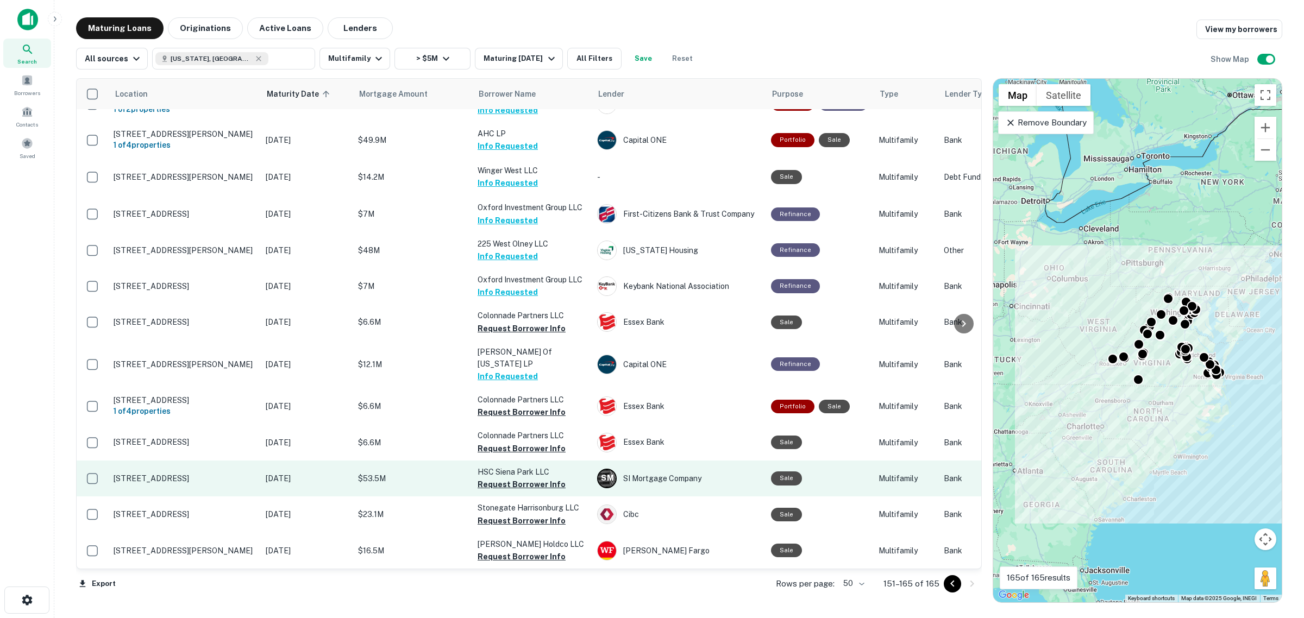
click at [511, 468] on p "HSC Siena Park LLC" at bounding box center [532, 472] width 109 height 12
click at [515, 478] on button "Request Borrower Info" at bounding box center [522, 484] width 88 height 13
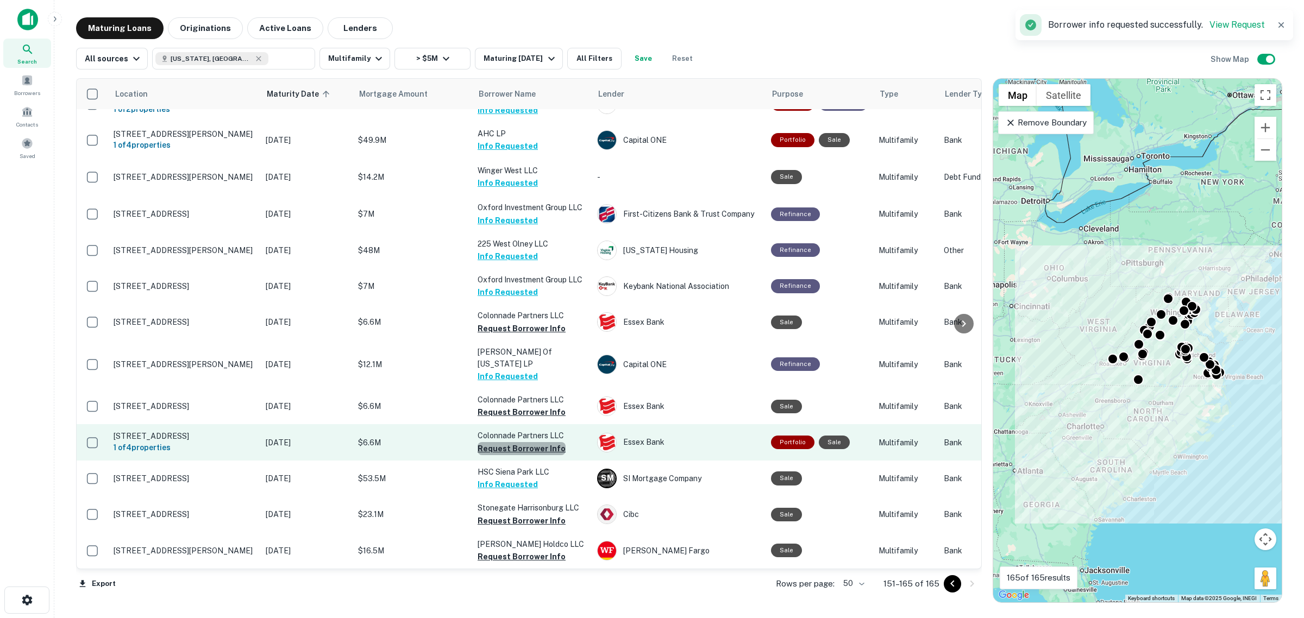
click at [545, 442] on button "Request Borrower Info" at bounding box center [522, 448] width 88 height 13
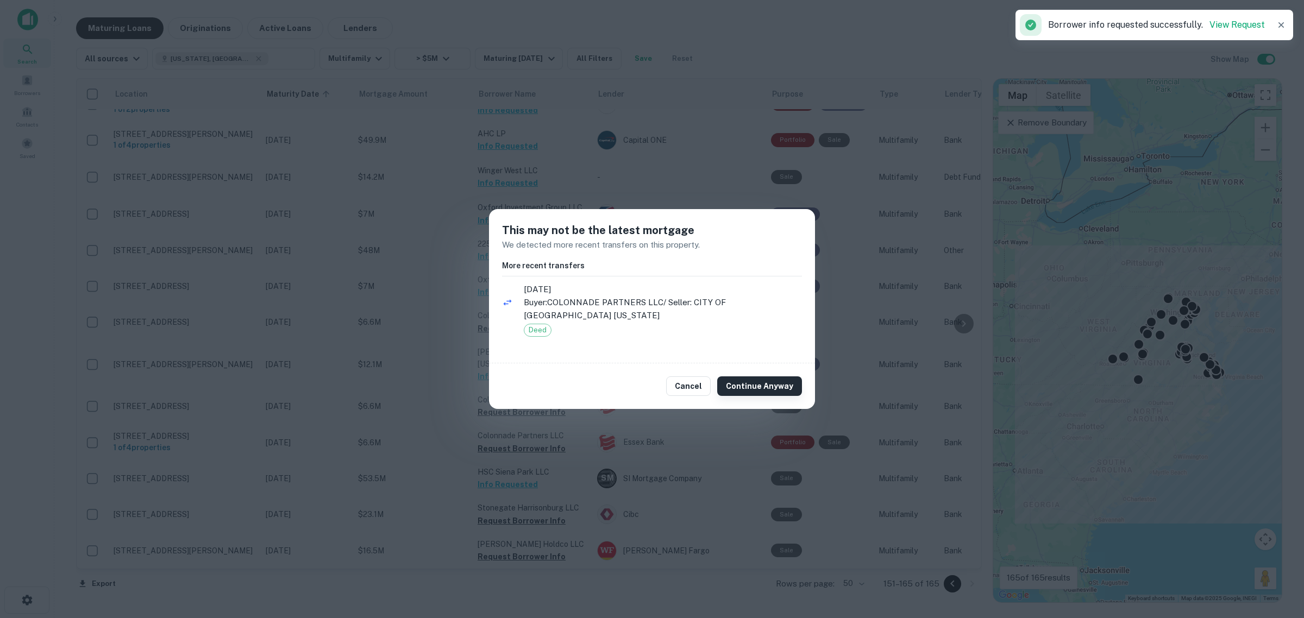
click at [746, 381] on button "Continue Anyway" at bounding box center [759, 387] width 85 height 20
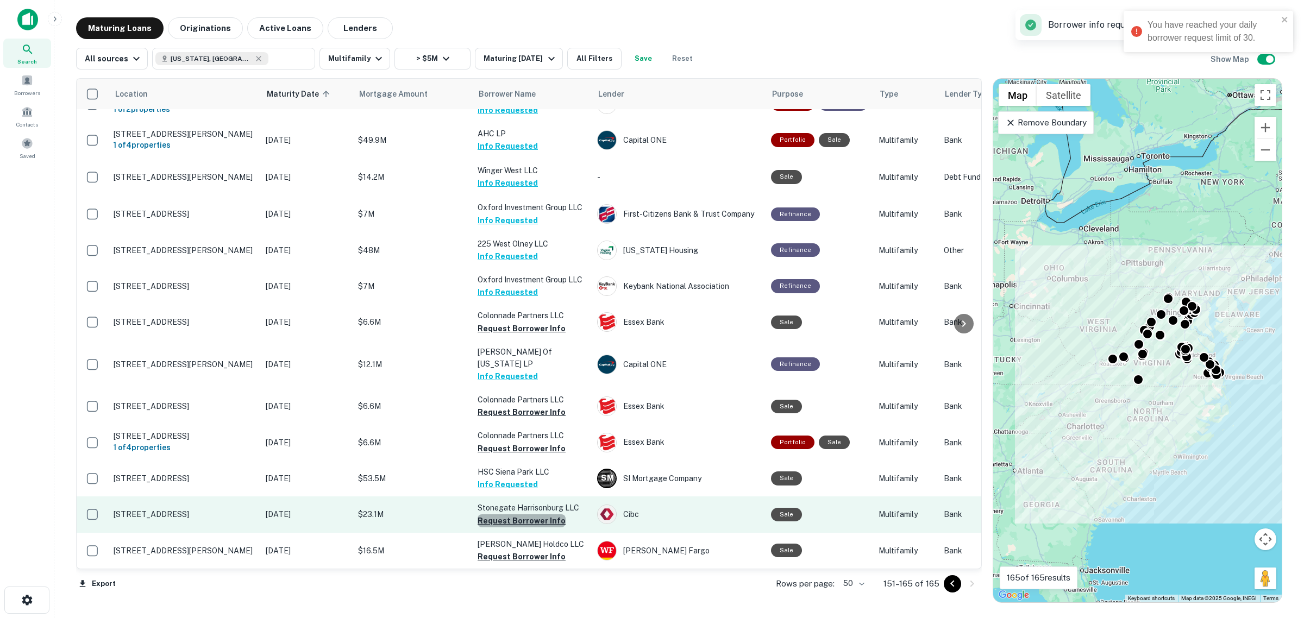
click at [533, 515] on button "Request Borrower Info" at bounding box center [522, 521] width 88 height 13
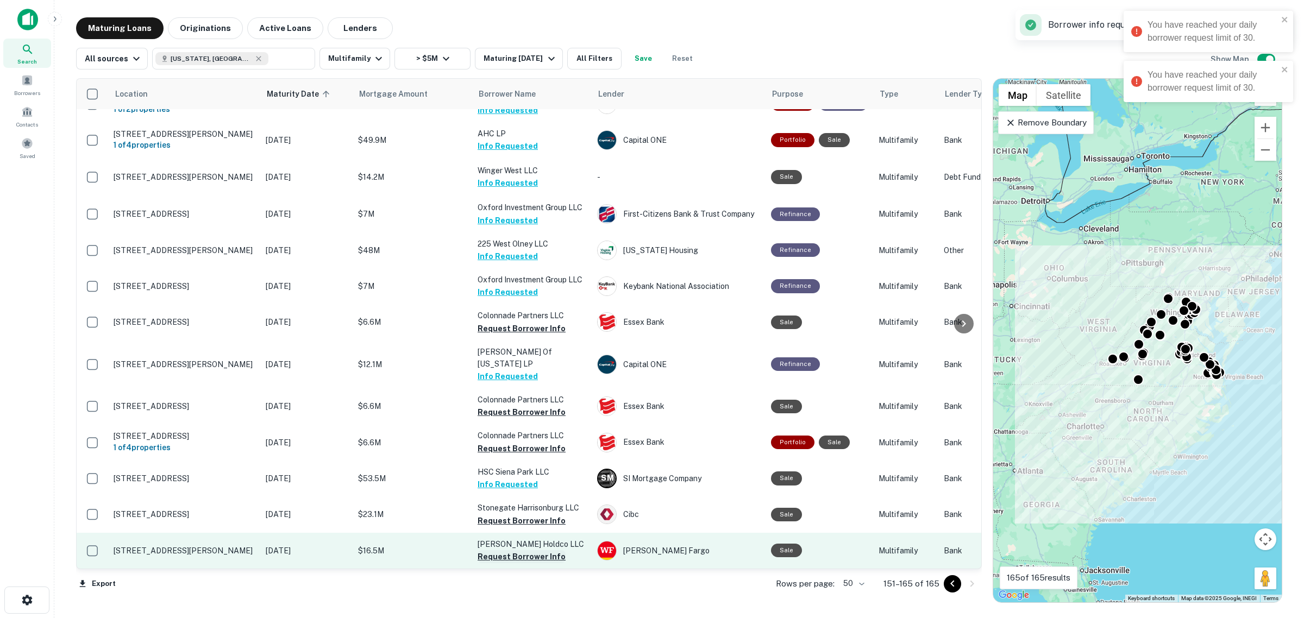
click at [537, 550] on button "Request Borrower Info" at bounding box center [522, 556] width 88 height 13
